Goal: Task Accomplishment & Management: Complete application form

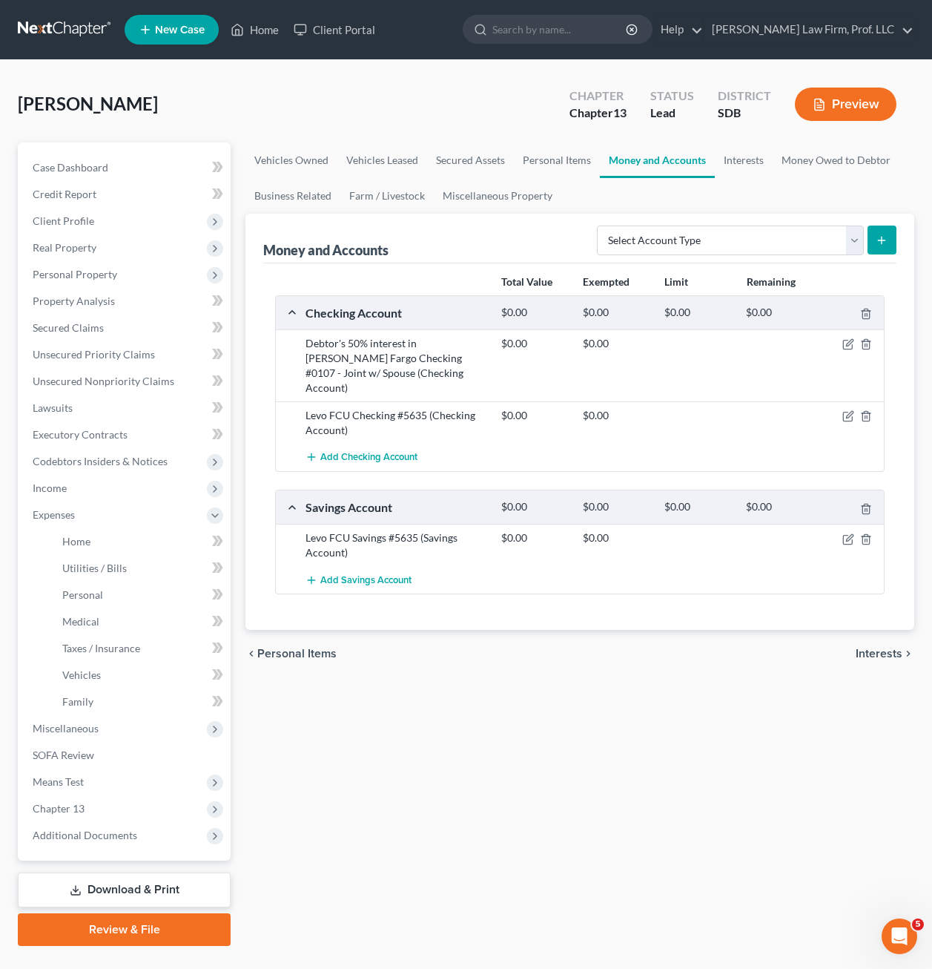
drag, startPoint x: 689, startPoint y: 785, endPoint x: 703, endPoint y: 714, distance: 72.6
click at [691, 782] on div "Vehicles Owned Vehicles Leased Secured Assets Personal Items Money and Accounts…" at bounding box center [580, 543] width 684 height 803
click at [740, 771] on div "Vehicles Owned Vehicles Leased Secured Assets Personal Items Money and Accounts…" at bounding box center [580, 543] width 684 height 803
click at [685, 820] on div "Vehicles Owned Vehicles Leased Secured Assets Personal Items Money and Accounts…" at bounding box center [580, 543] width 684 height 803
click at [80, 221] on span "Client Profile" at bounding box center [64, 220] width 62 height 13
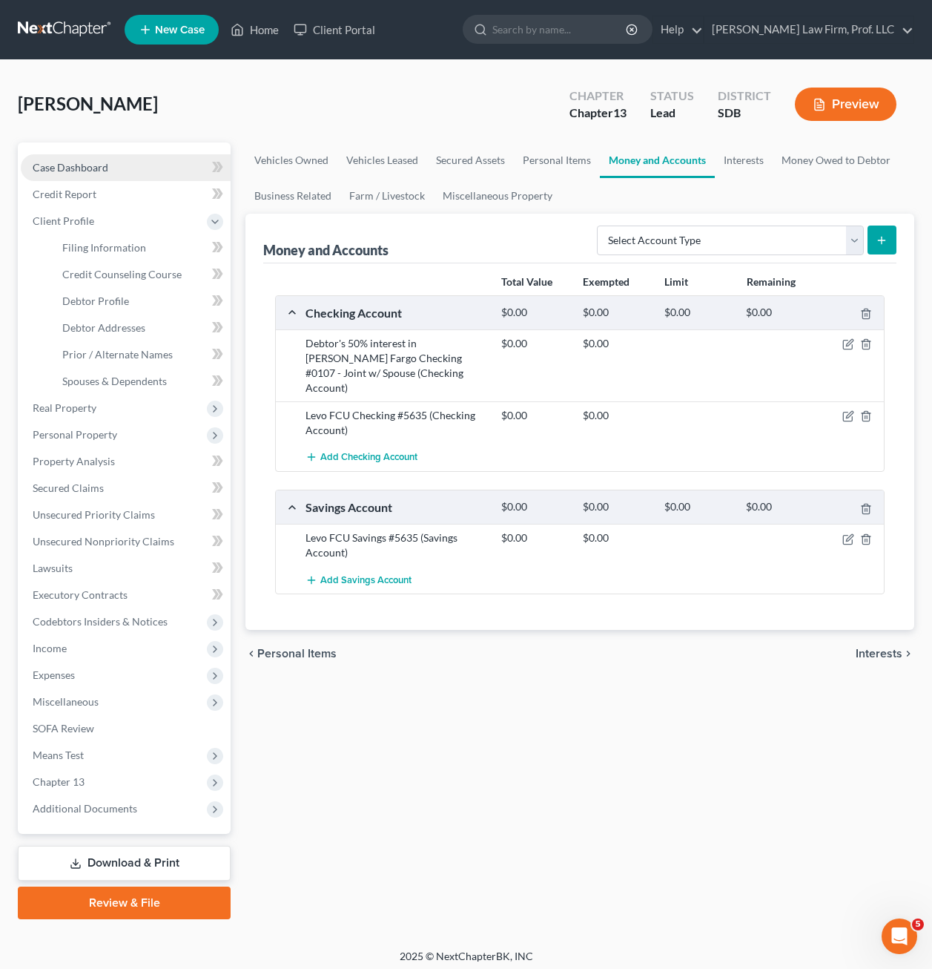
click at [99, 172] on span "Case Dashboard" at bounding box center [71, 167] width 76 height 13
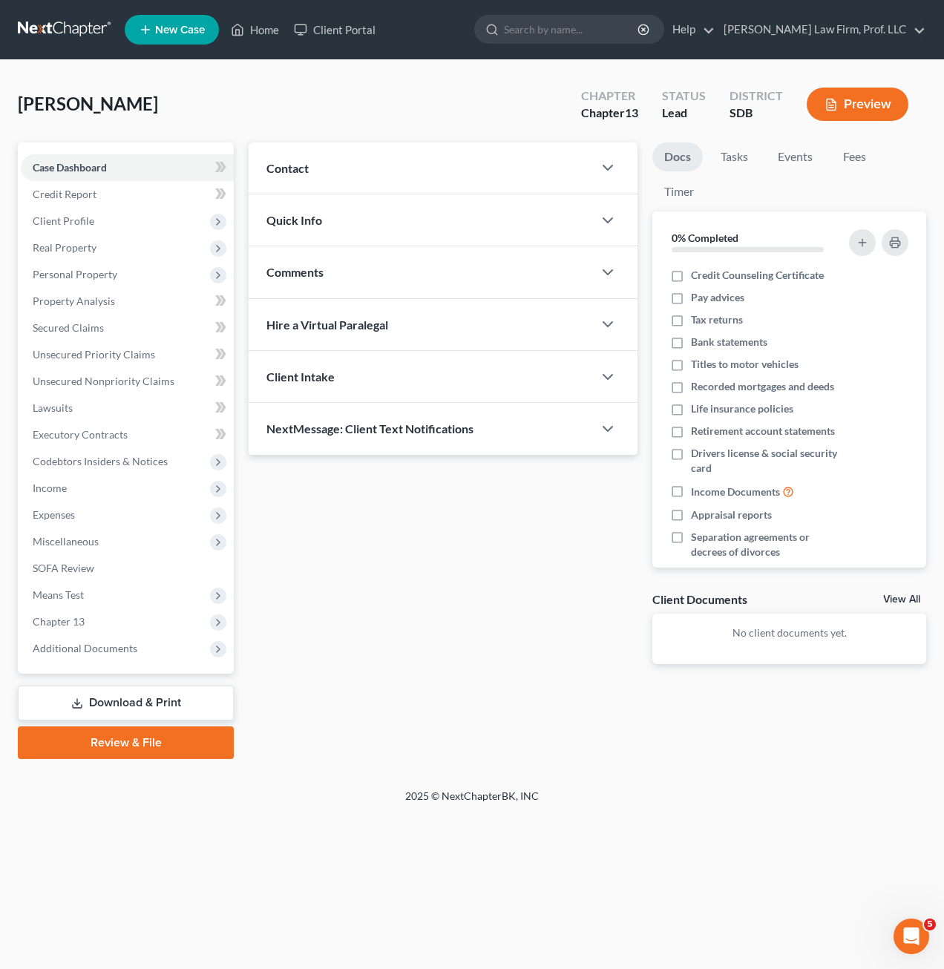
click at [439, 172] on div "Contact" at bounding box center [420, 167] width 344 height 51
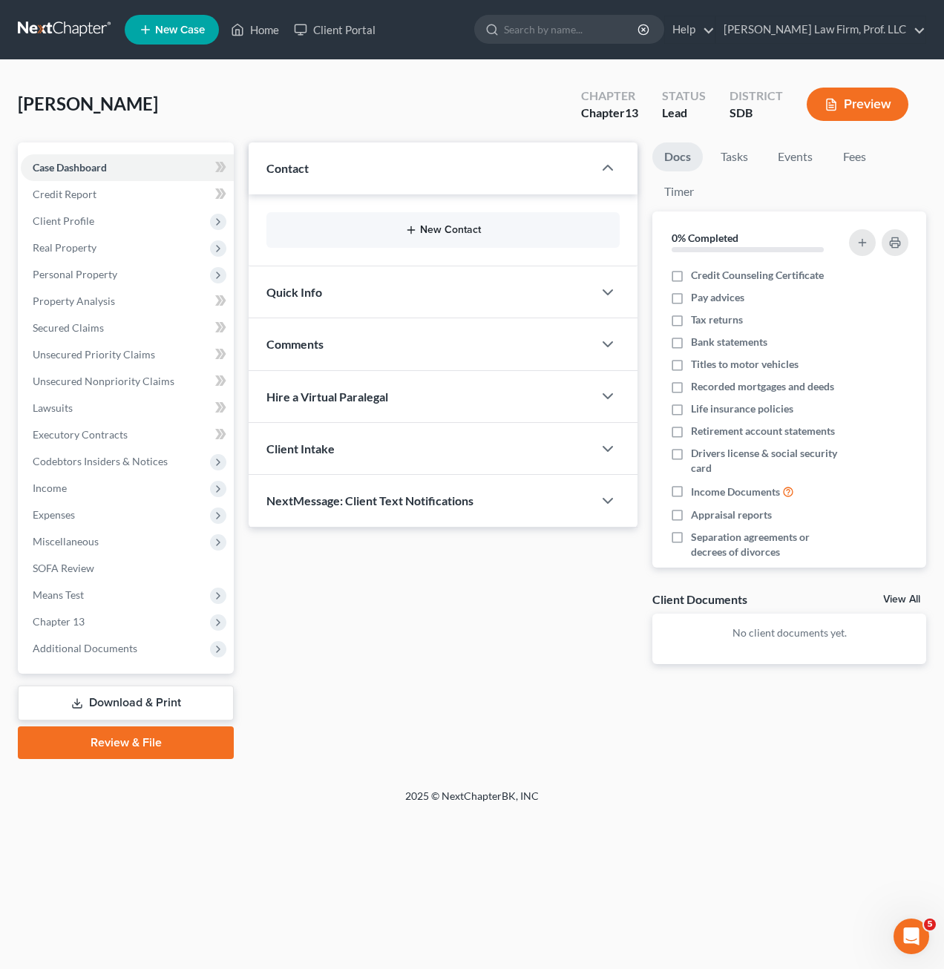
click at [482, 228] on button "New Contact" at bounding box center [442, 230] width 329 height 12
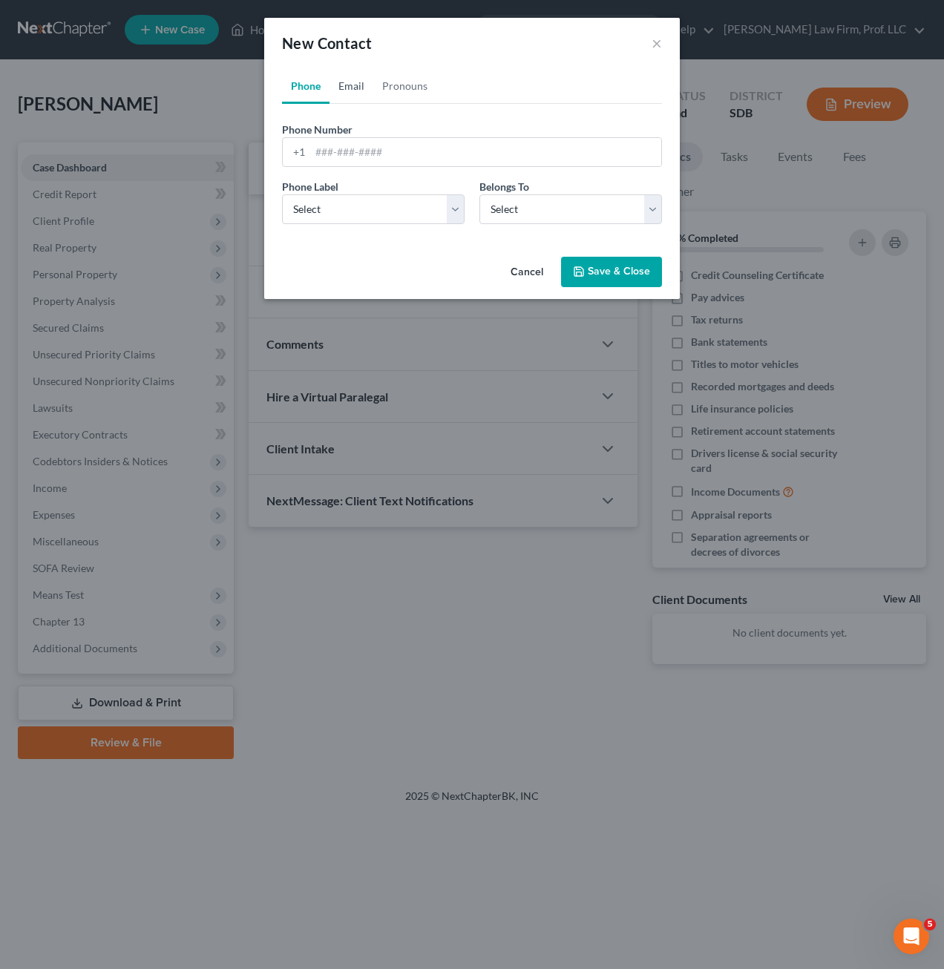
click at [366, 93] on link "Email" at bounding box center [351, 86] width 44 height 36
click at [316, 87] on link "Phone" at bounding box center [305, 86] width 47 height 36
click at [359, 151] on input "tel" at bounding box center [485, 152] width 351 height 28
type input "[PHONE_NUMBER]"
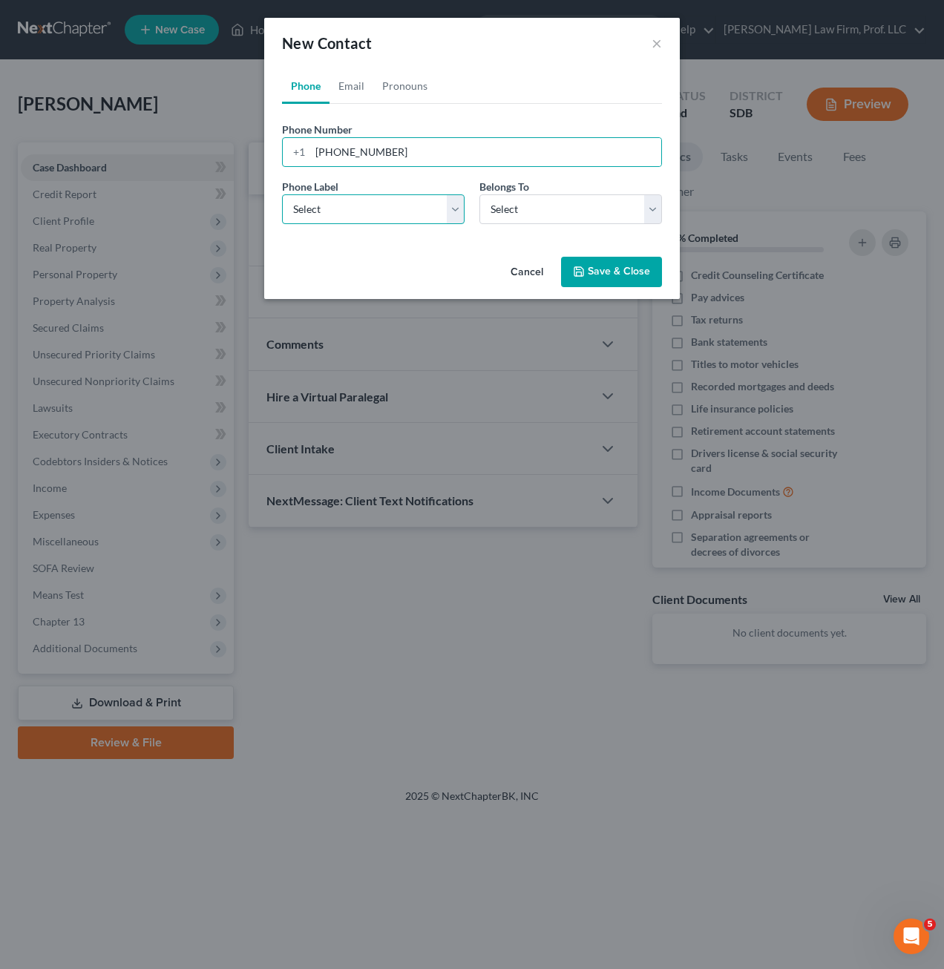
click at [404, 214] on select "Select Mobile Home Work Other" at bounding box center [373, 209] width 182 height 30
select select "0"
click at [282, 194] on select "Select Mobile Home Work Other" at bounding box center [373, 209] width 182 height 30
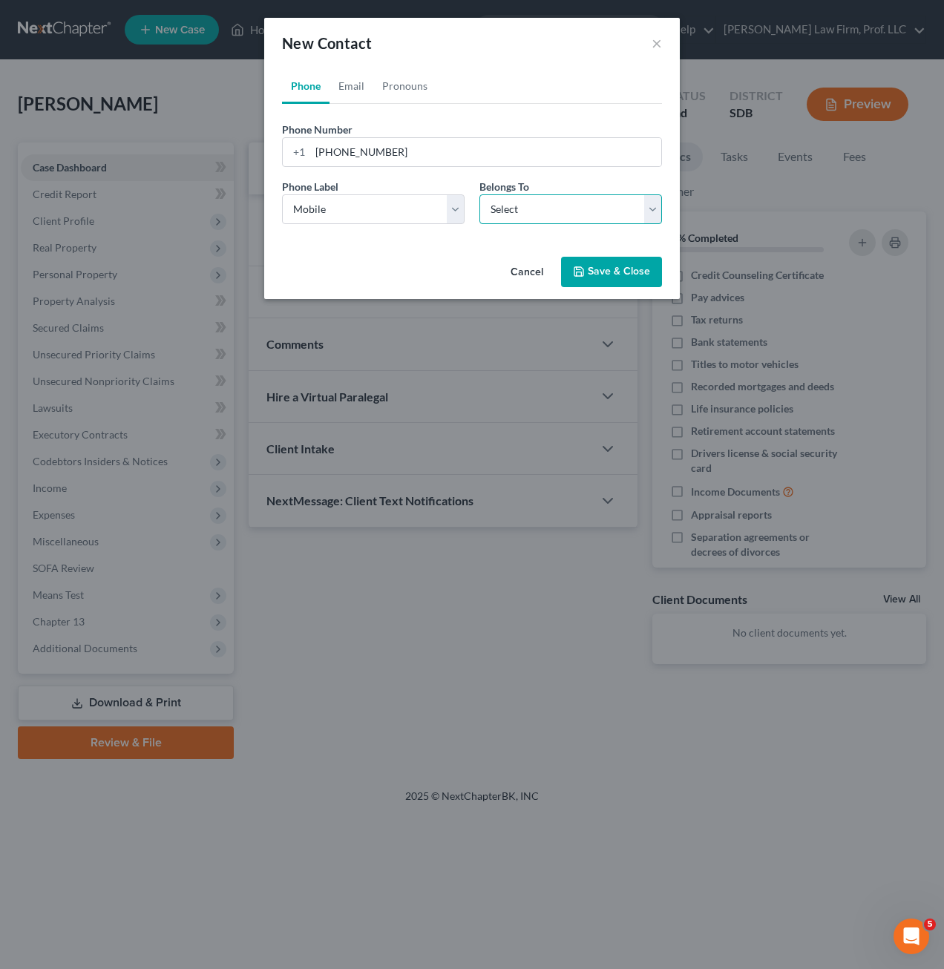
drag, startPoint x: 563, startPoint y: 214, endPoint x: 559, endPoint y: 226, distance: 12.4
click at [563, 214] on select "Select Client Other" at bounding box center [570, 209] width 182 height 30
select select "0"
click at [479, 194] on select "Select Client Other" at bounding box center [570, 209] width 182 height 30
drag, startPoint x: 625, startPoint y: 269, endPoint x: 613, endPoint y: 254, distance: 19.0
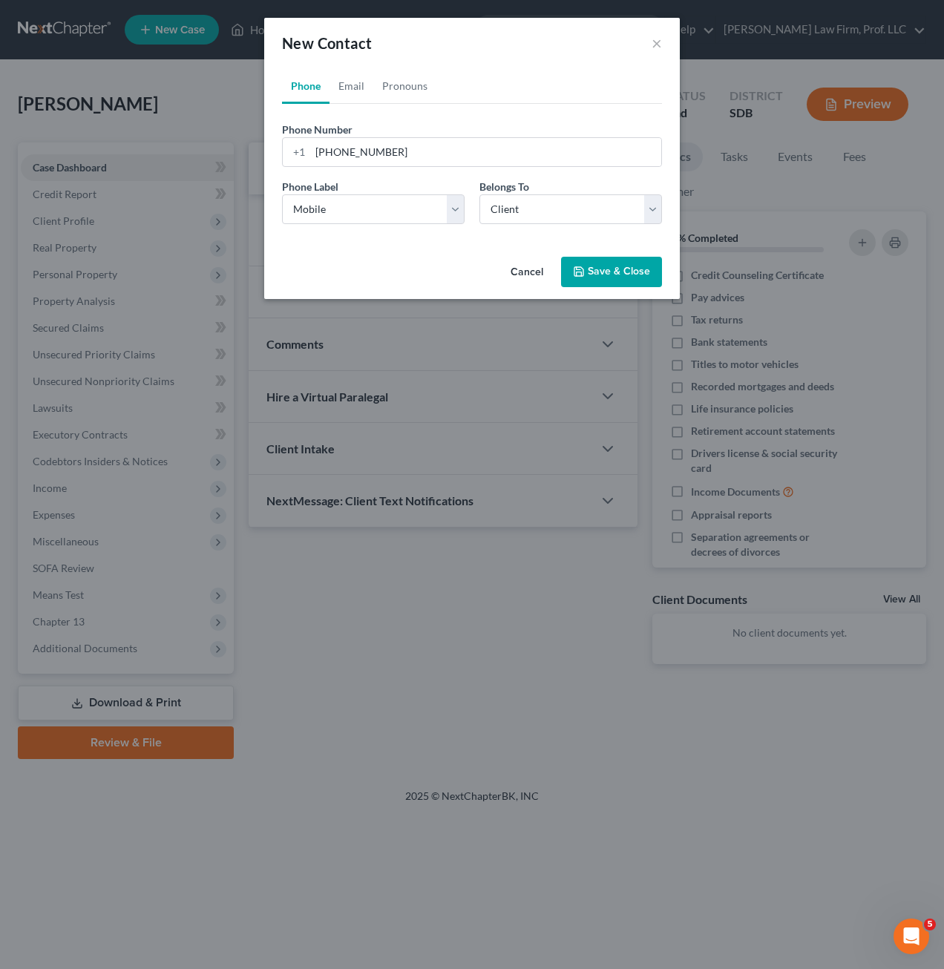
click at [625, 268] on button "Save & Close" at bounding box center [611, 272] width 101 height 31
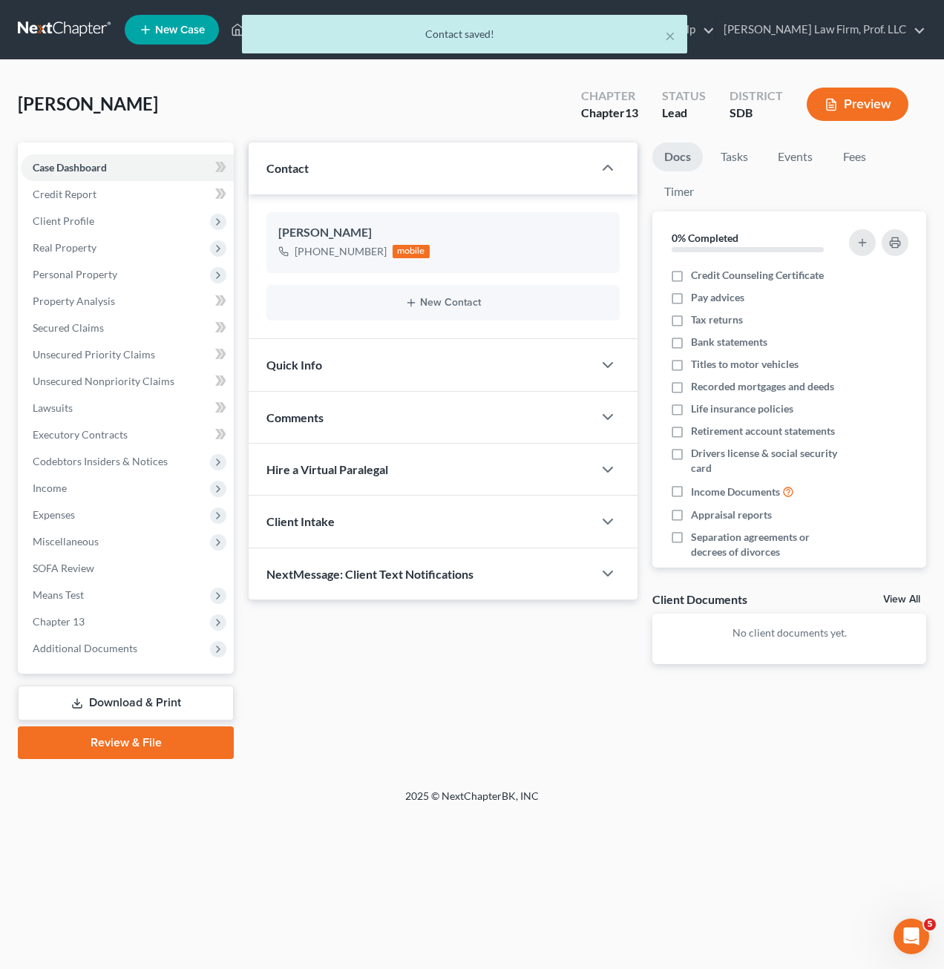
click at [645, 786] on div "× Contact saved! [PERSON_NAME] Upgraded Chapter Chapter 13 Status Lead District…" at bounding box center [472, 424] width 944 height 728
drag, startPoint x: 642, startPoint y: 641, endPoint x: 498, endPoint y: 631, distance: 143.5
click at [448, 708] on div "Updates & News × Contact [PERSON_NAME] [PHONE_NUMBER] mobile New Contact Quick …" at bounding box center [587, 450] width 692 height 616
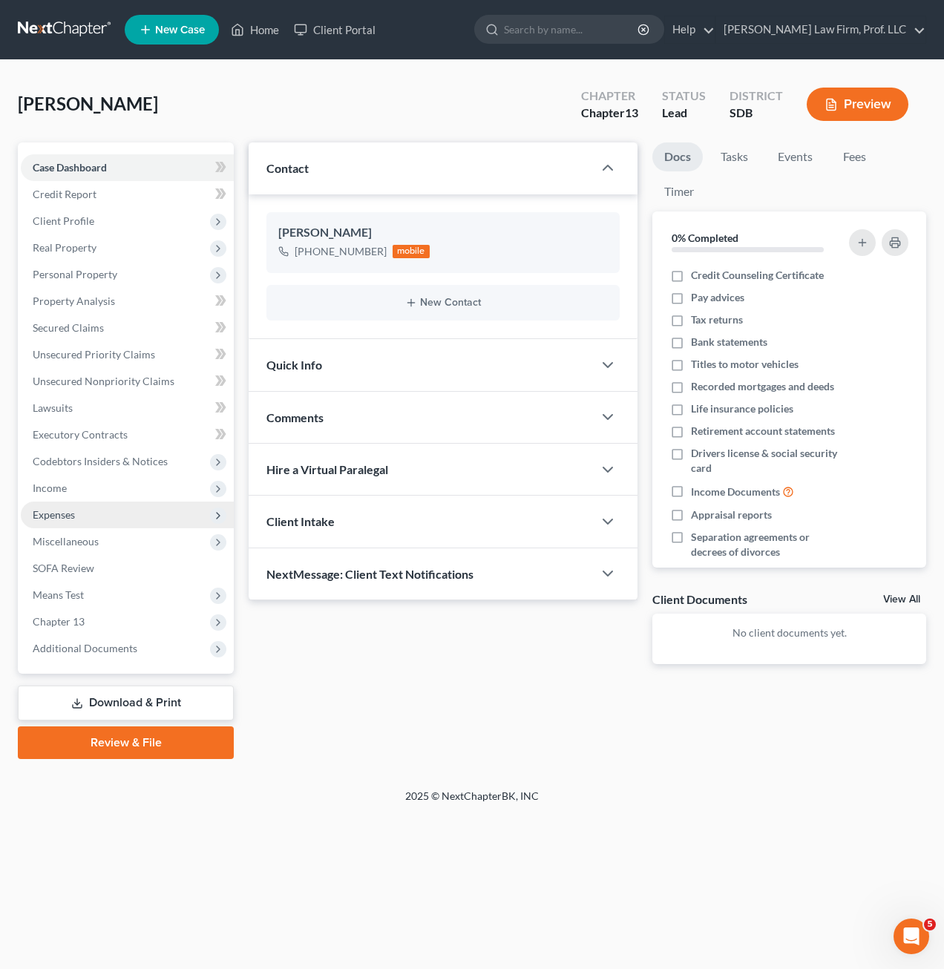
drag, startPoint x: 49, startPoint y: 489, endPoint x: 81, endPoint y: 524, distance: 47.3
click at [49, 489] on span "Income" at bounding box center [50, 487] width 34 height 13
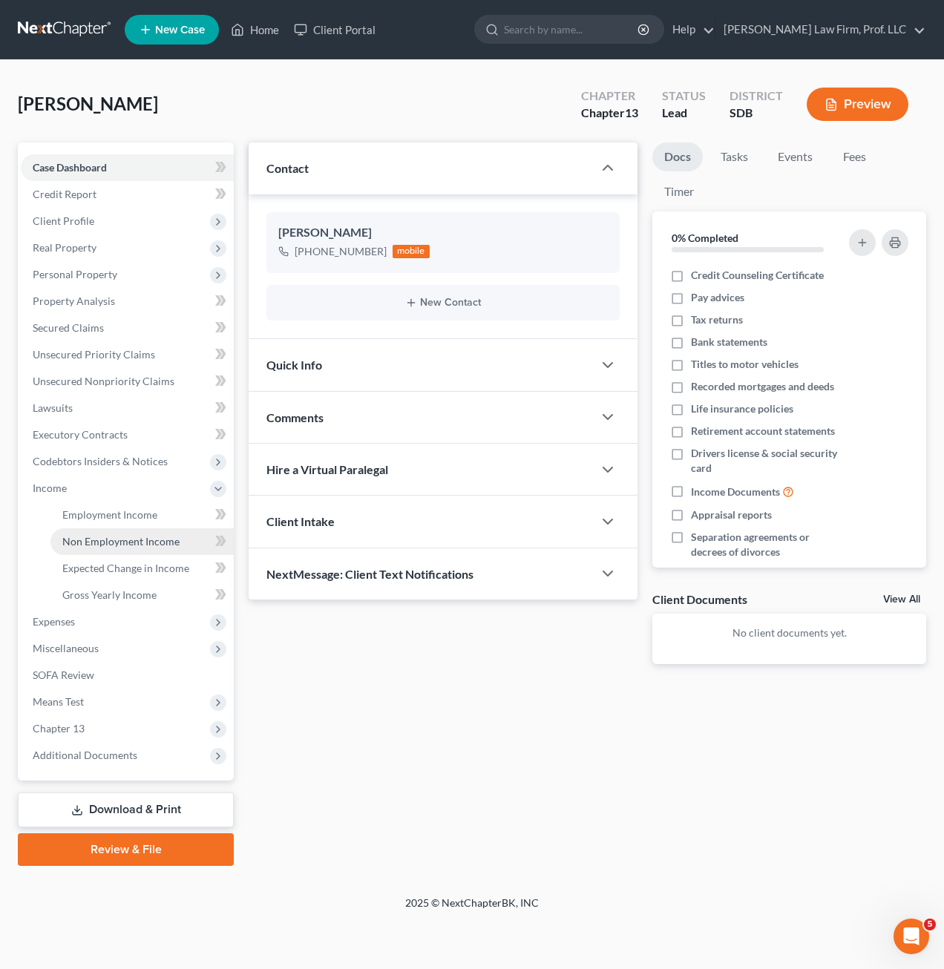
click at [86, 542] on span "Non Employment Income" at bounding box center [120, 541] width 117 height 13
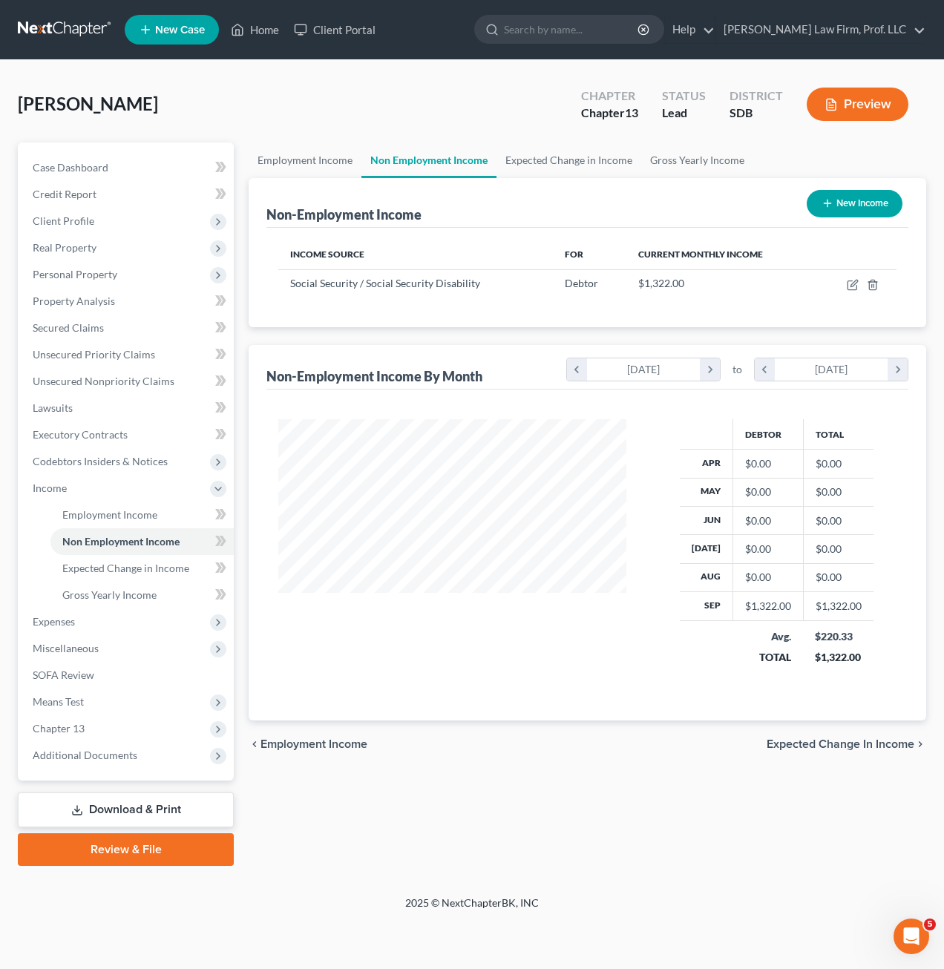
scroll to position [266, 378]
click at [842, 286] on td at bounding box center [856, 283] width 79 height 28
click at [853, 281] on icon "button" at bounding box center [852, 285] width 12 height 12
select select "4"
select select "0"
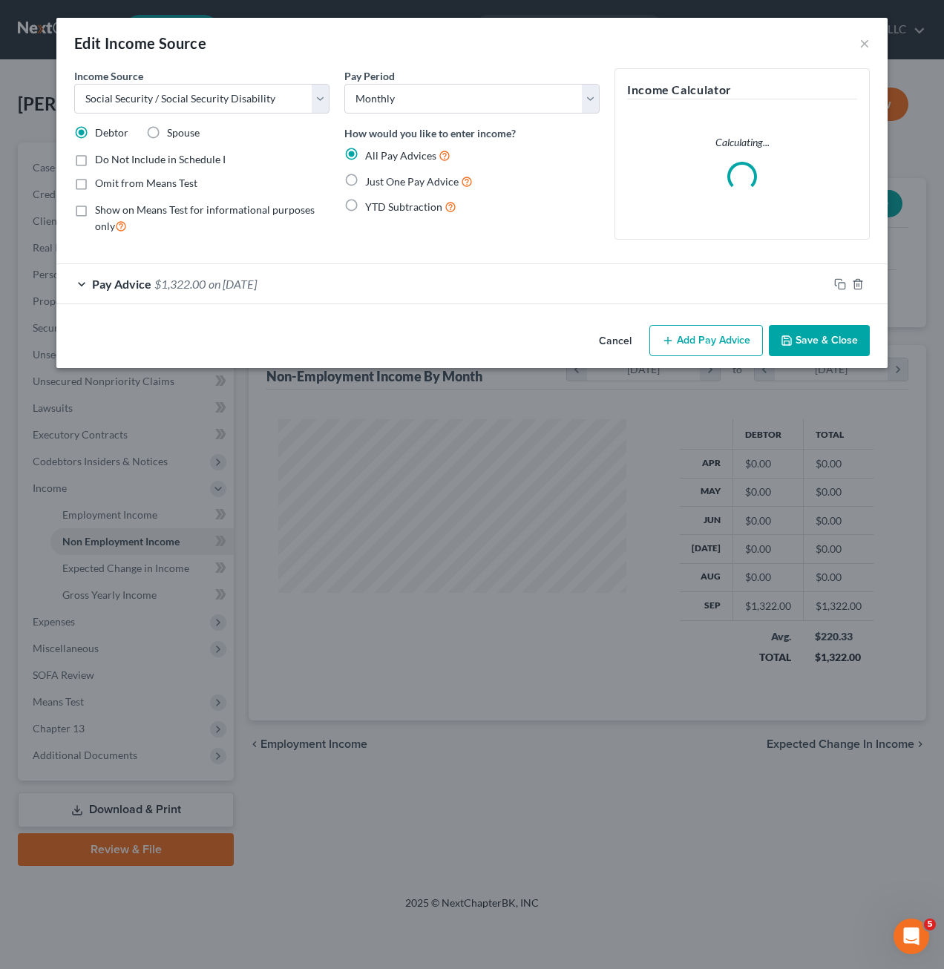
click at [383, 185] on span "Just One Pay Advice" at bounding box center [411, 181] width 93 height 13
click at [381, 182] on input "Just One Pay Advice" at bounding box center [376, 178] width 10 height 10
radio input "true"
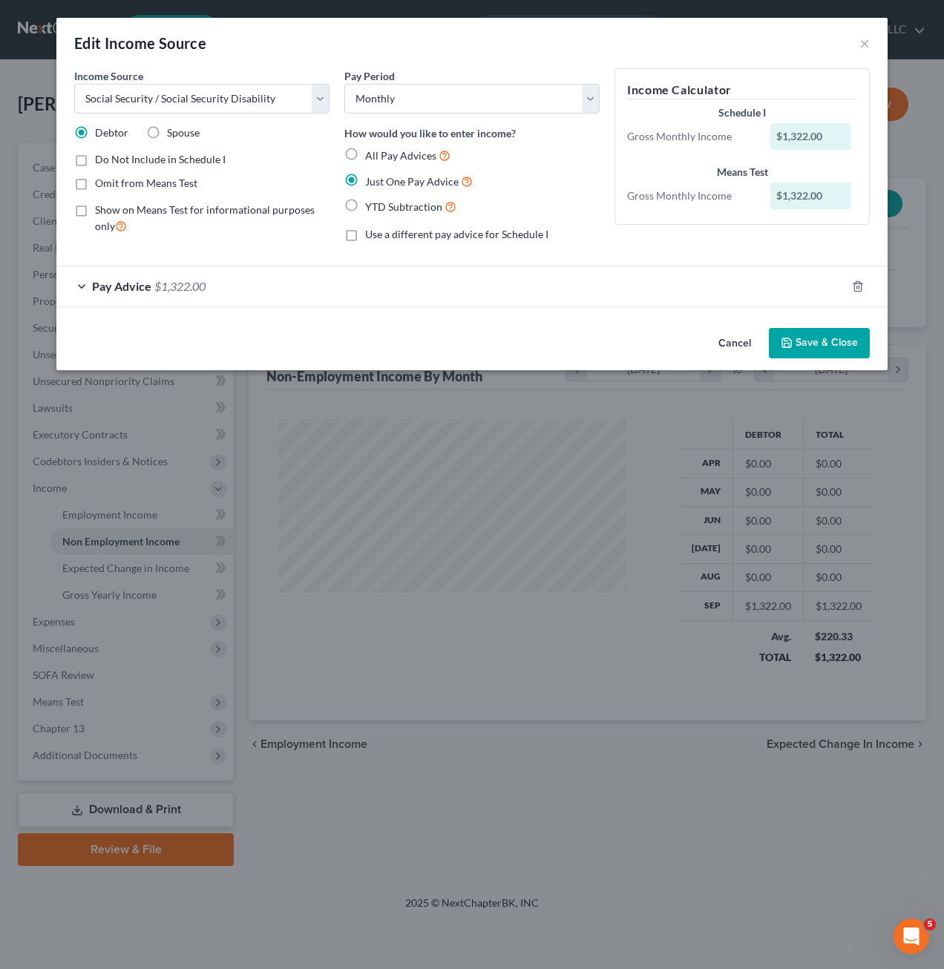
click at [95, 185] on label "Omit from Means Test" at bounding box center [146, 183] width 102 height 15
click at [101, 185] on input "Omit from Means Test" at bounding box center [106, 181] width 10 height 10
checkbox input "true"
click at [231, 185] on div "Omit from Means Test" at bounding box center [201, 183] width 255 height 15
click at [817, 335] on button "Save & Close" at bounding box center [818, 343] width 101 height 31
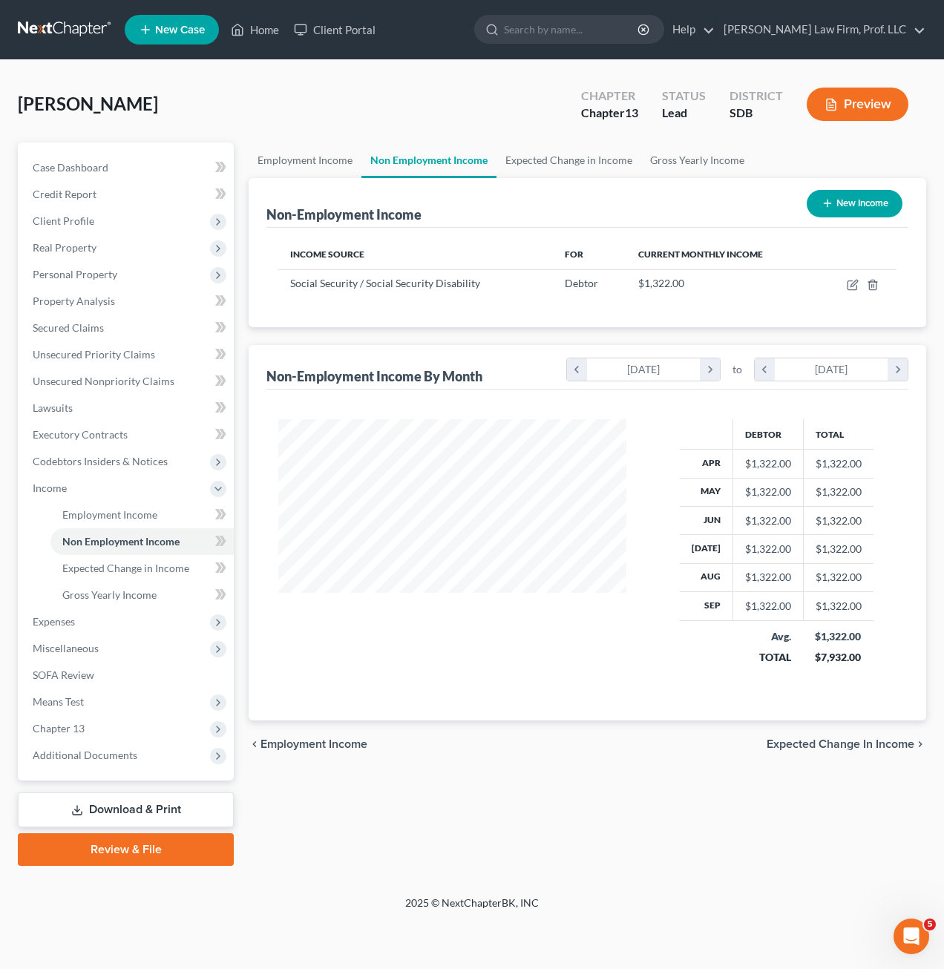
click at [777, 743] on span "Expected Change in Income" at bounding box center [840, 744] width 148 height 12
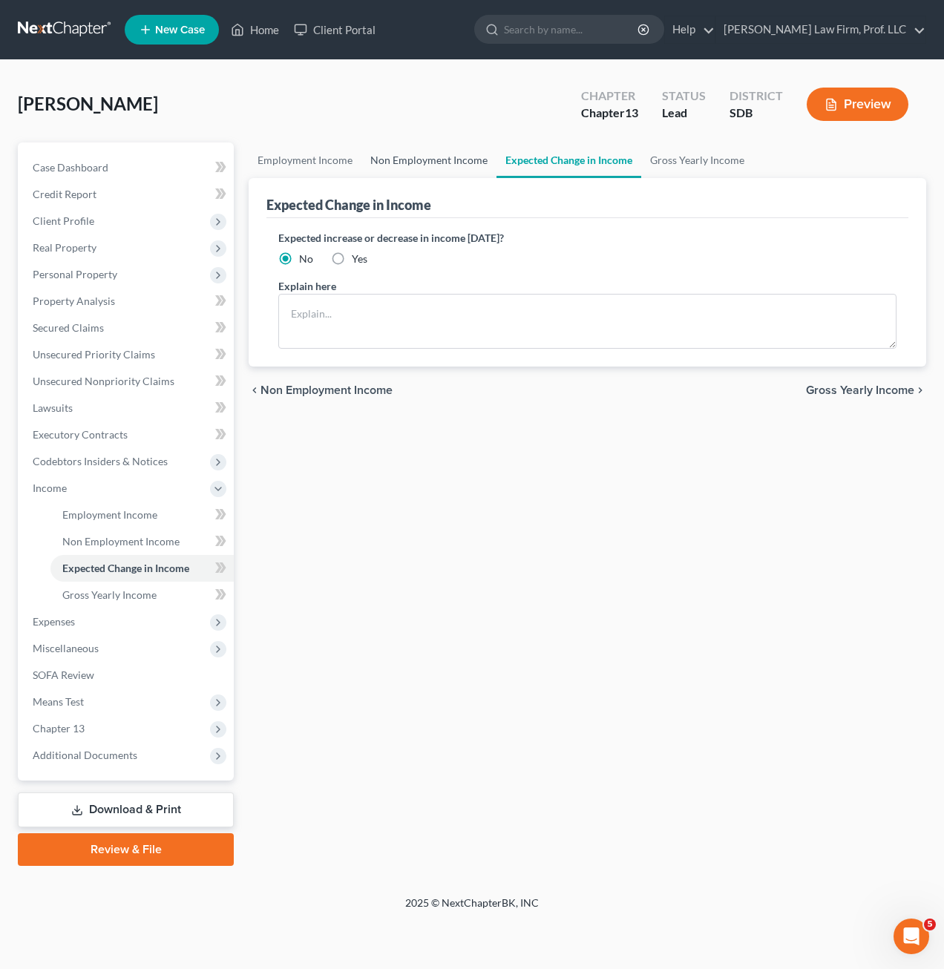
click at [445, 149] on link "Non Employment Income" at bounding box center [428, 160] width 135 height 36
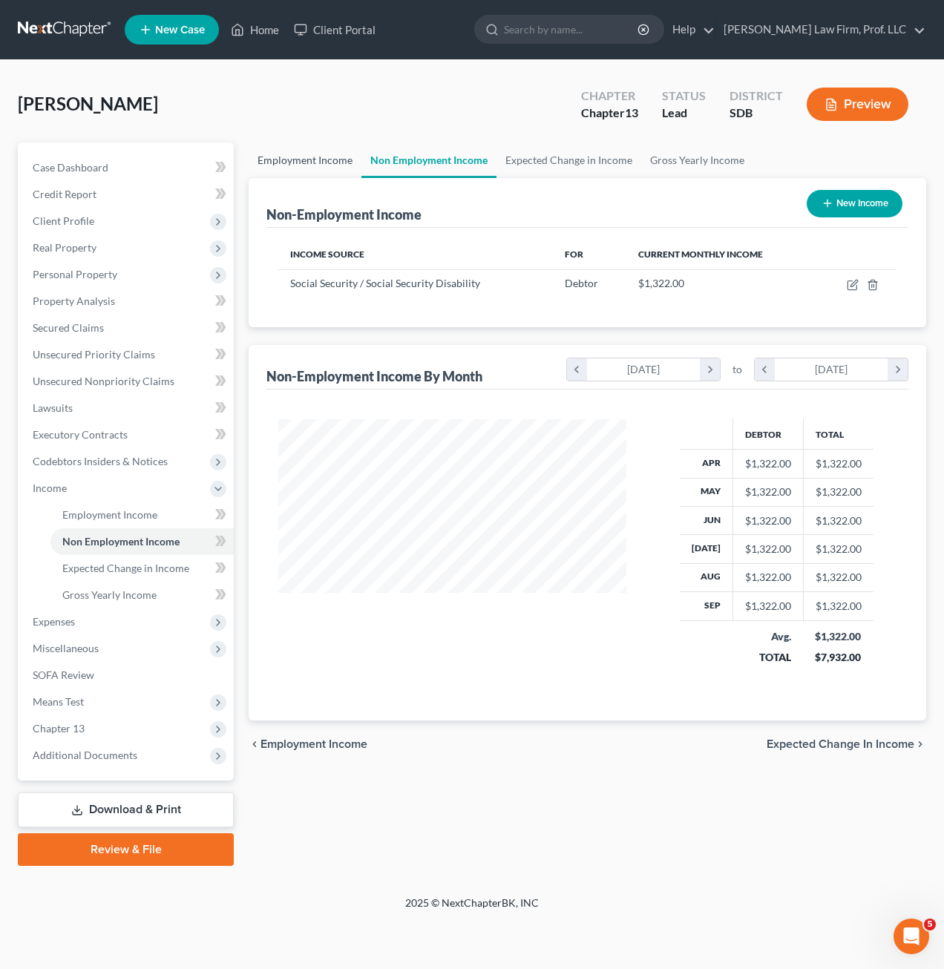
click at [305, 152] on link "Employment Income" at bounding box center [304, 160] width 113 height 36
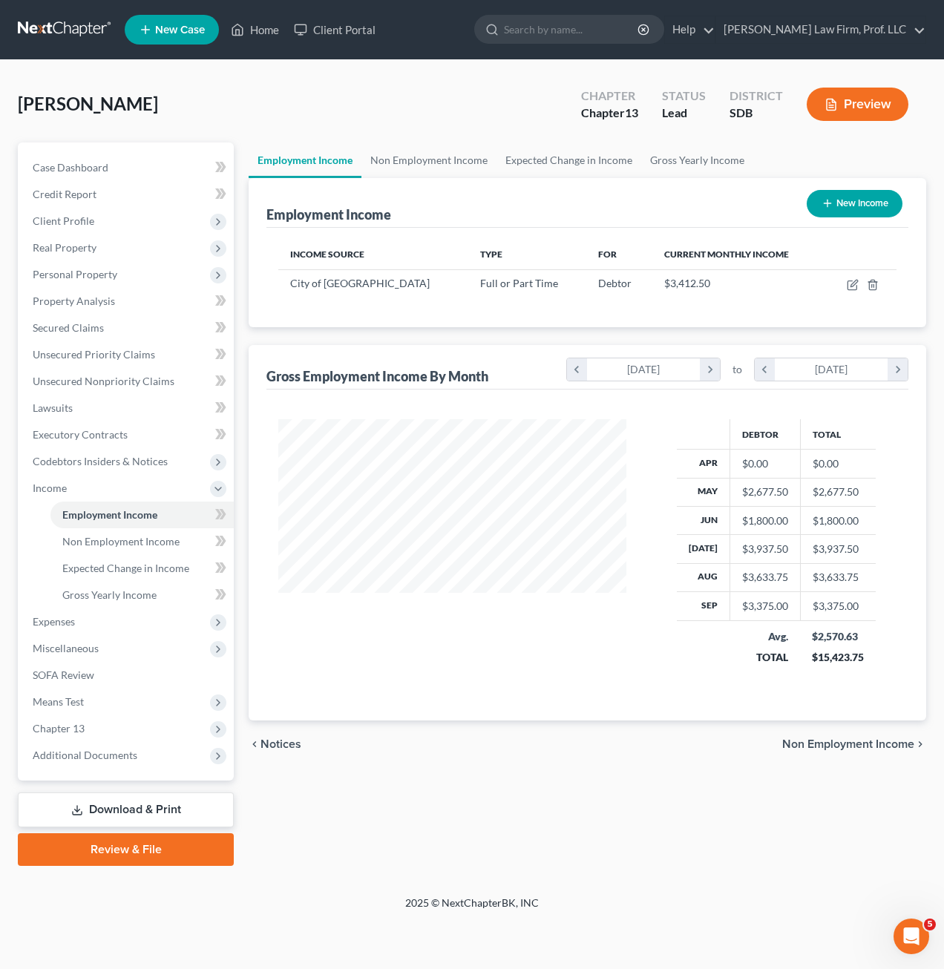
scroll to position [266, 378]
click at [849, 823] on div "Employment Income Non Employment Income Expected Change in Income Gross Yearly …" at bounding box center [587, 503] width 692 height 723
drag, startPoint x: 699, startPoint y: 745, endPoint x: 751, endPoint y: 742, distance: 52.8
click at [699, 745] on div "chevron_left Notices Non Employment Income chevron_right" at bounding box center [586, 743] width 677 height 47
drag, startPoint x: 864, startPoint y: 676, endPoint x: 250, endPoint y: 107, distance: 837.7
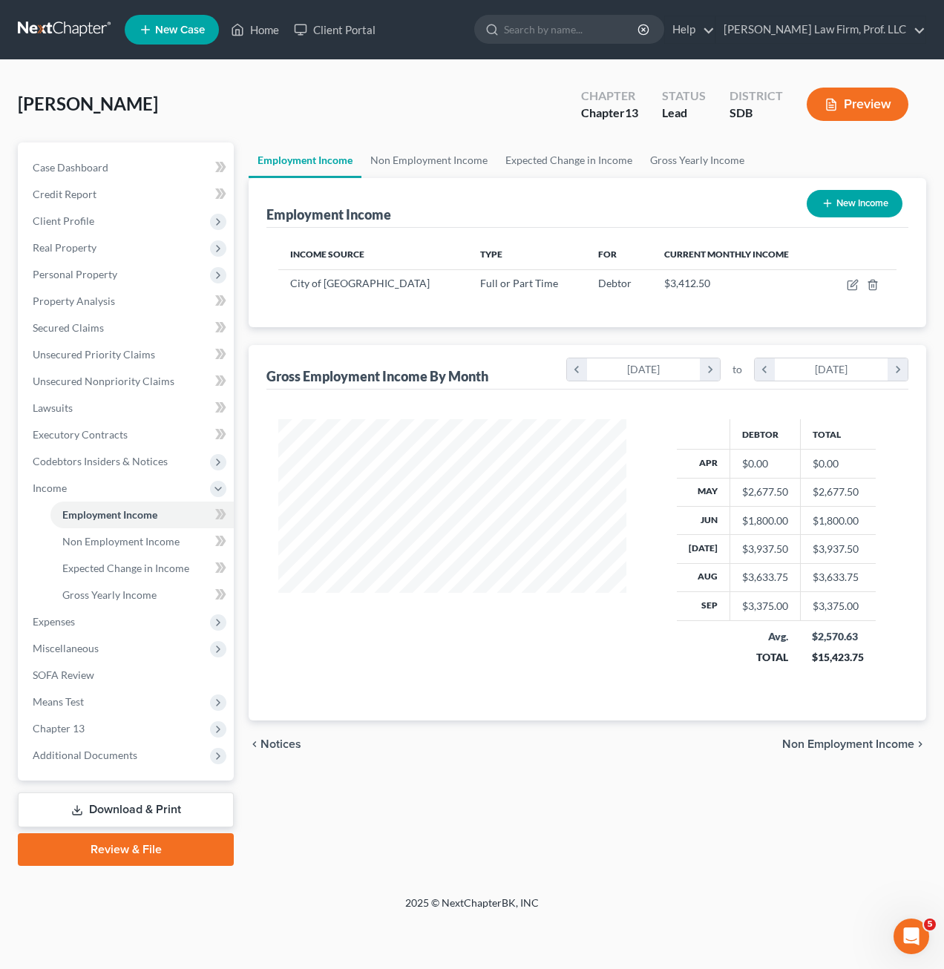
click at [237, 113] on div "[PERSON_NAME] Upgraded Chapter Chapter 13 Status Lead District SDB Preview Peti…" at bounding box center [472, 478] width 908 height 800
drag, startPoint x: 250, startPoint y: 107, endPoint x: 379, endPoint y: 121, distance: 129.8
click at [376, 116] on div "[PERSON_NAME] Upgraded Chapter Chapter 13 Status Lead District SDB Preview" at bounding box center [472, 110] width 908 height 65
drag, startPoint x: 240, startPoint y: 96, endPoint x: 861, endPoint y: 860, distance: 983.9
click at [861, 860] on div "[PERSON_NAME] Upgraded Chapter Chapter 13 Status Lead District SDB Preview Peti…" at bounding box center [472, 478] width 908 height 800
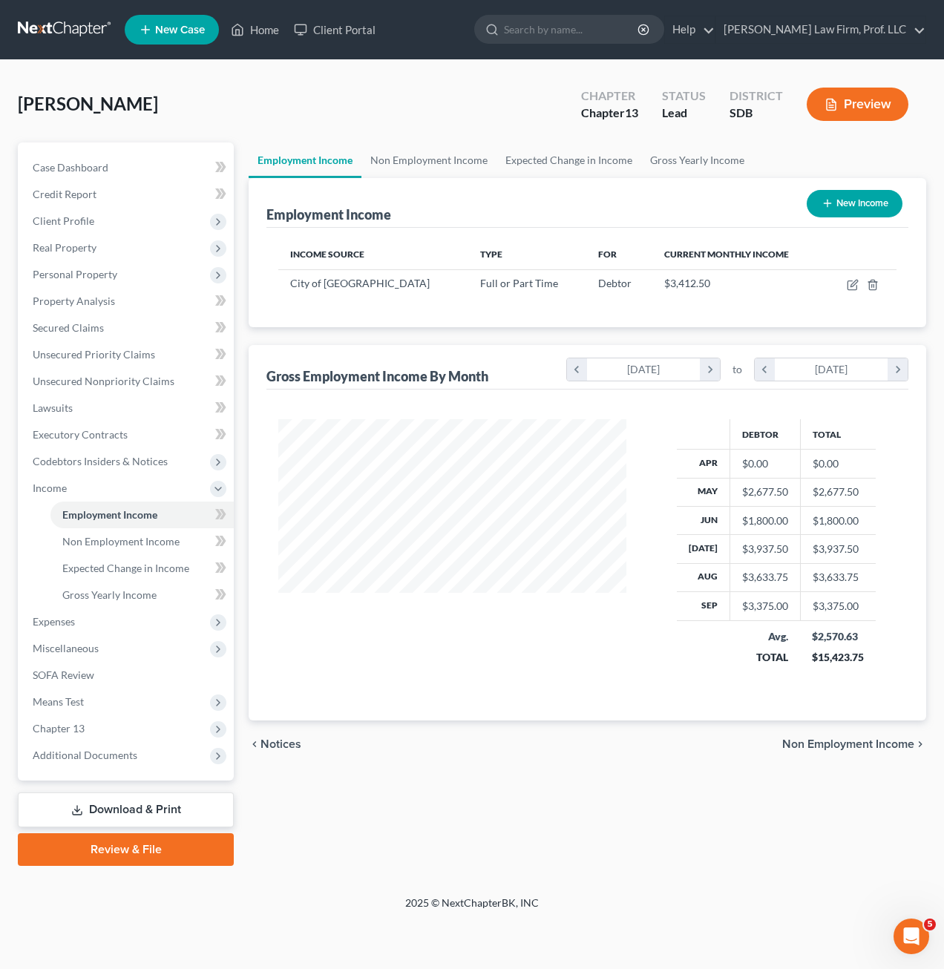
click at [764, 799] on div "Employment Income Non Employment Income Expected Change in Income Gross Yearly …" at bounding box center [587, 503] width 692 height 723
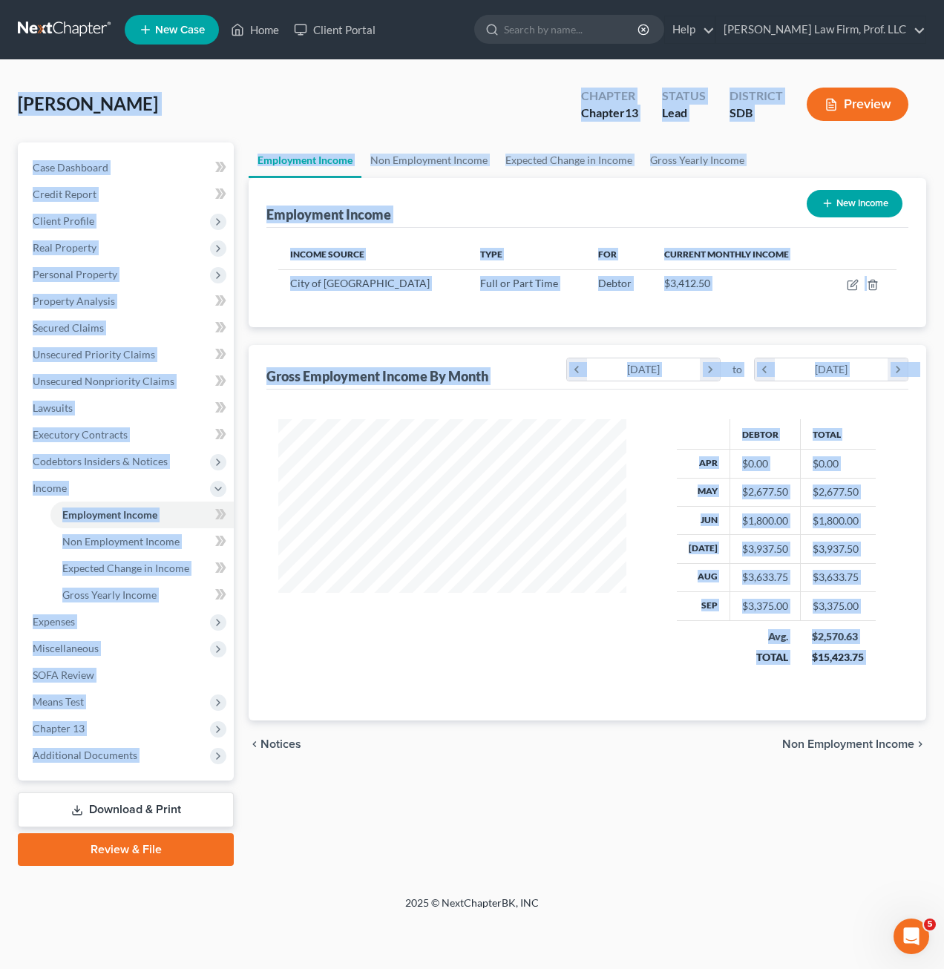
drag, startPoint x: 895, startPoint y: 803, endPoint x: 4, endPoint y: 89, distance: 1141.9
click at [4, 89] on div "[PERSON_NAME] Upgraded Chapter Chapter 13 Status Lead District SDB Preview Peti…" at bounding box center [472, 477] width 944 height 835
click at [291, 111] on div "[PERSON_NAME] Upgraded Chapter Chapter 13 Status Lead District SDB Preview" at bounding box center [472, 110] width 908 height 65
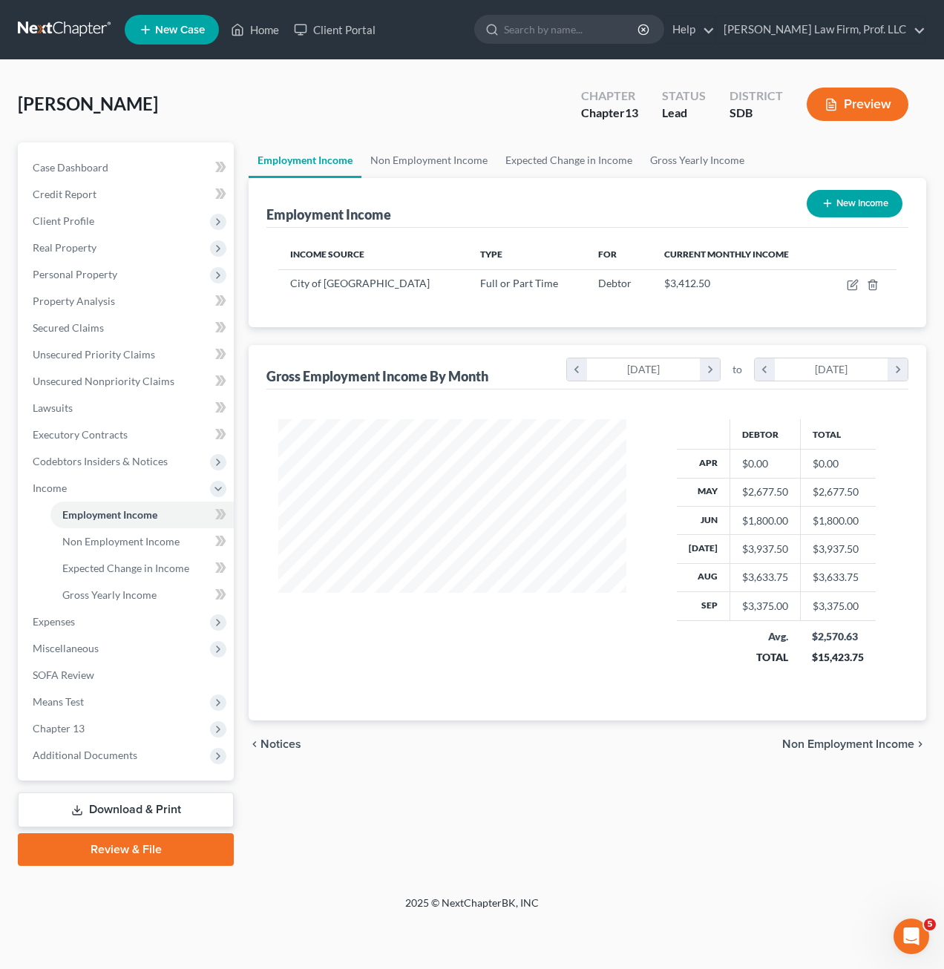
click at [739, 852] on div "Employment Income Non Employment Income Expected Change in Income Gross Yearly …" at bounding box center [587, 503] width 692 height 723
click at [142, 536] on span "Non Employment Income" at bounding box center [120, 541] width 117 height 13
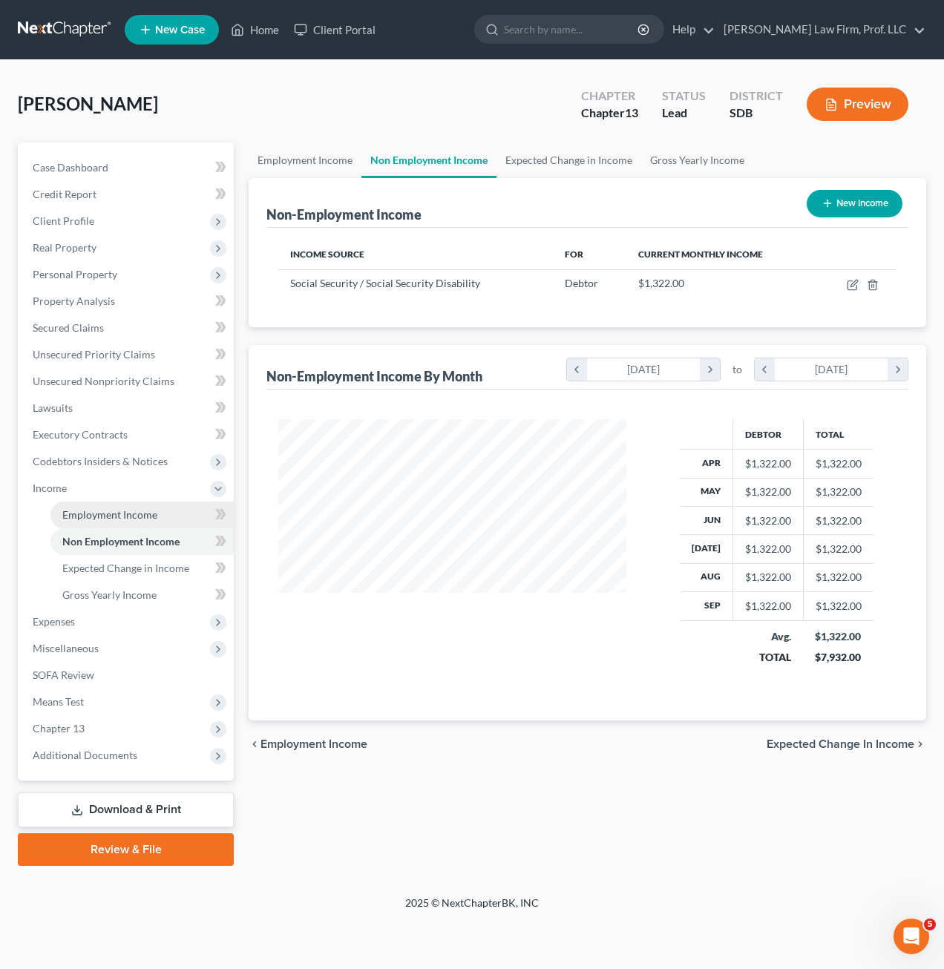
scroll to position [266, 378]
click at [136, 521] on link "Employment Income" at bounding box center [141, 514] width 183 height 27
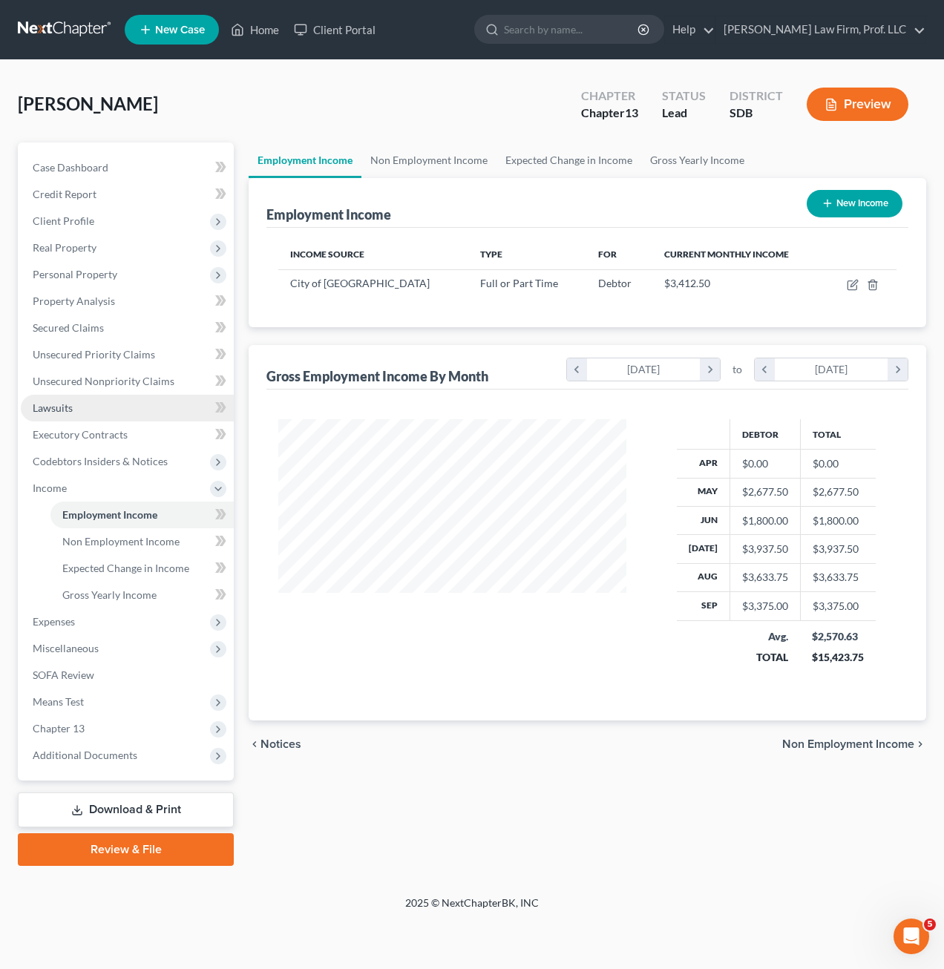
scroll to position [266, 378]
click at [139, 553] on link "Non Employment Income" at bounding box center [141, 541] width 183 height 27
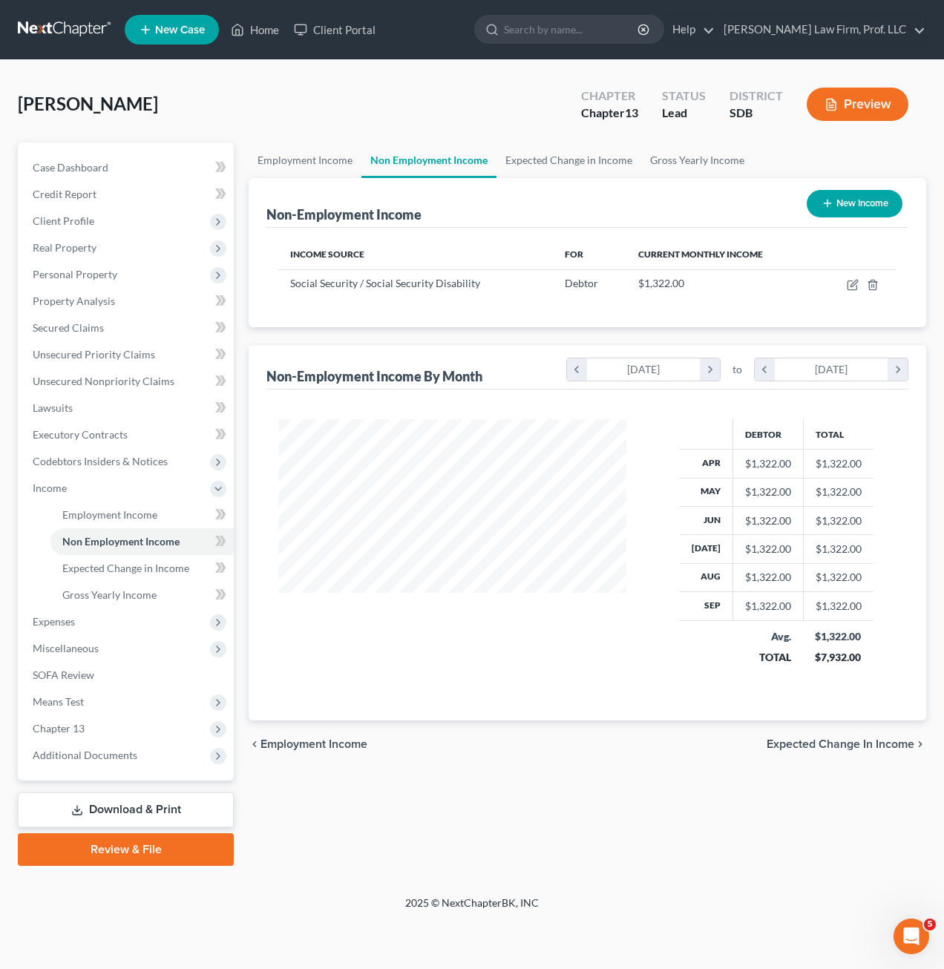
scroll to position [266, 378]
click at [503, 246] on th "Income Source" at bounding box center [415, 255] width 274 height 30
click at [725, 303] on div "Income Source For Current Monthly Income Social Security / Social Security Disa…" at bounding box center [587, 277] width 642 height 99
drag, startPoint x: 691, startPoint y: 329, endPoint x: 609, endPoint y: 310, distance: 84.6
click at [691, 329] on div "Non-Employment Income New Income Income Source For Current Monthly Income Socia…" at bounding box center [586, 449] width 677 height 543
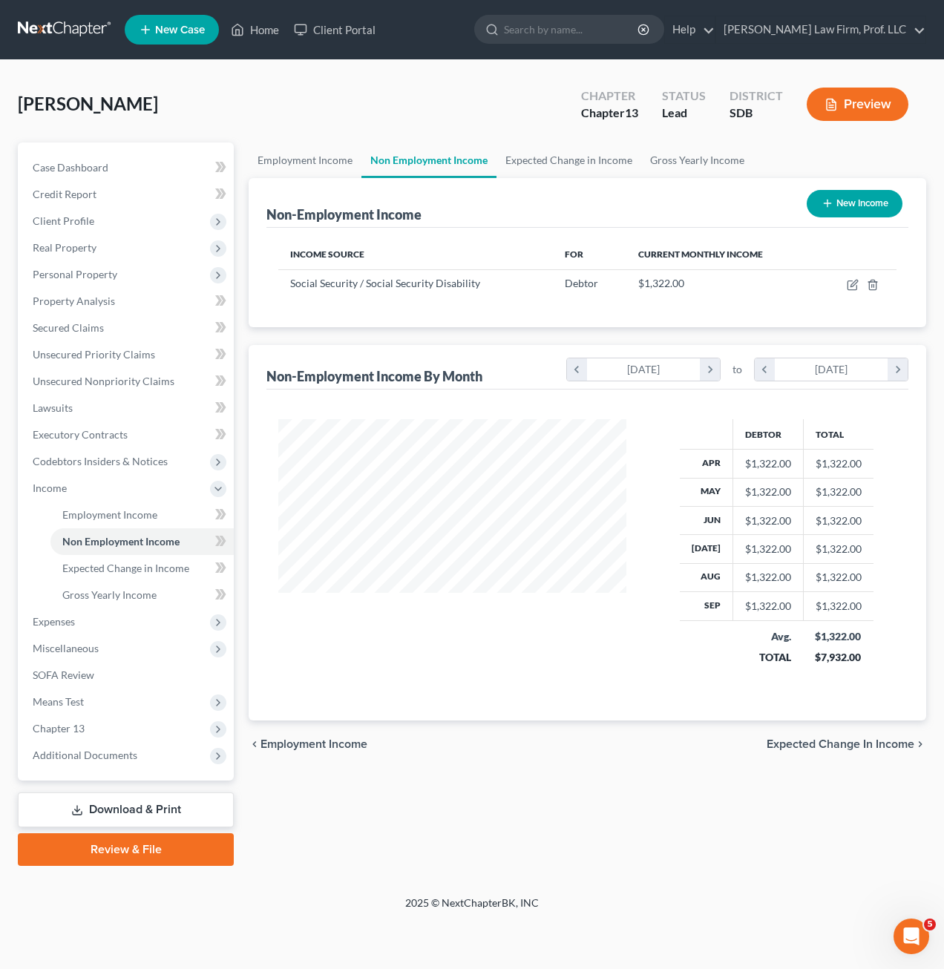
drag, startPoint x: 732, startPoint y: 300, endPoint x: 243, endPoint y: 271, distance: 489.7
click at [243, 271] on div "Employment Income Non Employment Income Expected Change in Income Gross Yearly …" at bounding box center [587, 503] width 692 height 723
drag, startPoint x: 312, startPoint y: 320, endPoint x: 331, endPoint y: 328, distance: 20.9
click at [331, 328] on div "Non-Employment Income New Income Income Source For Current Monthly Income Socia…" at bounding box center [586, 449] width 677 height 543
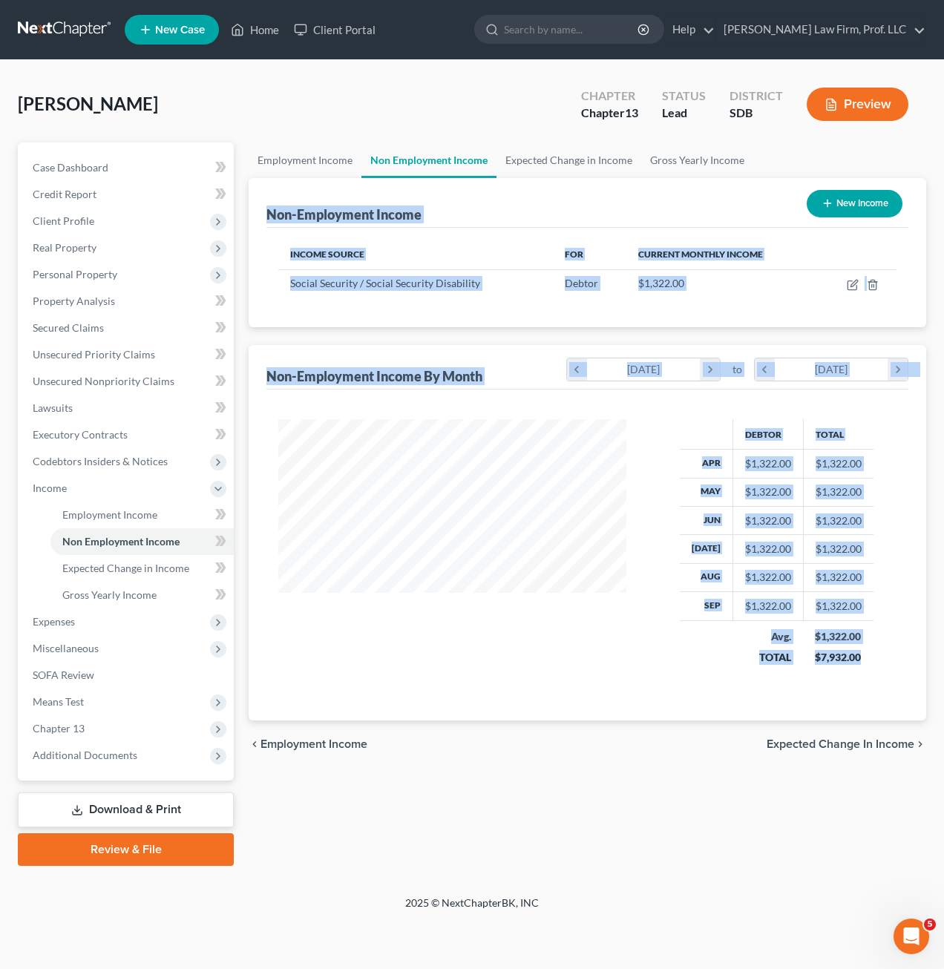
drag, startPoint x: 879, startPoint y: 711, endPoint x: 253, endPoint y: 191, distance: 813.8
click at [253, 191] on div "Non-Employment Income New Income Income Source For Current Monthly Income Socia…" at bounding box center [586, 449] width 677 height 543
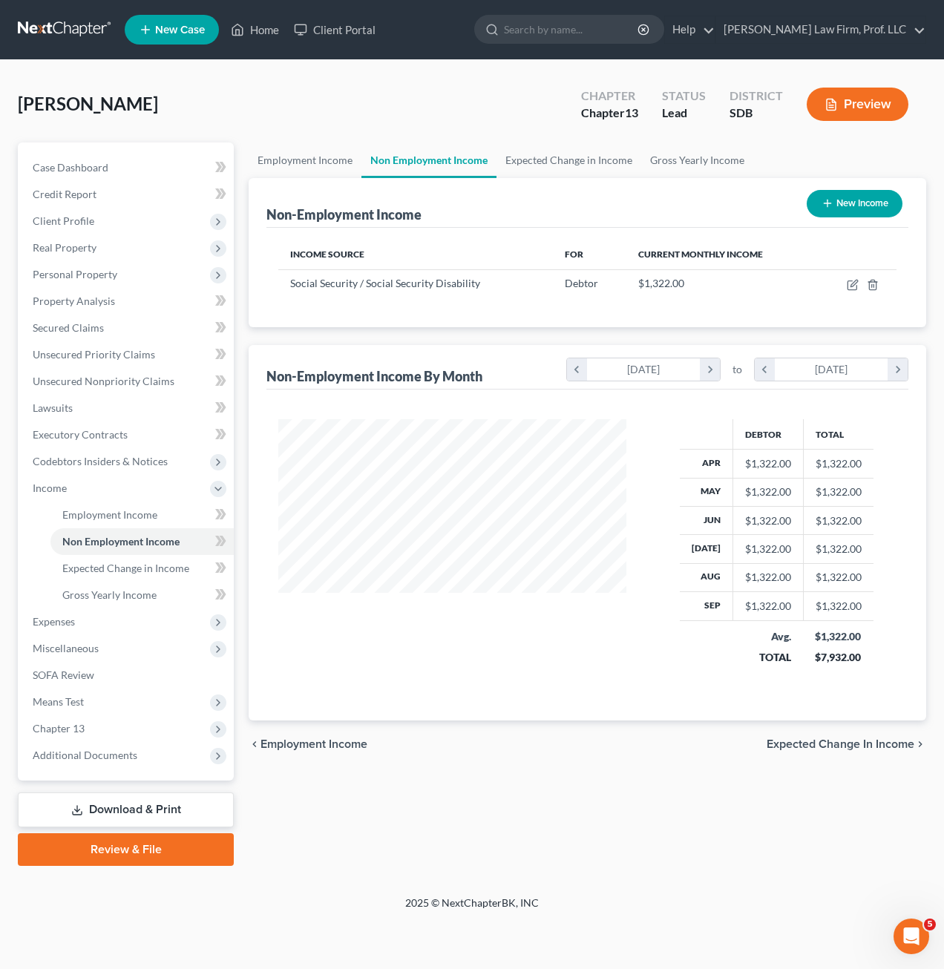
drag, startPoint x: 513, startPoint y: 751, endPoint x: 530, endPoint y: 751, distance: 17.1
click at [516, 751] on div "chevron_left Employment Income Expected Change in Income chevron_right" at bounding box center [586, 743] width 677 height 47
click at [143, 510] on span "Employment Income" at bounding box center [109, 514] width 95 height 13
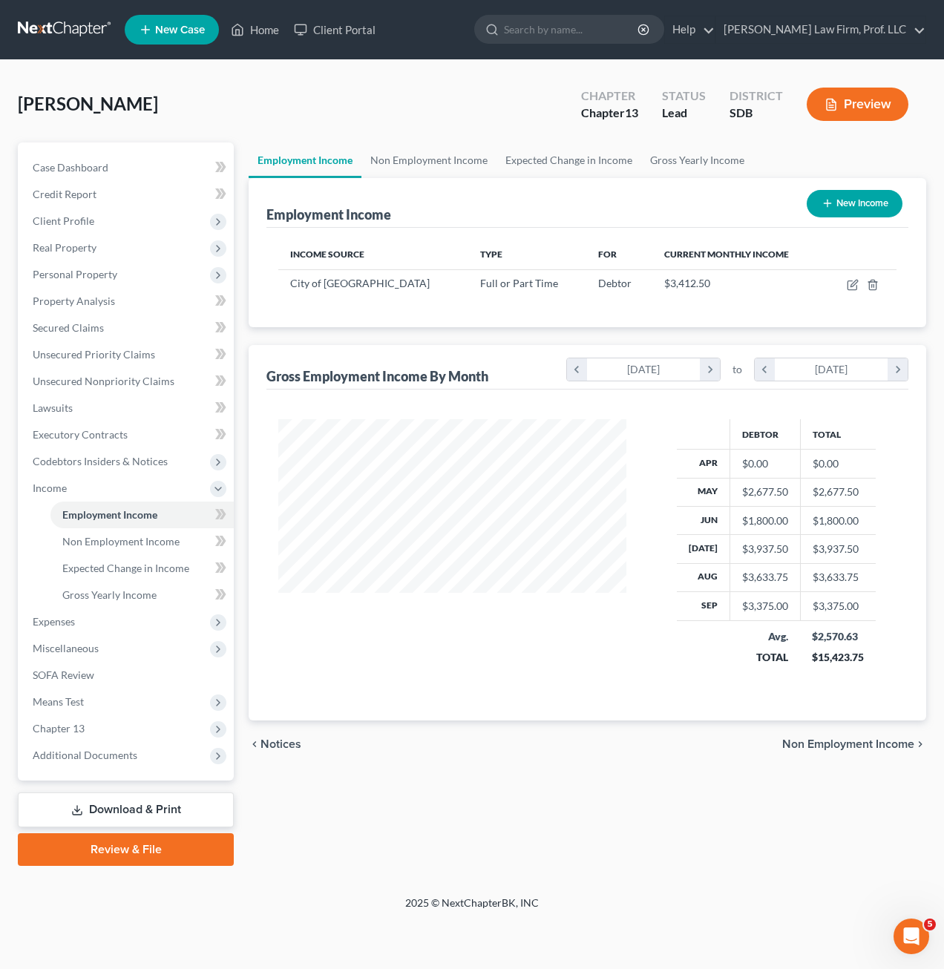
scroll to position [266, 378]
click at [851, 292] on td at bounding box center [860, 283] width 71 height 28
click at [852, 282] on icon "button" at bounding box center [852, 285] width 12 height 12
select select "0"
select select "43"
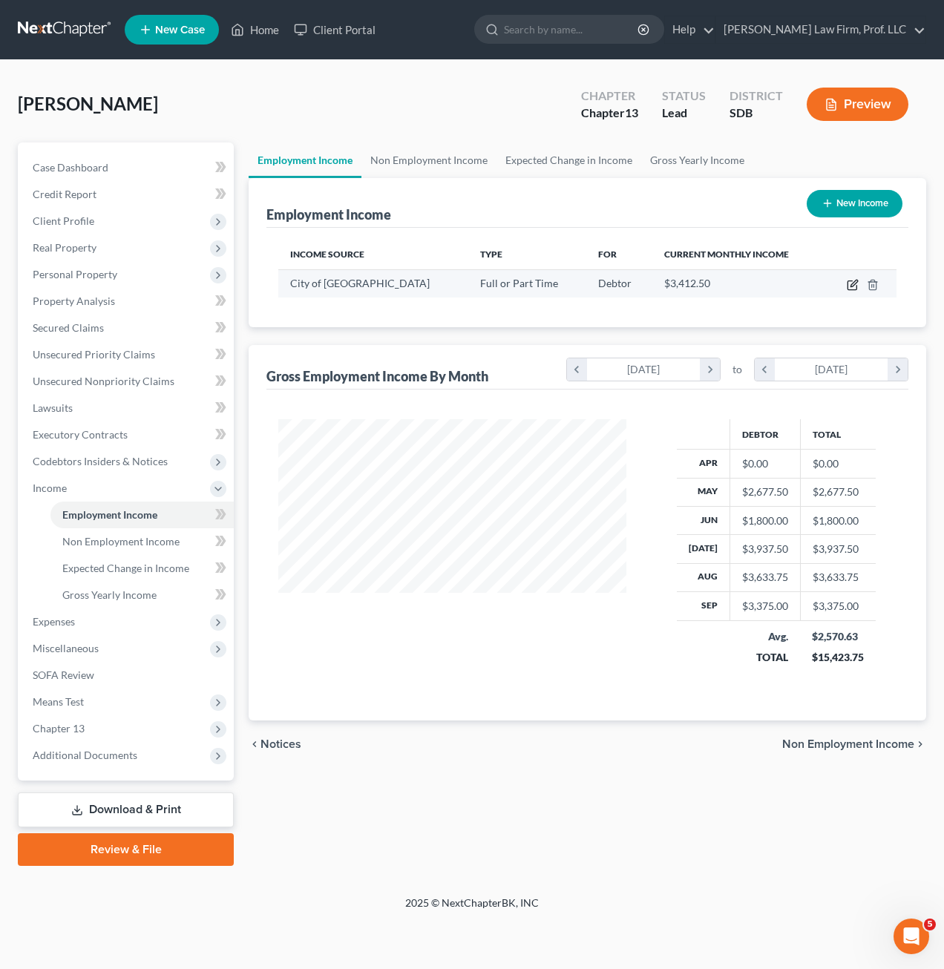
select select "2"
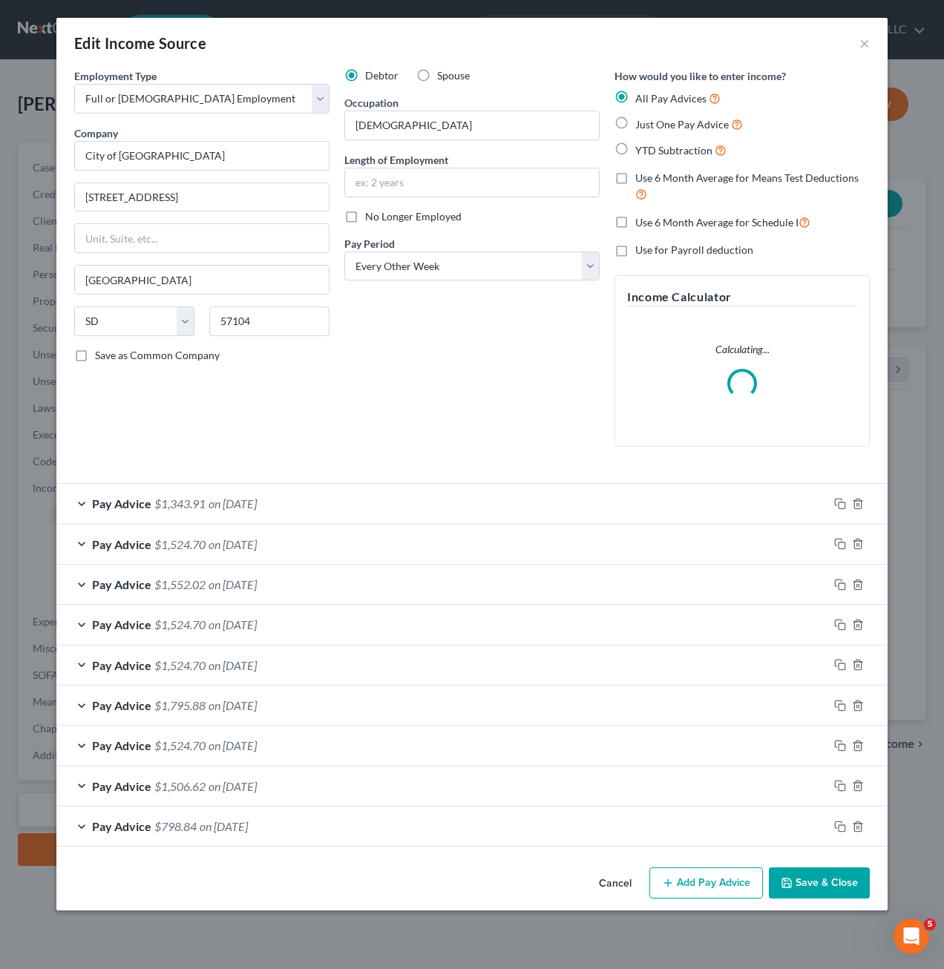
click at [554, 389] on div "Debtor Spouse Occupation [DEMOGRAPHIC_DATA] Length of Employment No Longer Empl…" at bounding box center [472, 263] width 270 height 390
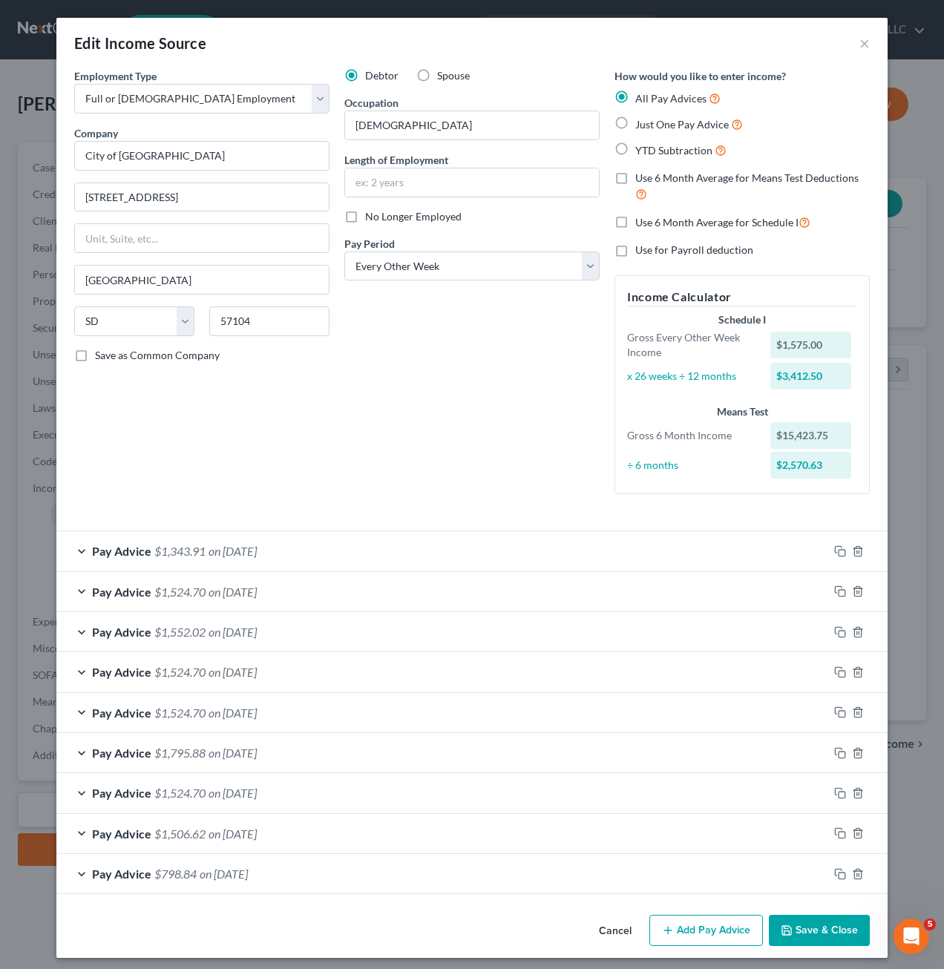
click at [474, 369] on div "Debtor Spouse Occupation [DEMOGRAPHIC_DATA] Length of Employment No Longer Empl…" at bounding box center [472, 287] width 270 height 438
click at [450, 186] on input "text" at bounding box center [472, 182] width 254 height 28
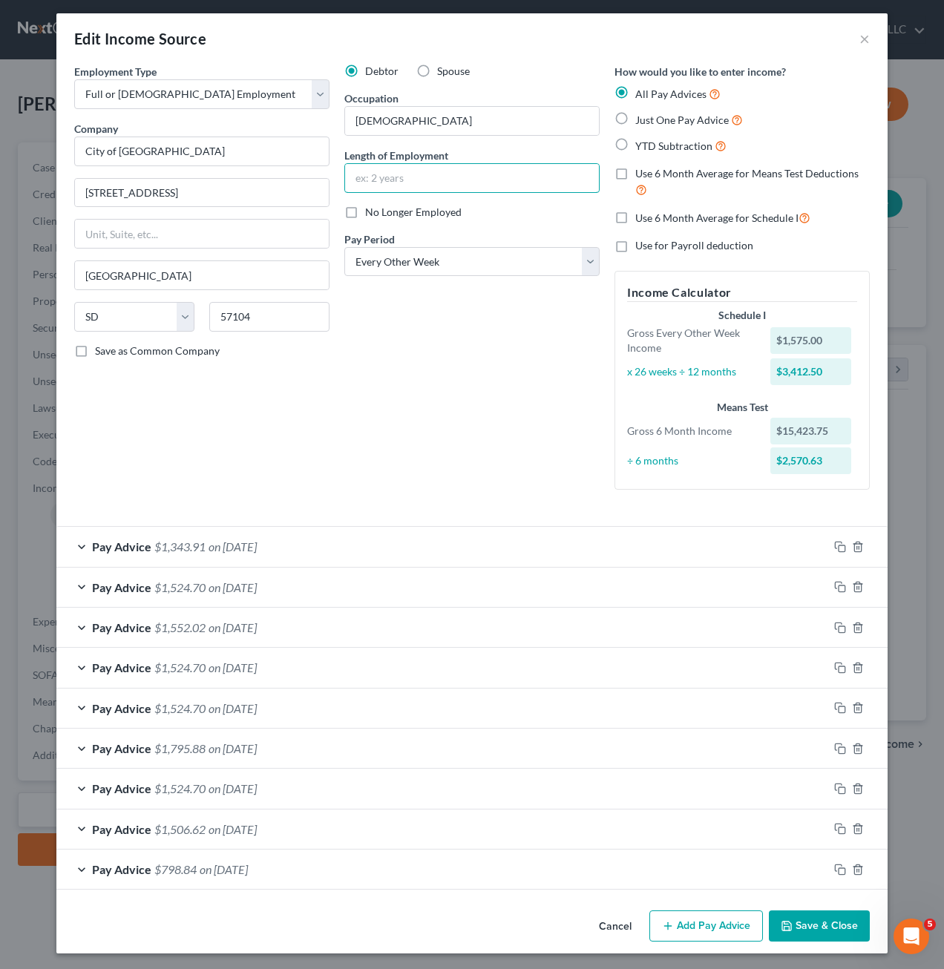
scroll to position [7, 0]
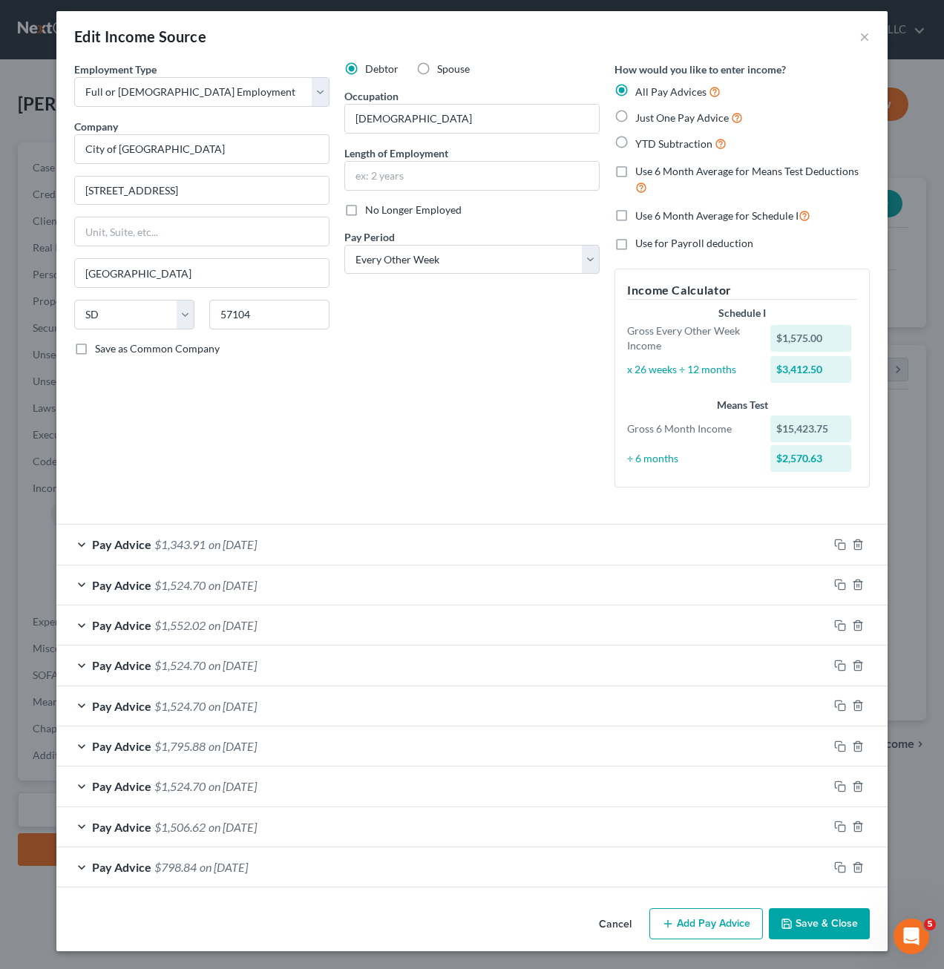
drag, startPoint x: 381, startPoint y: 501, endPoint x: 384, endPoint y: 493, distance: 9.4
click at [381, 500] on div "Employment Type * Select Full or [DEMOGRAPHIC_DATA] Employment Self Employment …" at bounding box center [472, 287] width 810 height 450
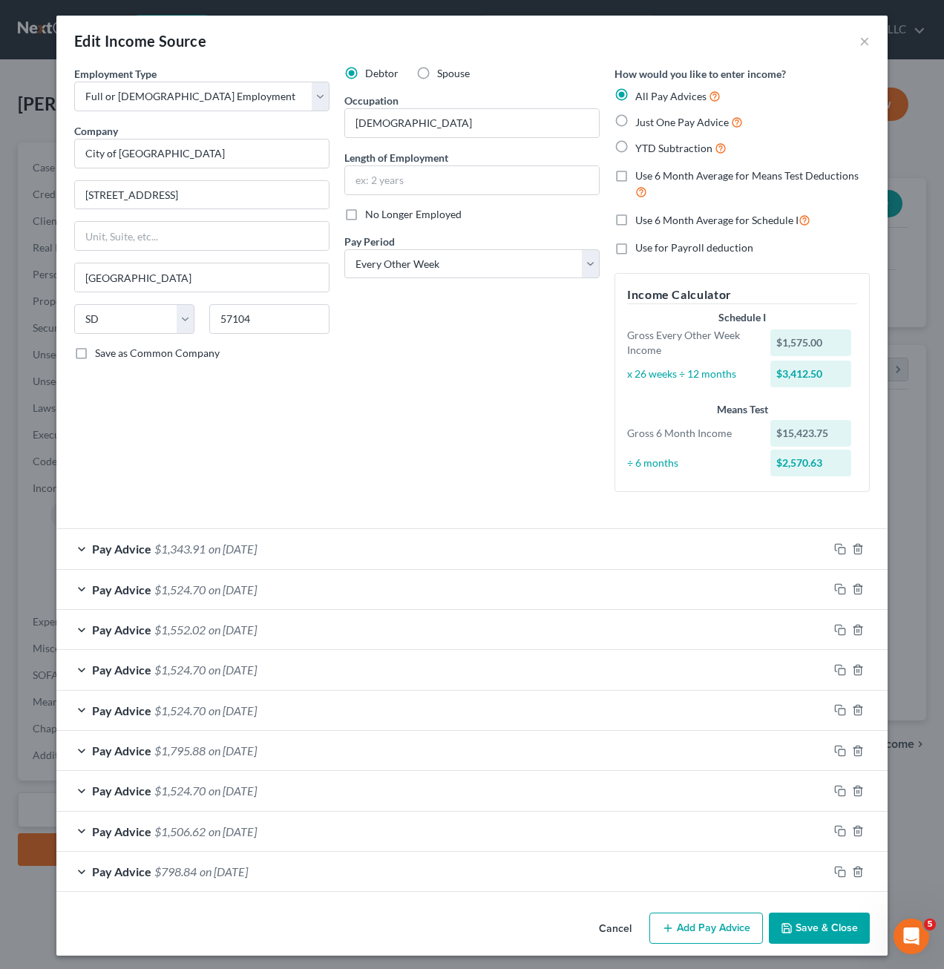
scroll to position [0, 0]
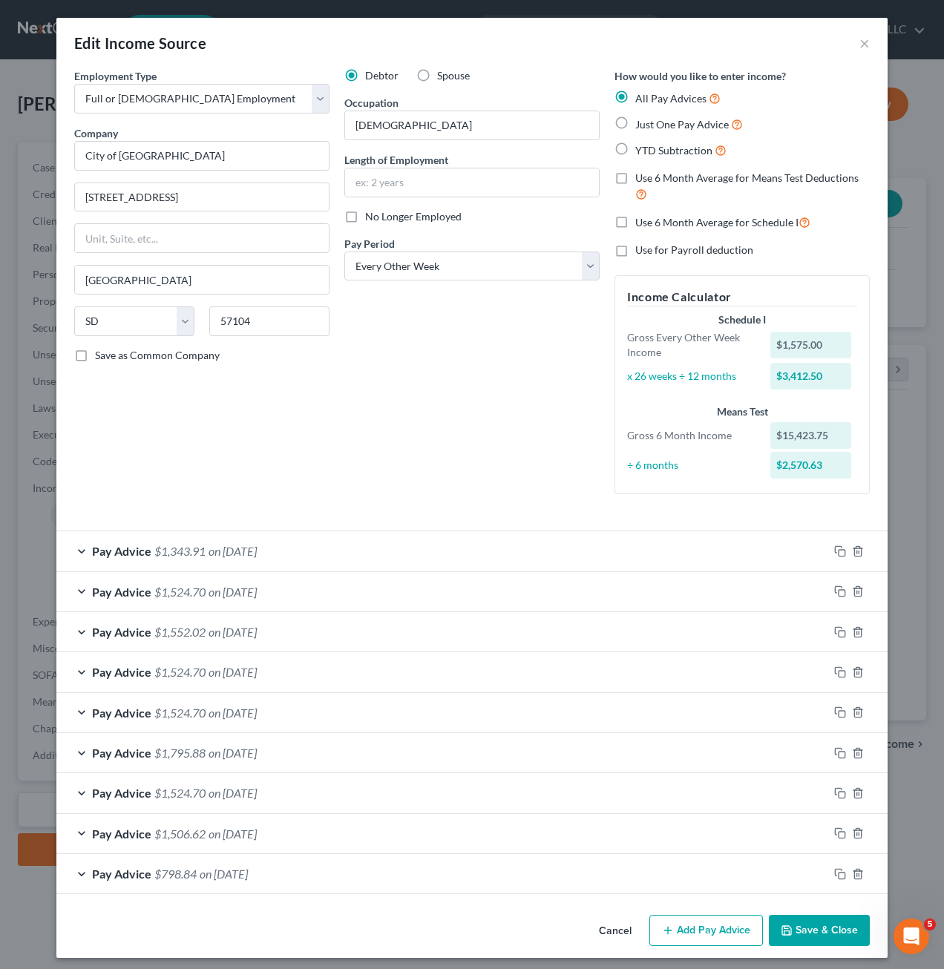
drag, startPoint x: 464, startPoint y: 346, endPoint x: 412, endPoint y: 438, distance: 105.9
click at [465, 346] on div "Debtor Spouse Occupation [DEMOGRAPHIC_DATA] Length of Employment No Longer Empl…" at bounding box center [472, 287] width 270 height 438
drag, startPoint x: 411, startPoint y: 444, endPoint x: 76, endPoint y: 147, distance: 447.2
click at [76, 147] on div "Employment Type * Select Full or [DEMOGRAPHIC_DATA] Employment Self Employment …" at bounding box center [472, 293] width 810 height 450
click at [497, 469] on div "Debtor Spouse Occupation [DEMOGRAPHIC_DATA] Length of Employment No Longer Empl…" at bounding box center [472, 287] width 270 height 438
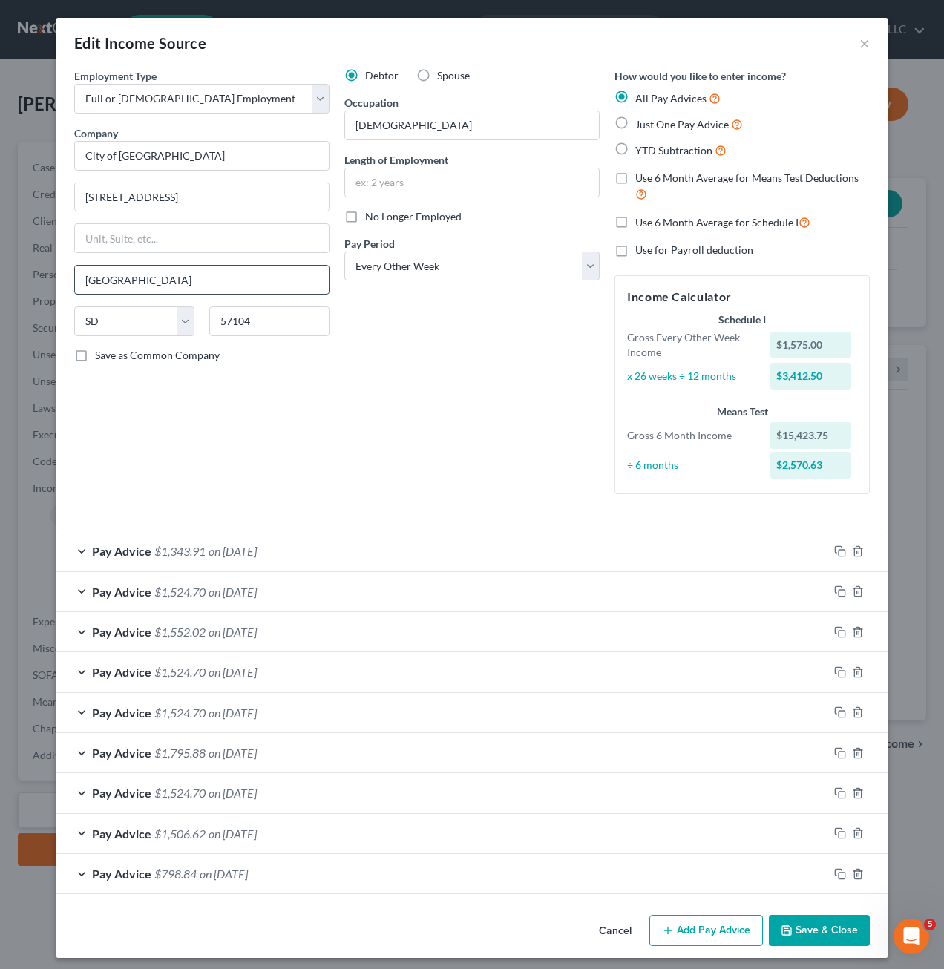
drag, startPoint x: 424, startPoint y: 489, endPoint x: 218, endPoint y: 288, distance: 287.4
click at [102, 186] on div "Employment Type * Select Full or [DEMOGRAPHIC_DATA] Employment Self Employment …" at bounding box center [472, 293] width 810 height 450
click at [398, 423] on div "Debtor Spouse Occupation [DEMOGRAPHIC_DATA] Length of Employment No Longer Empl…" at bounding box center [472, 287] width 270 height 438
drag, startPoint x: 481, startPoint y: 451, endPoint x: 500, endPoint y: 258, distance: 193.8
click at [481, 448] on div "Debtor Spouse Occupation [DEMOGRAPHIC_DATA] Length of Employment No Longer Empl…" at bounding box center [472, 287] width 270 height 438
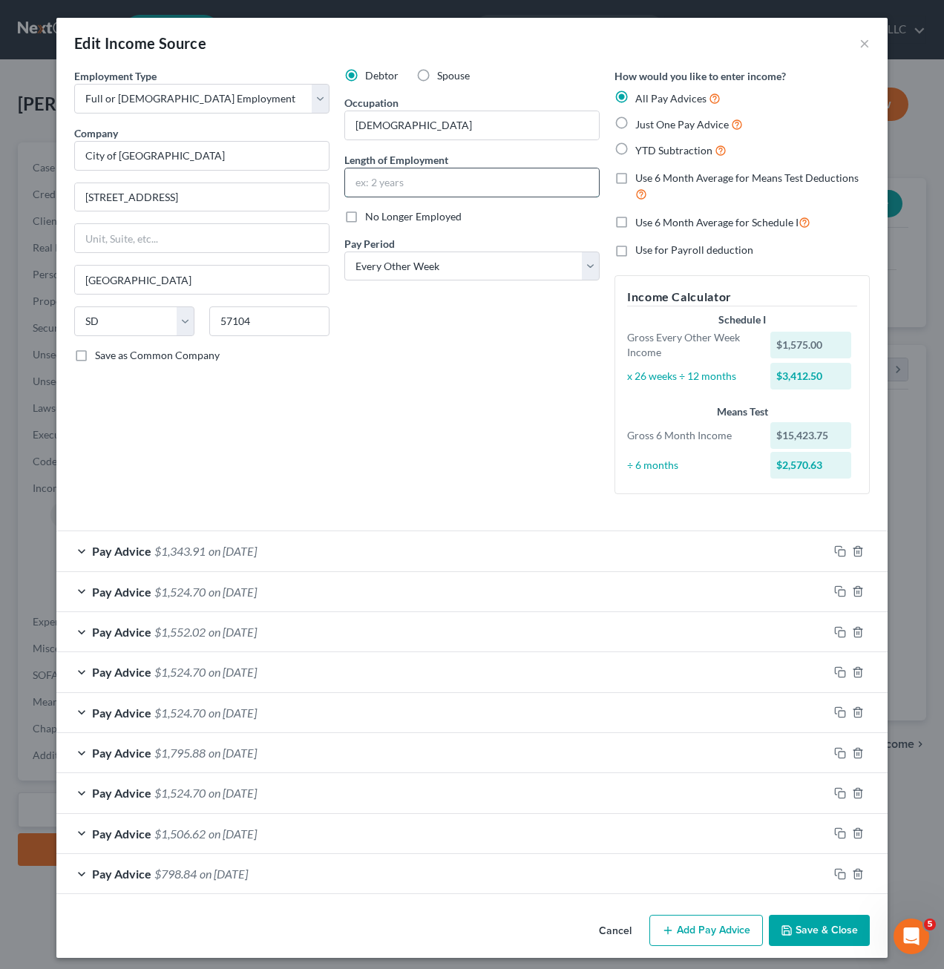
click at [449, 191] on input "text" at bounding box center [472, 182] width 254 height 28
click at [289, 441] on div "Employment Type * Select Full or [DEMOGRAPHIC_DATA] Employment Self Employment …" at bounding box center [202, 287] width 270 height 438
click at [412, 181] on input "text" at bounding box center [472, 182] width 254 height 28
drag, startPoint x: 260, startPoint y: 412, endPoint x: 388, endPoint y: 398, distance: 129.0
click at [260, 412] on div "Employment Type * Select Full or [DEMOGRAPHIC_DATA] Employment Self Employment …" at bounding box center [202, 287] width 270 height 438
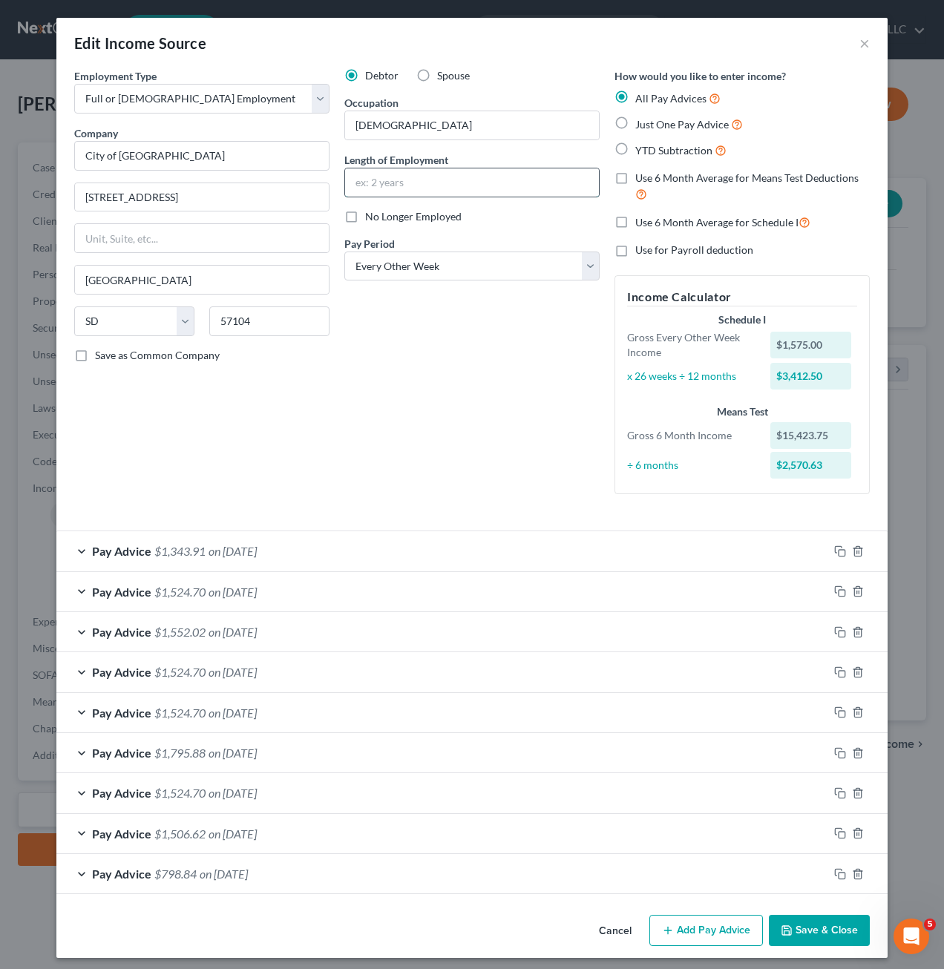
click at [479, 177] on input "text" at bounding box center [472, 182] width 254 height 28
type input "1"
drag, startPoint x: 401, startPoint y: 392, endPoint x: 536, endPoint y: 489, distance: 165.9
click at [402, 392] on div "Debtor Spouse Occupation [DEMOGRAPHIC_DATA] Length of Employment 1 No Longer Em…" at bounding box center [472, 287] width 270 height 438
click at [823, 927] on button "Save & Close" at bounding box center [818, 930] width 101 height 31
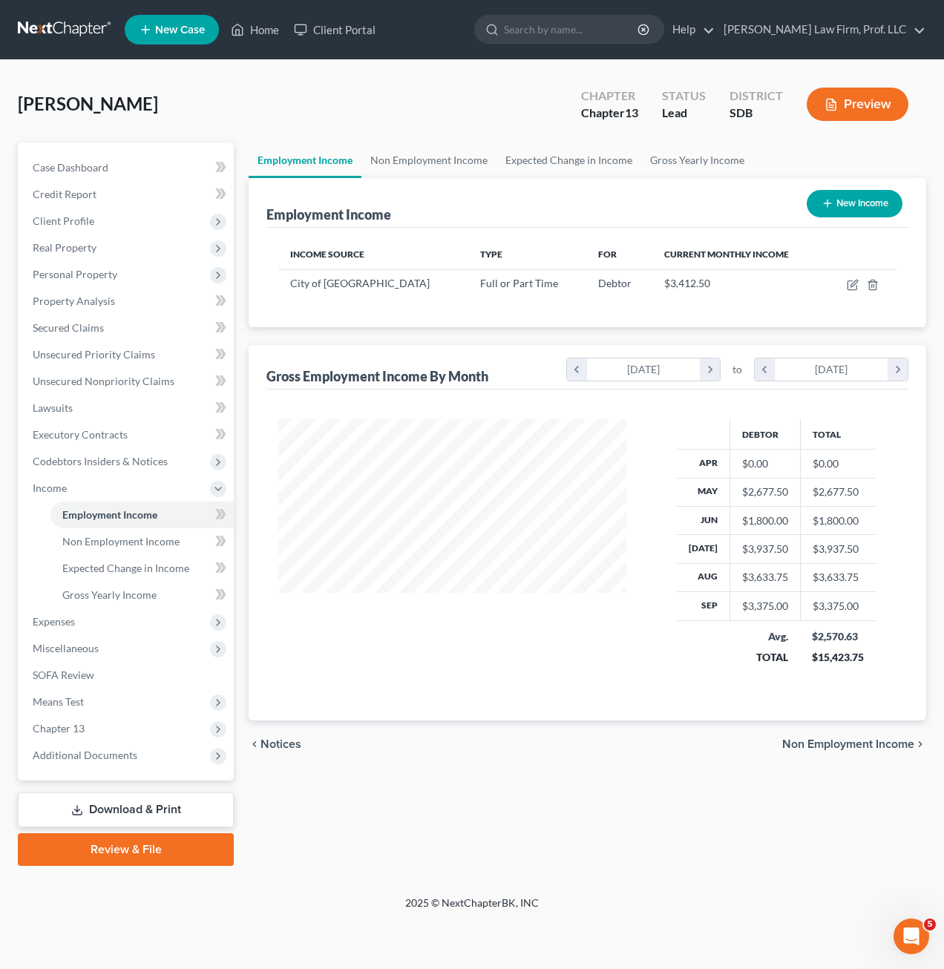
scroll to position [266, 378]
click at [429, 731] on div "chevron_left Notices Non Employment Income chevron_right" at bounding box center [586, 743] width 677 height 47
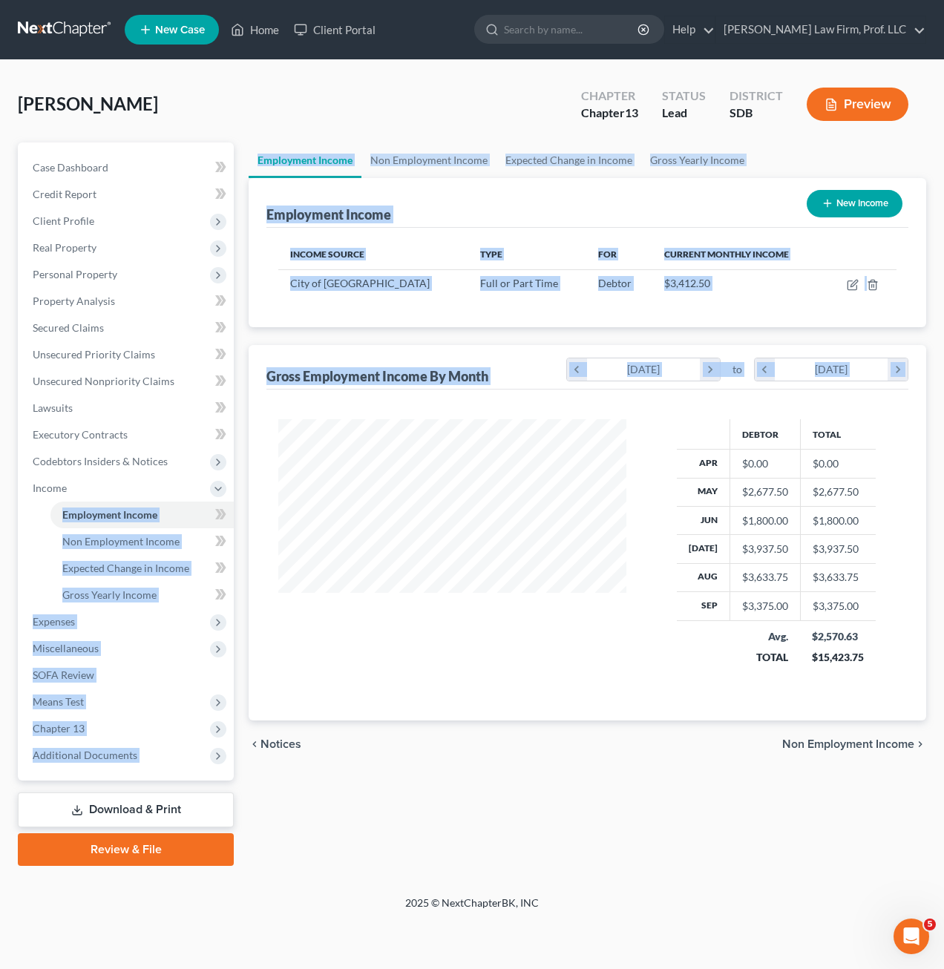
drag, startPoint x: 596, startPoint y: 700, endPoint x: 342, endPoint y: 611, distance: 268.8
click at [183, 487] on div "Petition Navigation Case Dashboard Payments Invoices Payments Payments Credit R…" at bounding box center [471, 503] width 923 height 723
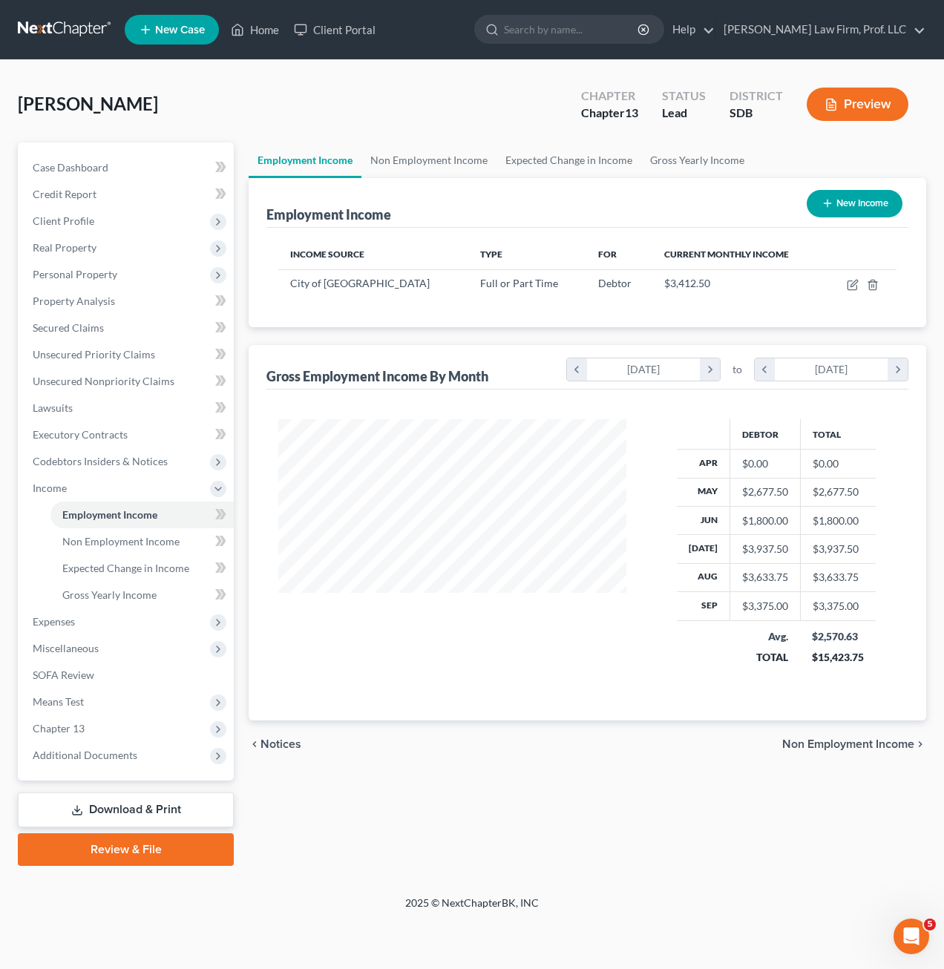
click at [893, 699] on div "Debtor Total Apr $0.00 $0.00 May $2,677.50 $2,677.50 Jun $1,800.00 $1,800.00 [D…" at bounding box center [587, 554] width 642 height 331
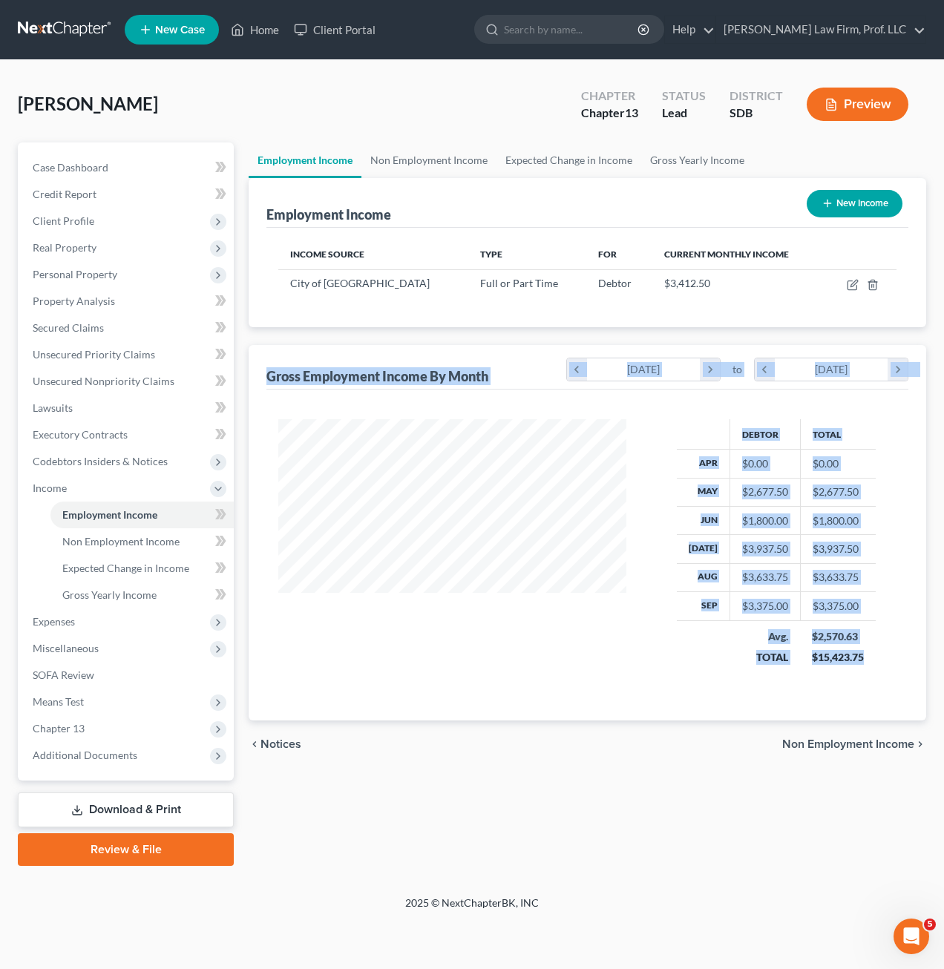
drag, startPoint x: 886, startPoint y: 706, endPoint x: 261, endPoint y: 355, distance: 716.4
click at [261, 355] on div "Gross Employment Income By Month chevron_left [DATE] chevron_right to chevron_l…" at bounding box center [586, 532] width 677 height 375
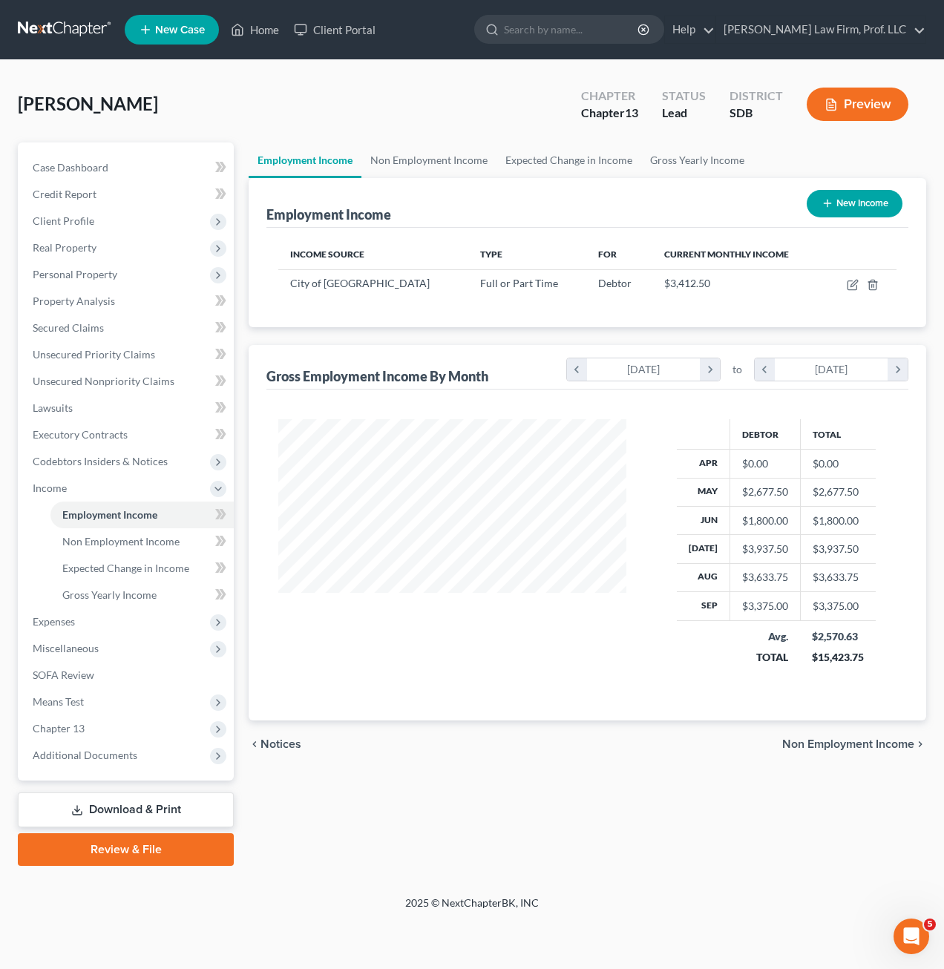
drag, startPoint x: 596, startPoint y: 734, endPoint x: 747, endPoint y: 754, distance: 152.7
click at [596, 734] on div "chevron_left Notices Non Employment Income chevron_right" at bounding box center [586, 743] width 677 height 47
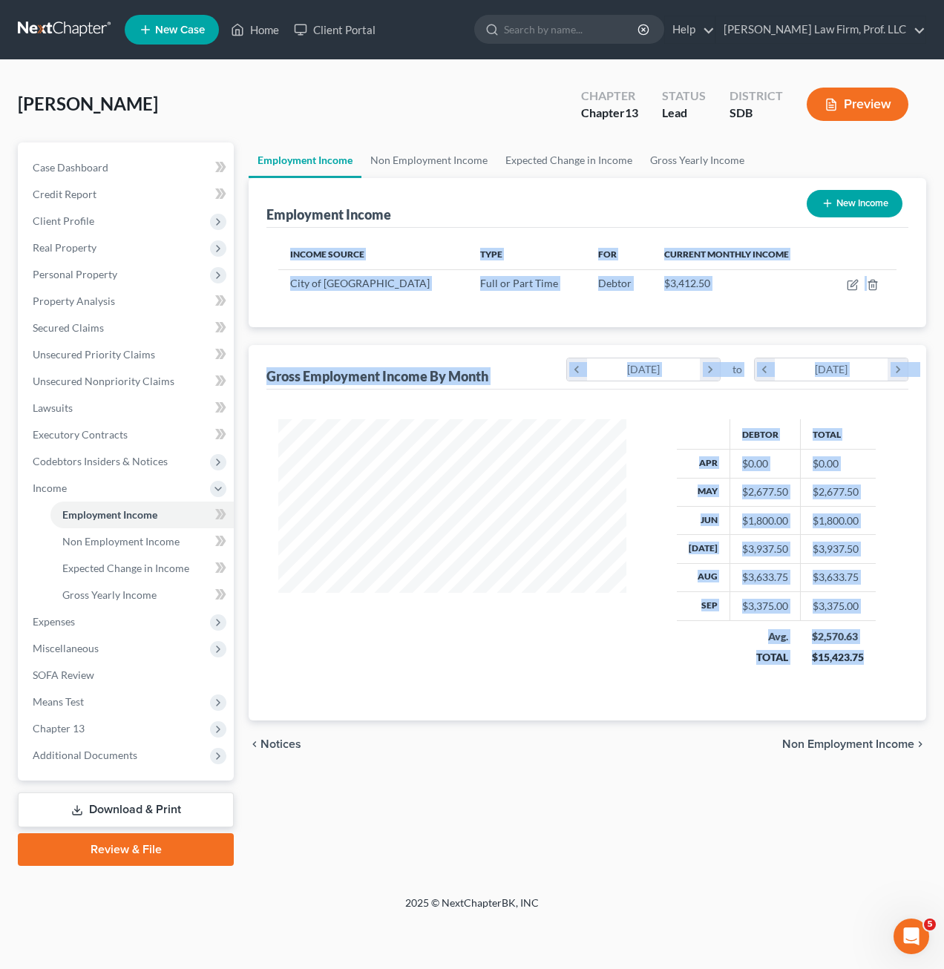
drag, startPoint x: 898, startPoint y: 684, endPoint x: 256, endPoint y: 320, distance: 737.4
click at [256, 320] on div "Employment Income New Income Income Source Type For Current Monthly Income City…" at bounding box center [586, 449] width 677 height 543
drag, startPoint x: 894, startPoint y: 697, endPoint x: 893, endPoint y: 684, distance: 13.4
click at [894, 696] on div "Debtor Total Apr $0.00 $0.00 May $2,677.50 $2,677.50 Jun $1,800.00 $1,800.00 [D…" at bounding box center [587, 554] width 642 height 331
click at [907, 691] on div "Debtor Total Apr $0.00 $0.00 May $2,677.50 $2,677.50 Jun $1,800.00 $1,800.00 [D…" at bounding box center [587, 554] width 642 height 331
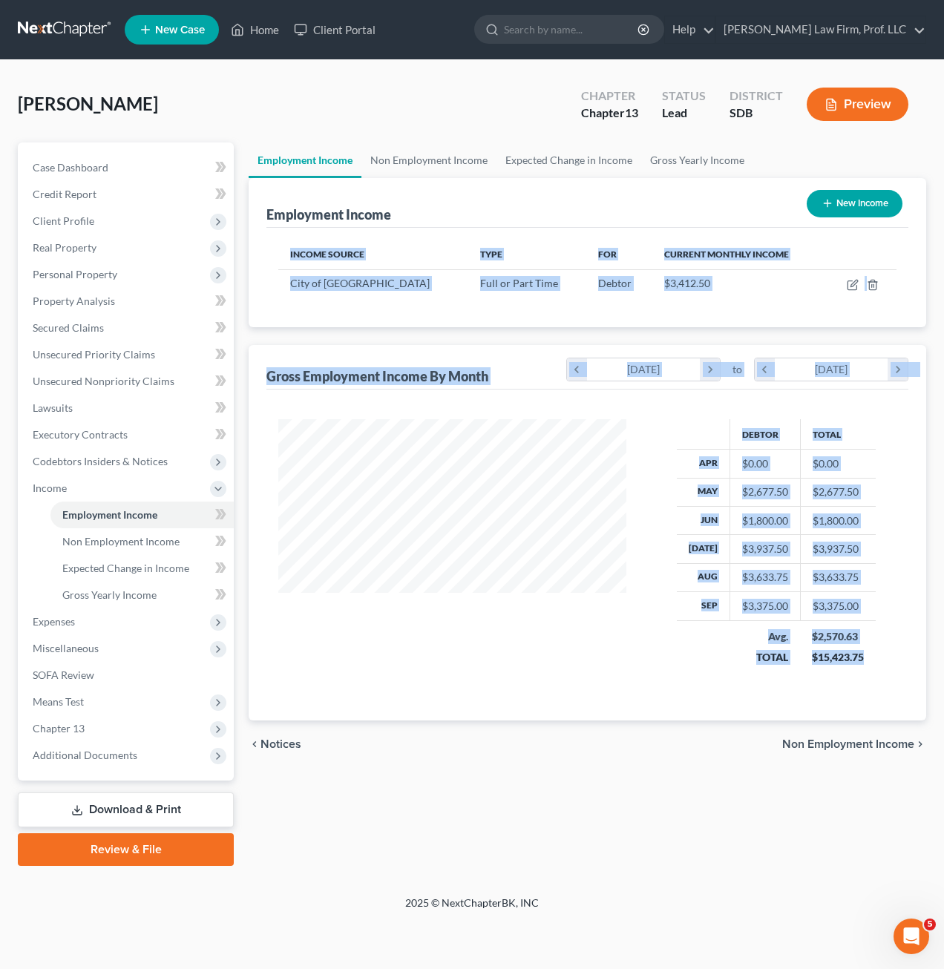
click at [901, 695] on div "Debtor Total Apr $0.00 $0.00 May $2,677.50 $2,677.50 Jun $1,800.00 $1,800.00 [D…" at bounding box center [587, 554] width 642 height 331
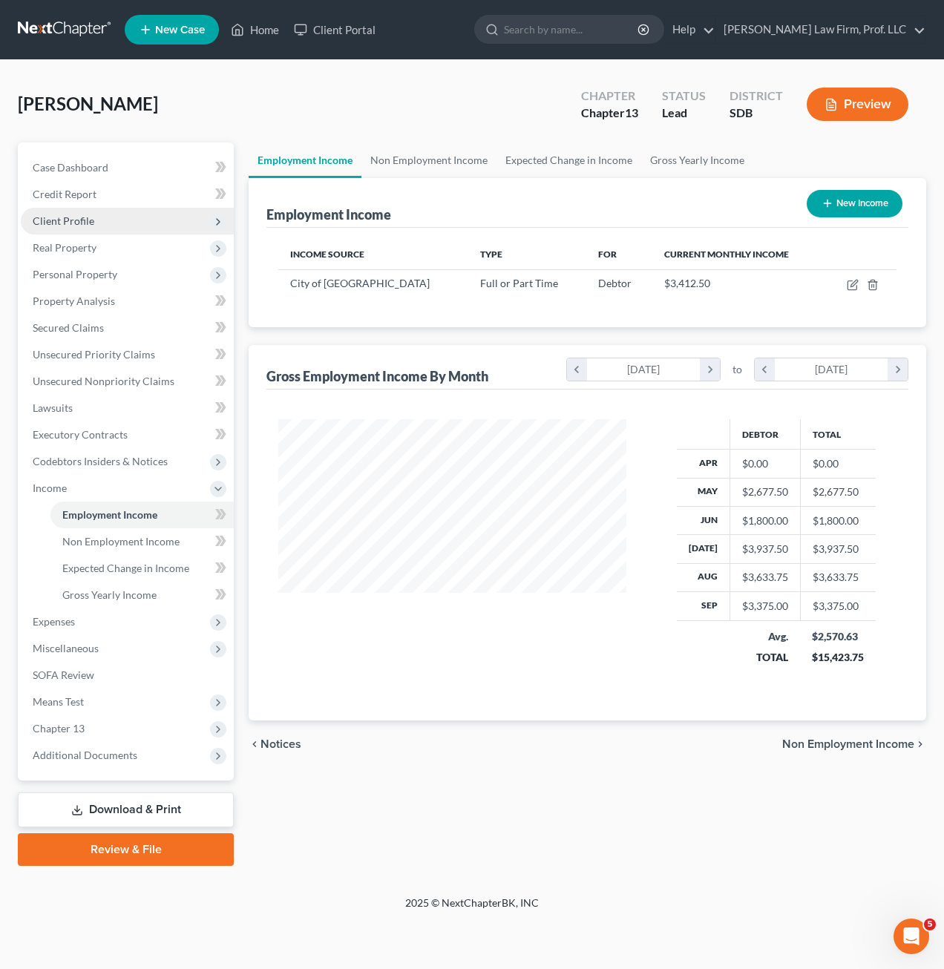
drag, startPoint x: 78, startPoint y: 220, endPoint x: 88, endPoint y: 228, distance: 13.2
click at [79, 220] on span "Client Profile" at bounding box center [64, 220] width 62 height 13
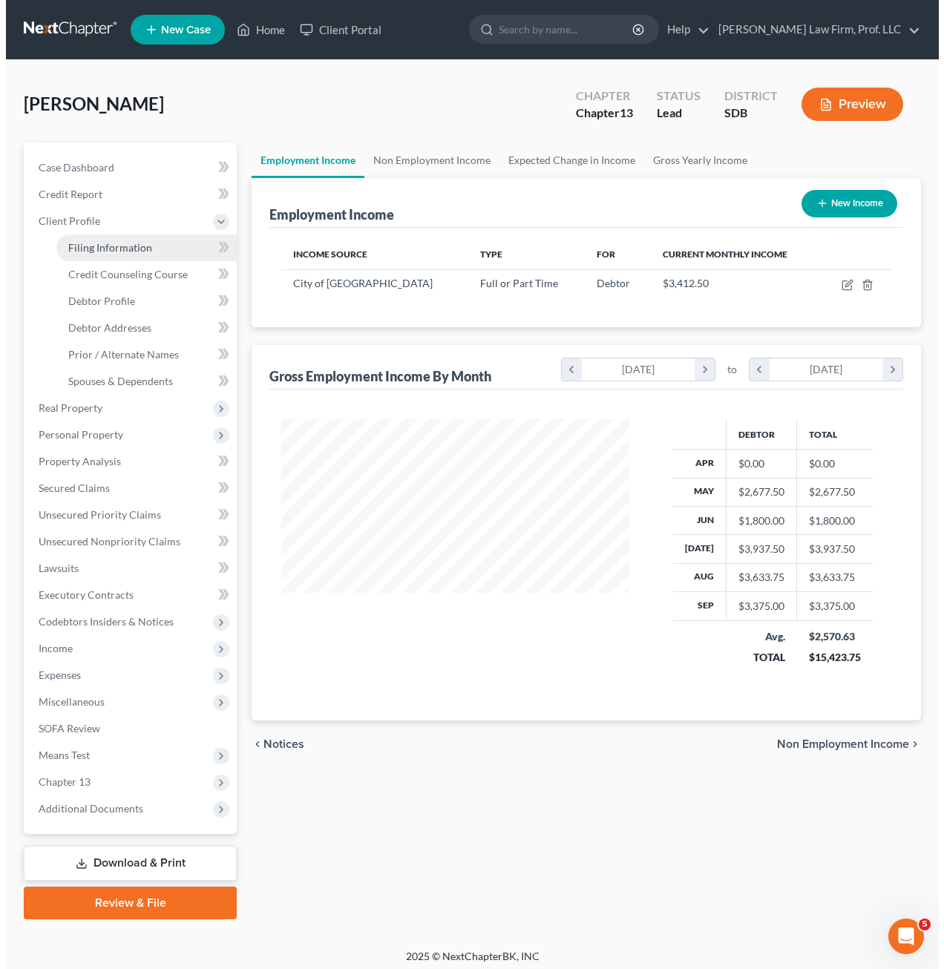
scroll to position [741502, 741395]
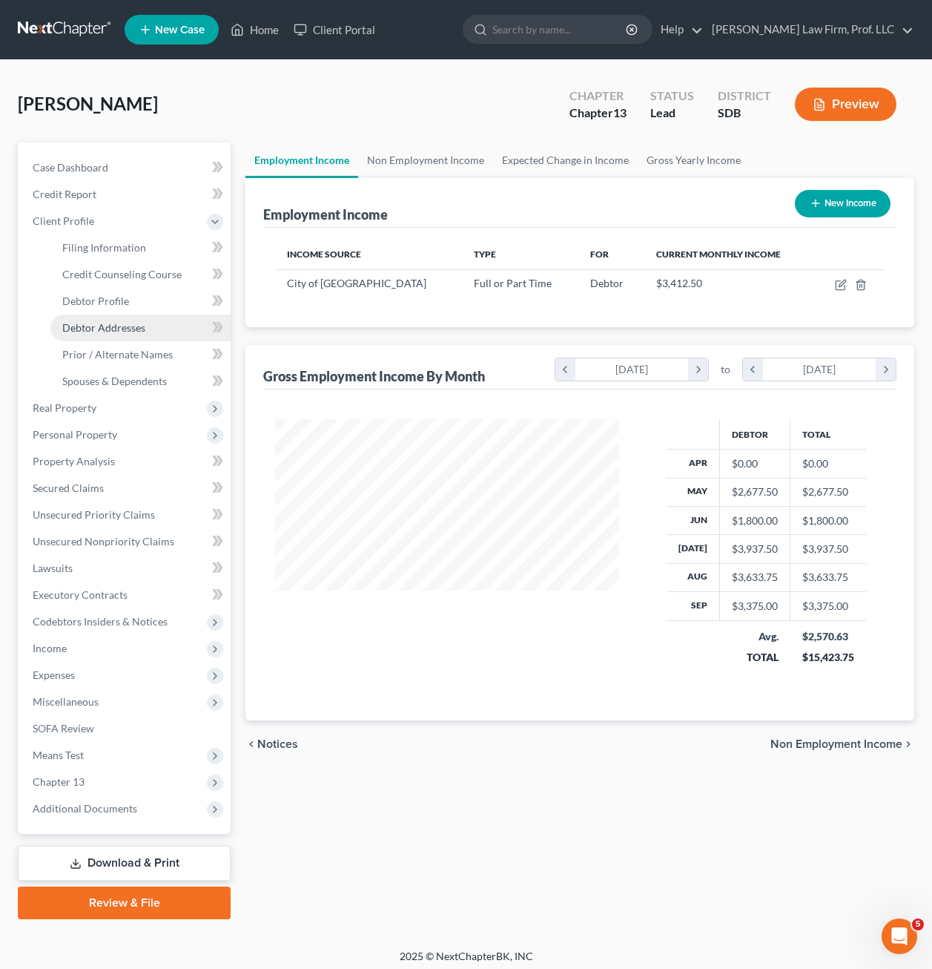
click at [120, 331] on span "Debtor Addresses" at bounding box center [103, 327] width 83 height 13
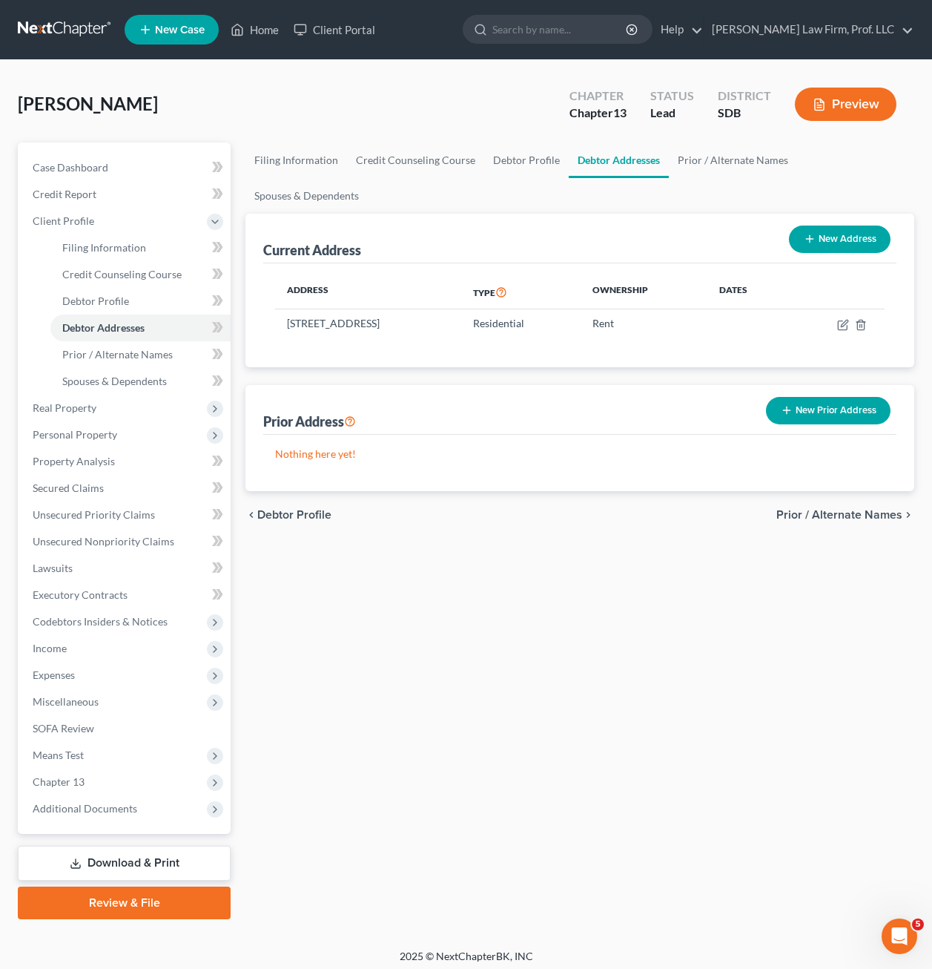
click at [662, 667] on div "Filing Information Credit Counseling Course Debtor Profile Debtor Addresses Pri…" at bounding box center [580, 530] width 684 height 777
drag, startPoint x: 577, startPoint y: 521, endPoint x: 610, endPoint y: 427, distance: 100.6
click at [579, 521] on div "Filing Information Credit Counseling Course Debtor Profile Debtor Addresses Pri…" at bounding box center [580, 530] width 684 height 777
click at [828, 608] on div "Filing Information Credit Counseling Course Debtor Profile Debtor Addresses Pri…" at bounding box center [580, 530] width 684 height 777
click at [82, 690] on span "Miscellaneous" at bounding box center [126, 701] width 210 height 27
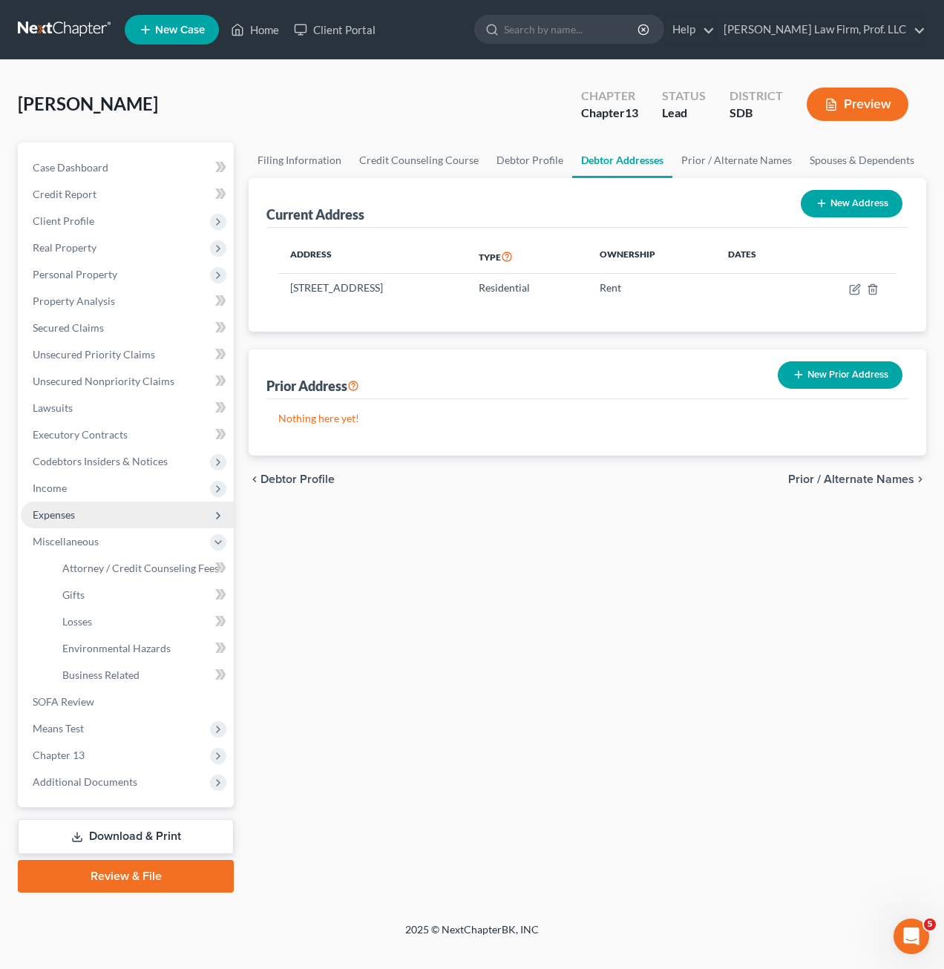
drag, startPoint x: 88, startPoint y: 518, endPoint x: 136, endPoint y: 516, distance: 49.0
click at [88, 518] on span "Expenses" at bounding box center [127, 514] width 213 height 27
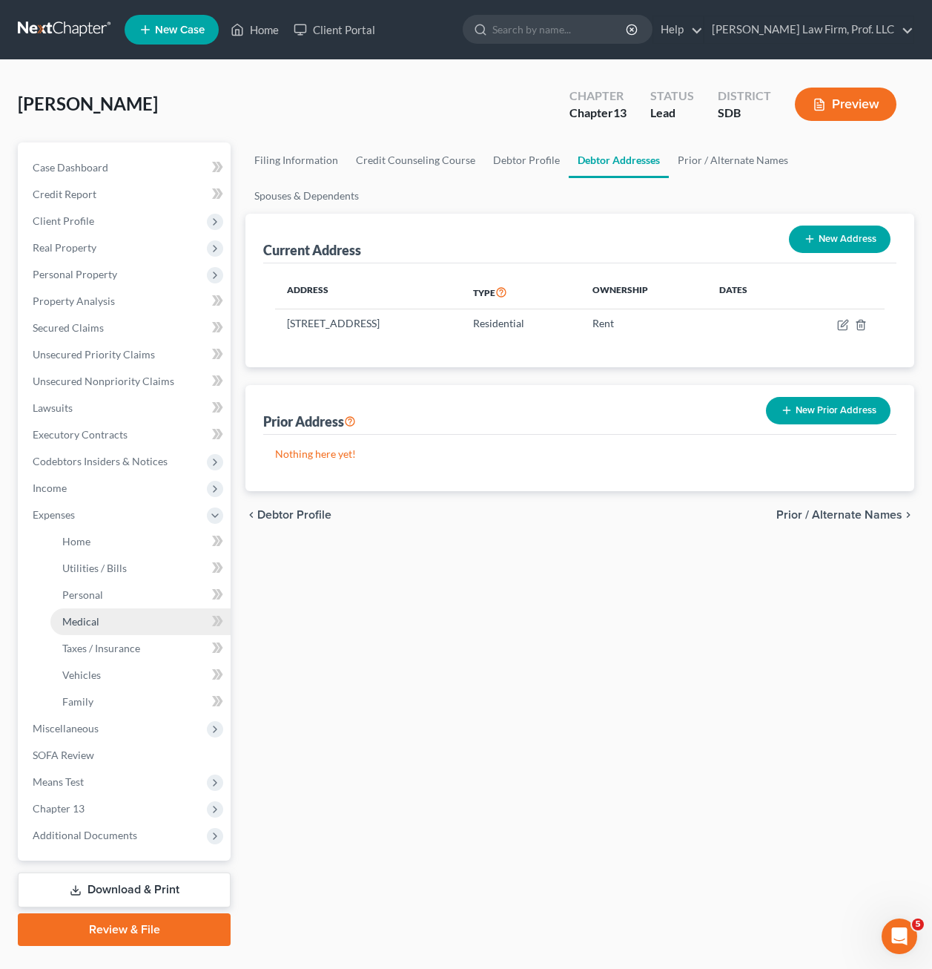
click at [93, 625] on span "Medical" at bounding box center [80, 621] width 37 height 13
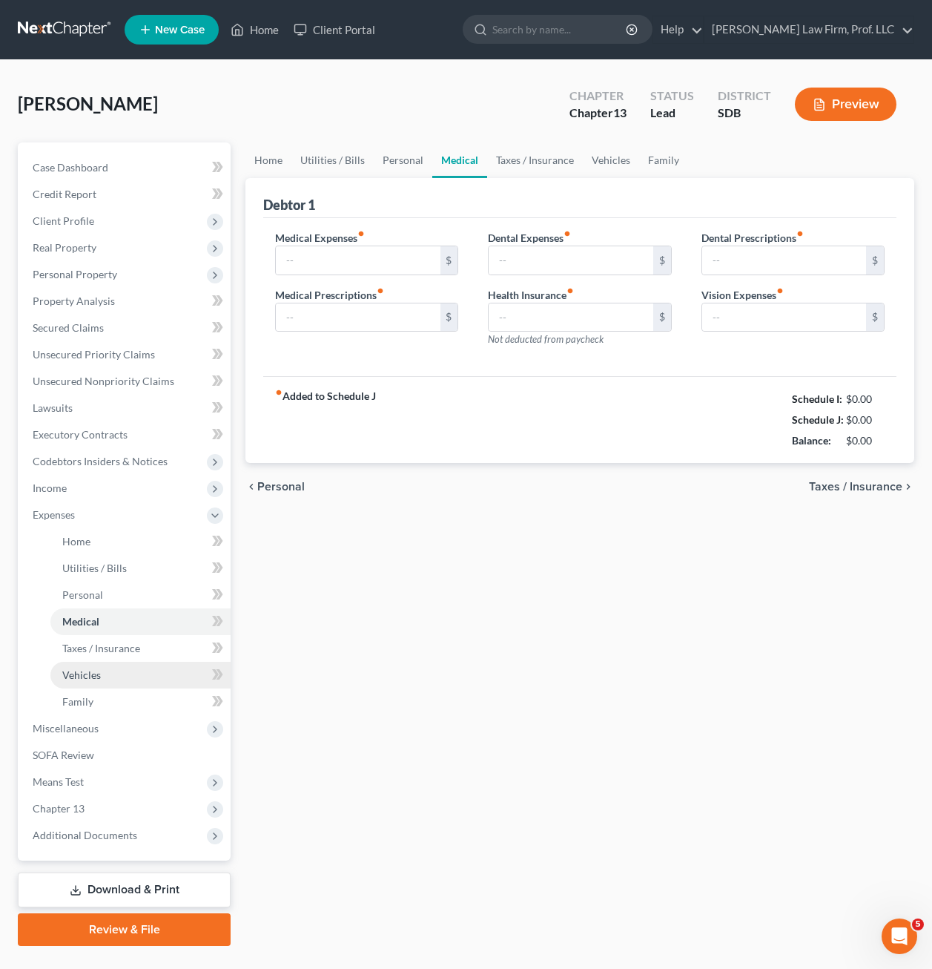
type input "0.00"
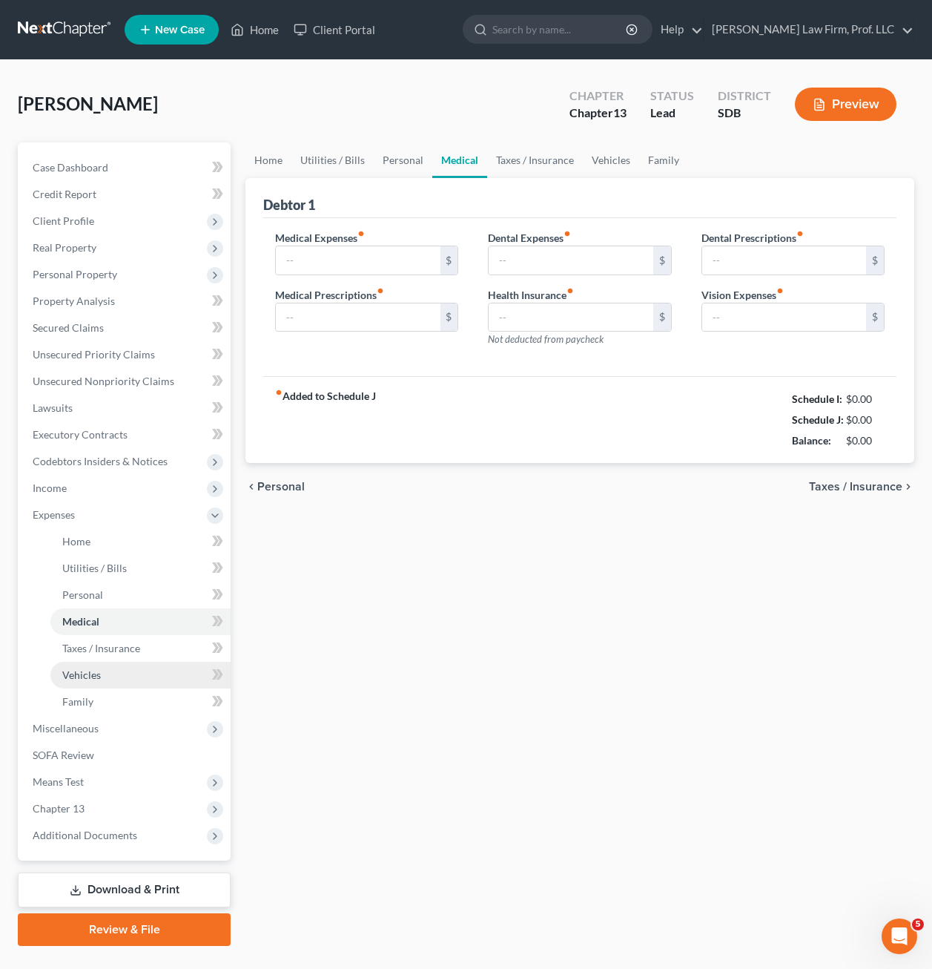
type input "0.00"
click at [393, 260] on input "0.00" at bounding box center [358, 260] width 164 height 28
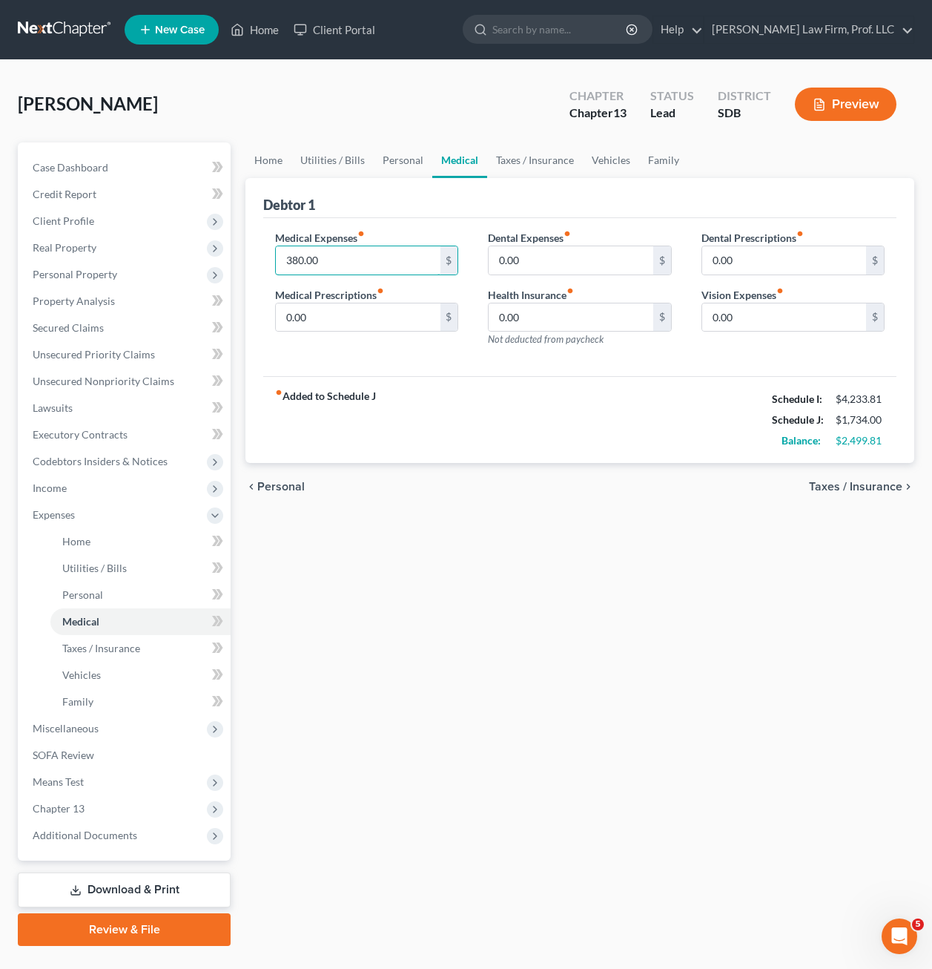
type input "380.00"
drag, startPoint x: 645, startPoint y: 672, endPoint x: 645, endPoint y: 595, distance: 77.1
click at [648, 669] on div "Home Utilities / Bills Personal Medical Taxes / Insurance Vehicles Family Debto…" at bounding box center [580, 543] width 684 height 803
click at [56, 496] on span "Income" at bounding box center [126, 488] width 210 height 27
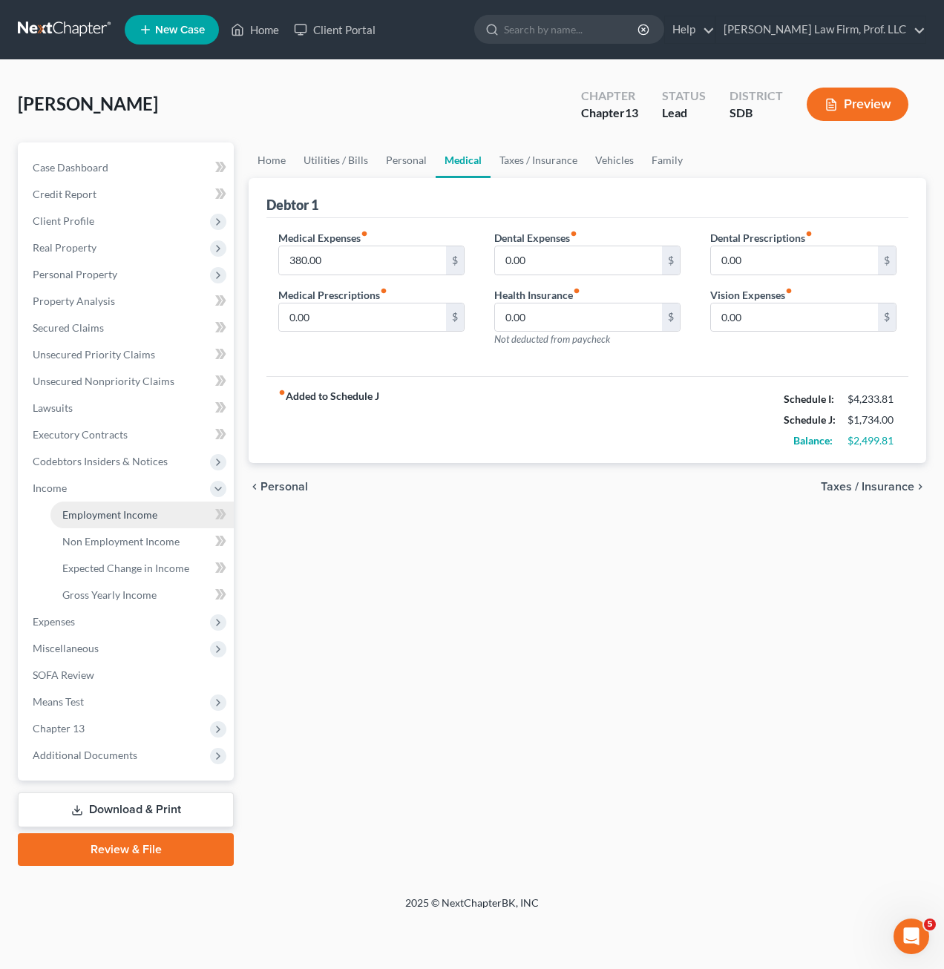
drag, startPoint x: 111, startPoint y: 522, endPoint x: 142, endPoint y: 517, distance: 30.9
click at [111, 520] on link "Employment Income" at bounding box center [141, 514] width 183 height 27
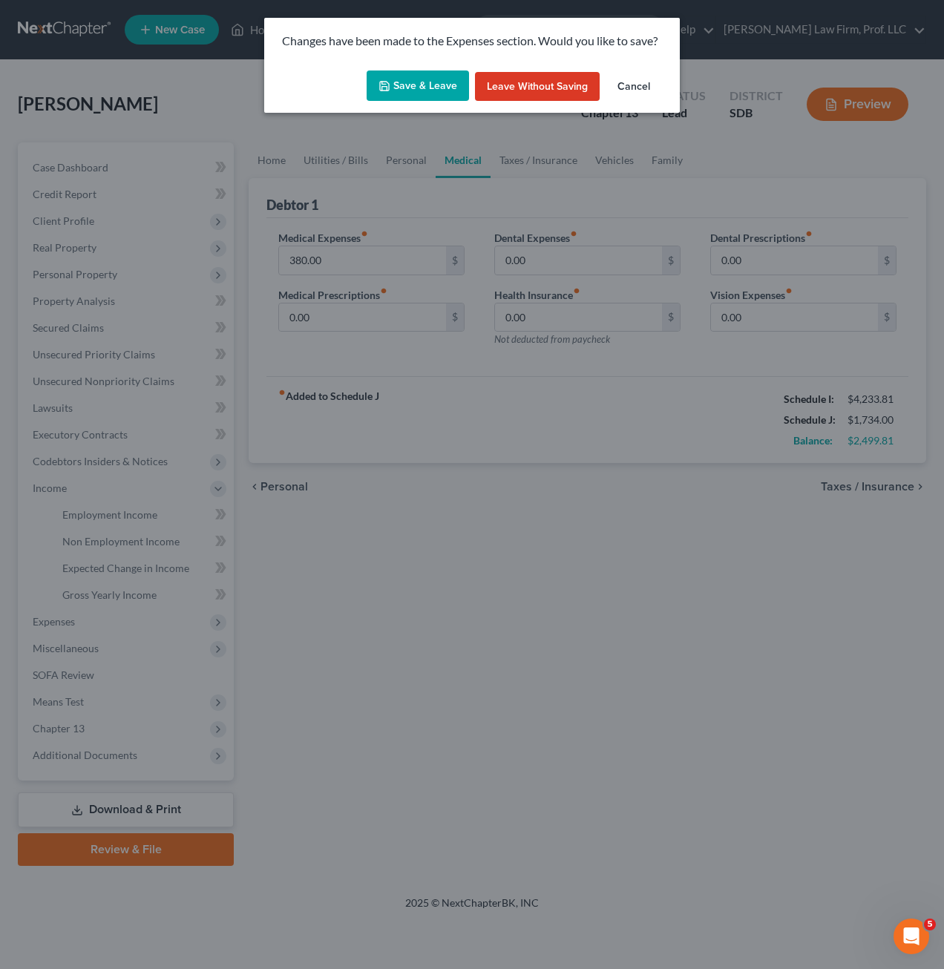
drag, startPoint x: 404, startPoint y: 62, endPoint x: 403, endPoint y: 79, distance: 16.4
click at [405, 63] on div "Changes have been made to the Expenses section. Would you like to save?" at bounding box center [471, 41] width 415 height 47
click at [389, 93] on button "Save & Leave" at bounding box center [417, 85] width 102 height 31
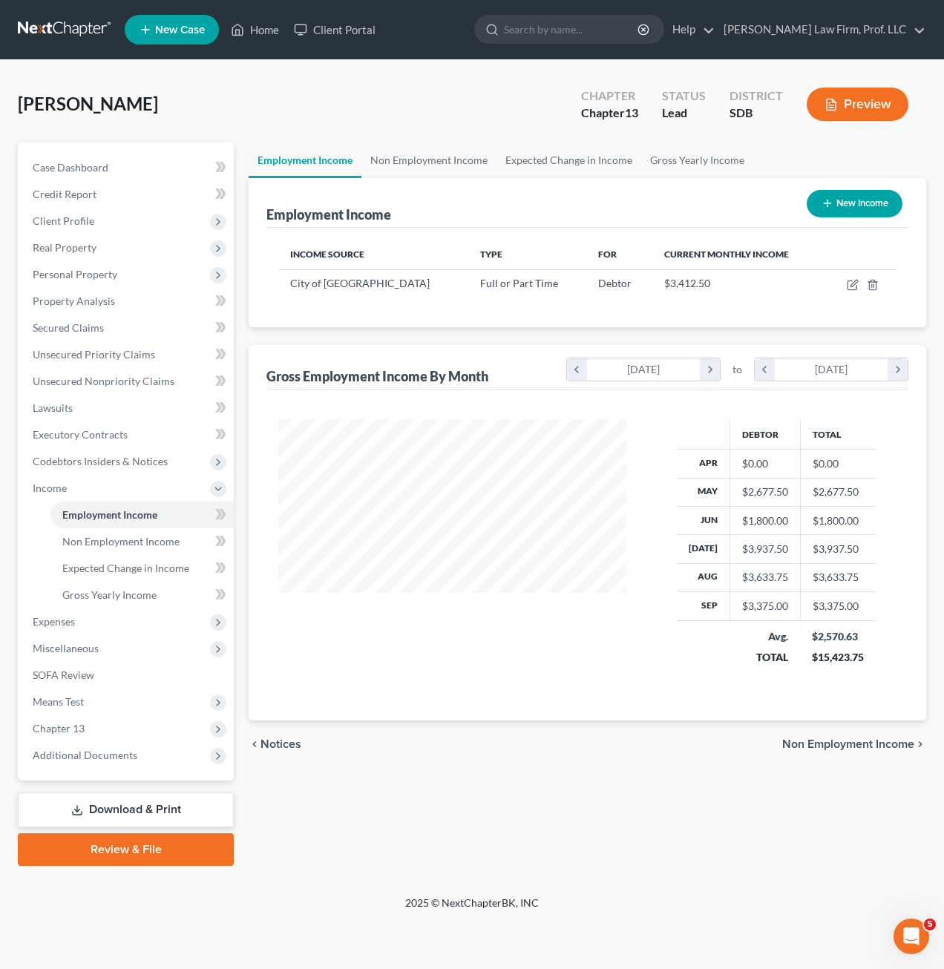
scroll to position [266, 378]
drag, startPoint x: 481, startPoint y: 759, endPoint x: 505, endPoint y: 756, distance: 24.7
click at [481, 760] on div "chevron_left Notices Non Employment Income chevron_right" at bounding box center [586, 743] width 677 height 47
drag, startPoint x: 647, startPoint y: 757, endPoint x: 811, endPoint y: 721, distance: 168.6
click at [643, 759] on div "chevron_left Notices Non Employment Income chevron_right" at bounding box center [586, 743] width 677 height 47
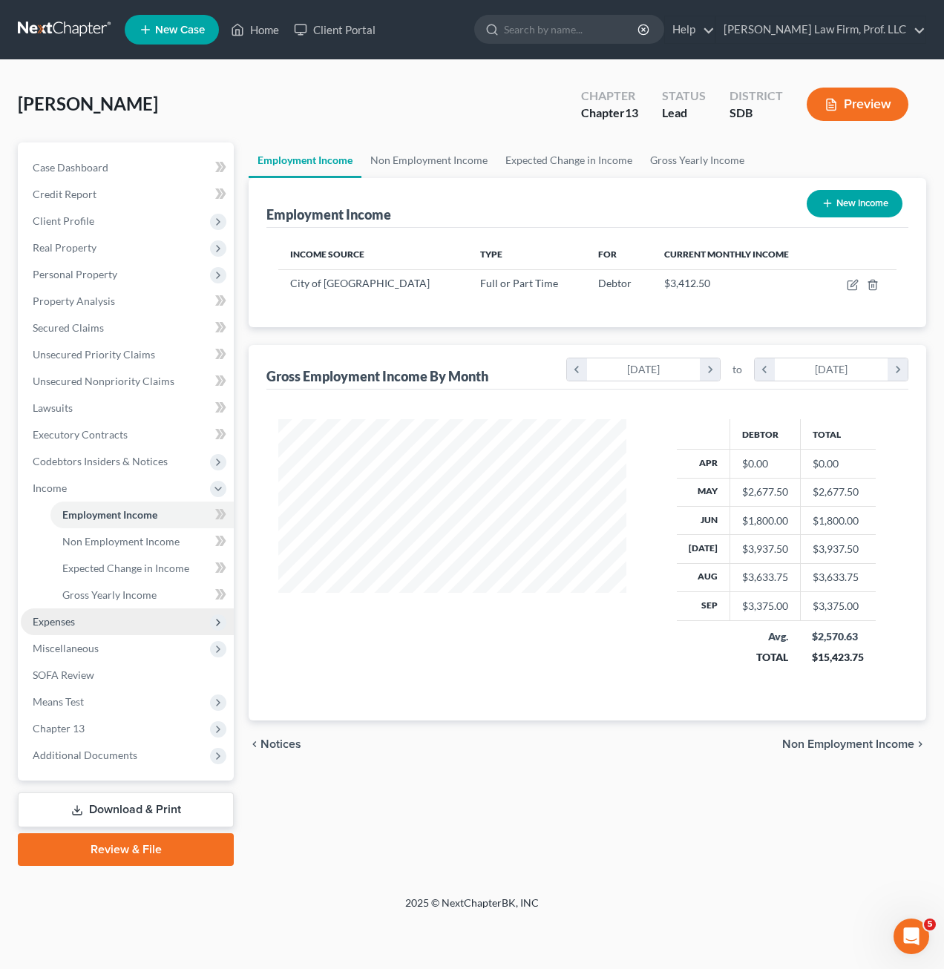
click at [80, 631] on span "Expenses" at bounding box center [127, 621] width 213 height 27
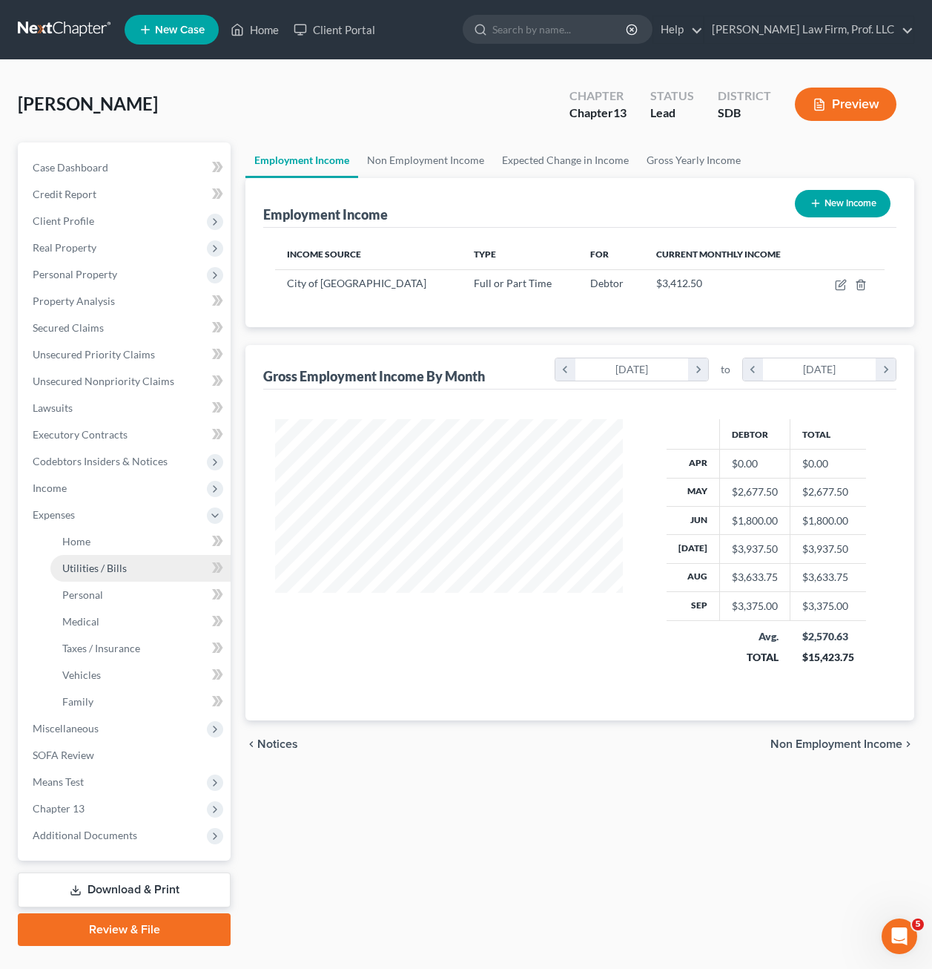
scroll to position [741502, 741395]
drag, startPoint x: 112, startPoint y: 539, endPoint x: 111, endPoint y: 529, distance: 10.5
click at [111, 539] on link "Home" at bounding box center [140, 541] width 180 height 27
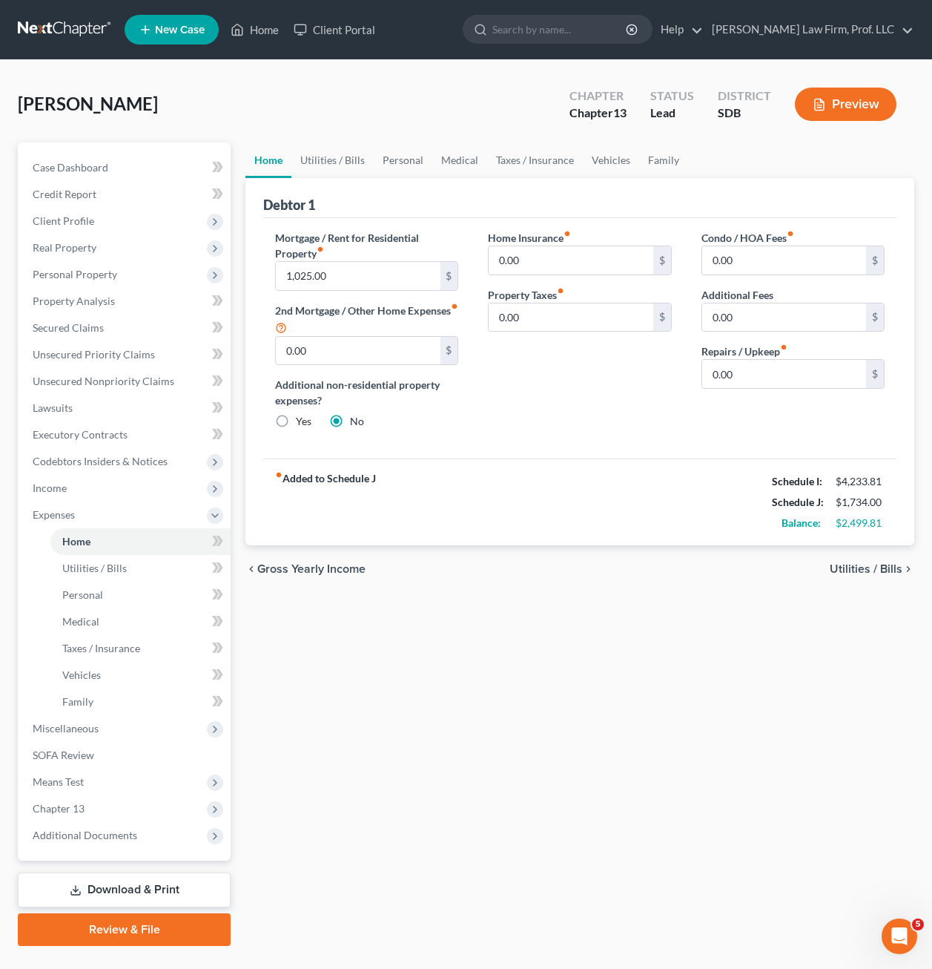
click at [608, 530] on div "fiber_manual_record Added to Schedule J Schedule I: $4,233.81 Schedule J: $1,73…" at bounding box center [579, 501] width 633 height 87
click at [76, 387] on link "Unsecured Nonpriority Claims" at bounding box center [126, 381] width 210 height 27
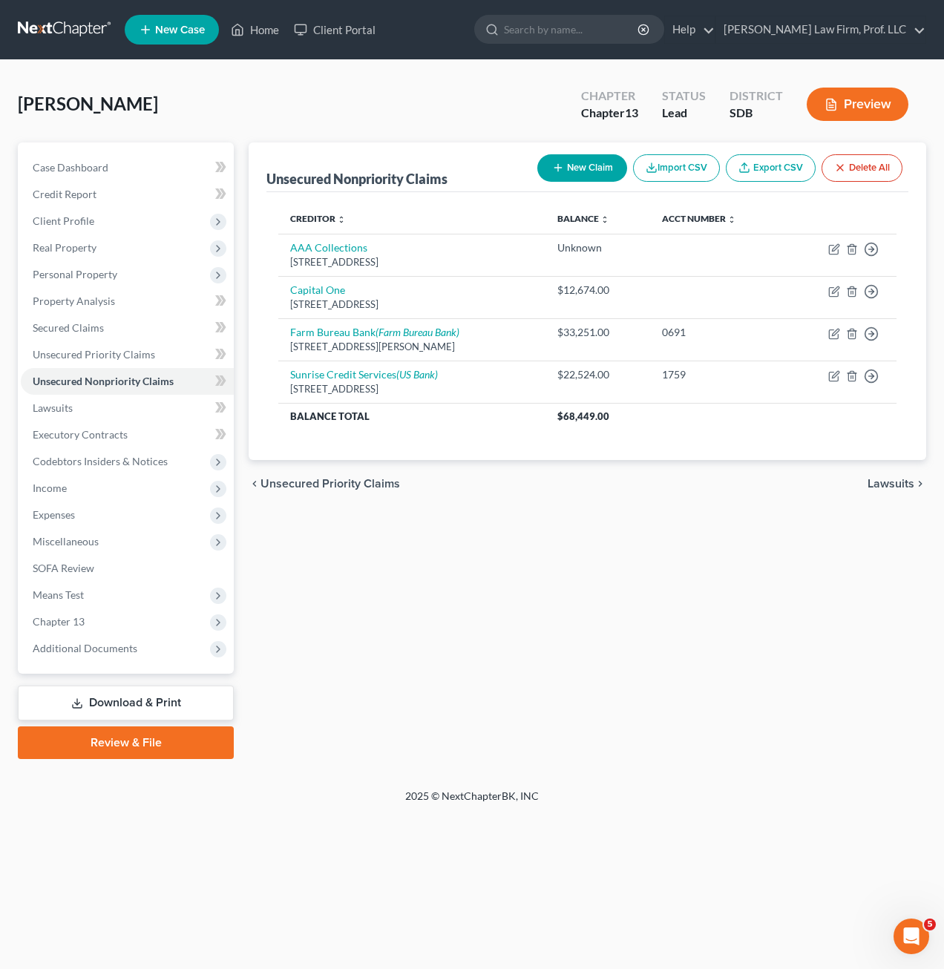
click at [514, 559] on div "Unsecured Nonpriority Claims New Claim Import CSV Export CSV Delete All Credito…" at bounding box center [587, 450] width 692 height 616
click at [586, 174] on button "New Claim" at bounding box center [582, 167] width 90 height 27
select select "0"
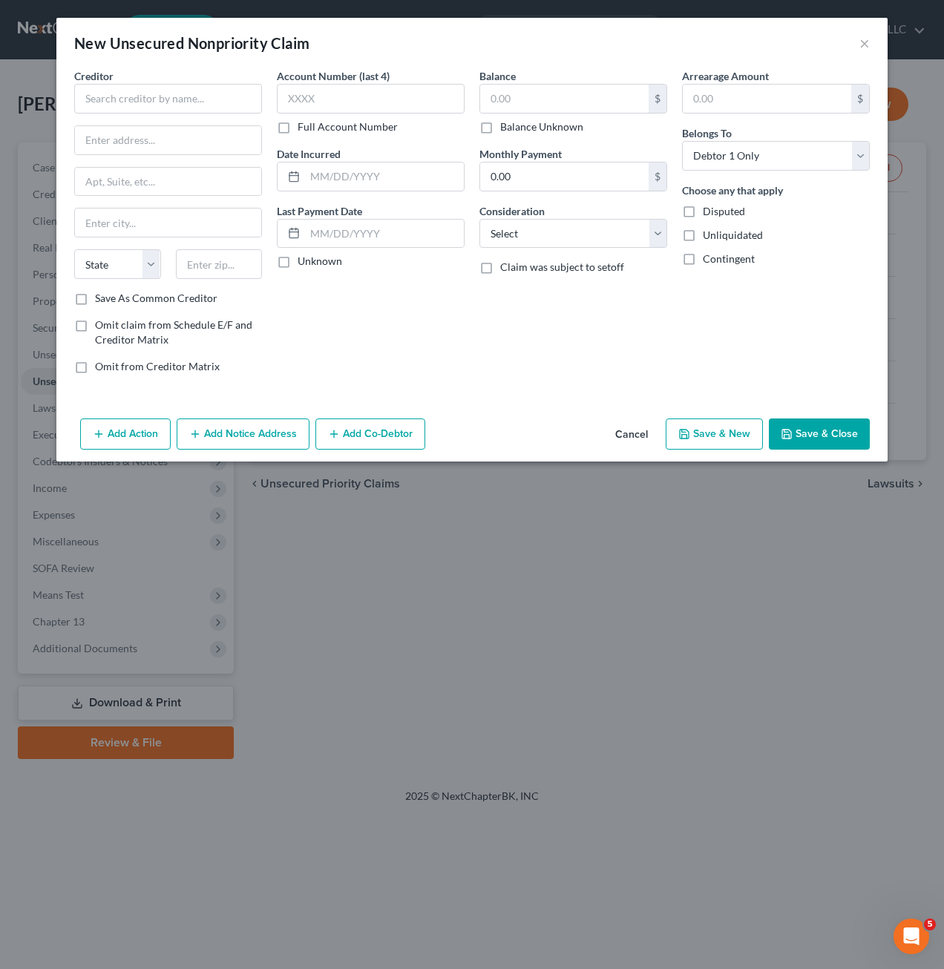
drag, startPoint x: 180, startPoint y: 115, endPoint x: 173, endPoint y: 96, distance: 20.0
click at [180, 113] on div "Creditor * State [US_STATE] AK AR AZ CA CO [GEOGRAPHIC_DATA] DE DC [GEOGRAPHIC_…" at bounding box center [168, 179] width 188 height 223
click at [173, 96] on input "text" at bounding box center [168, 99] width 188 height 30
type input "[PERSON_NAME] Host [PERSON_NAME]"
click at [477, 320] on div "Balance $ Balance Unknown Balance Undetermined $ Balance Unknown Monthly Paymen…" at bounding box center [573, 226] width 203 height 317
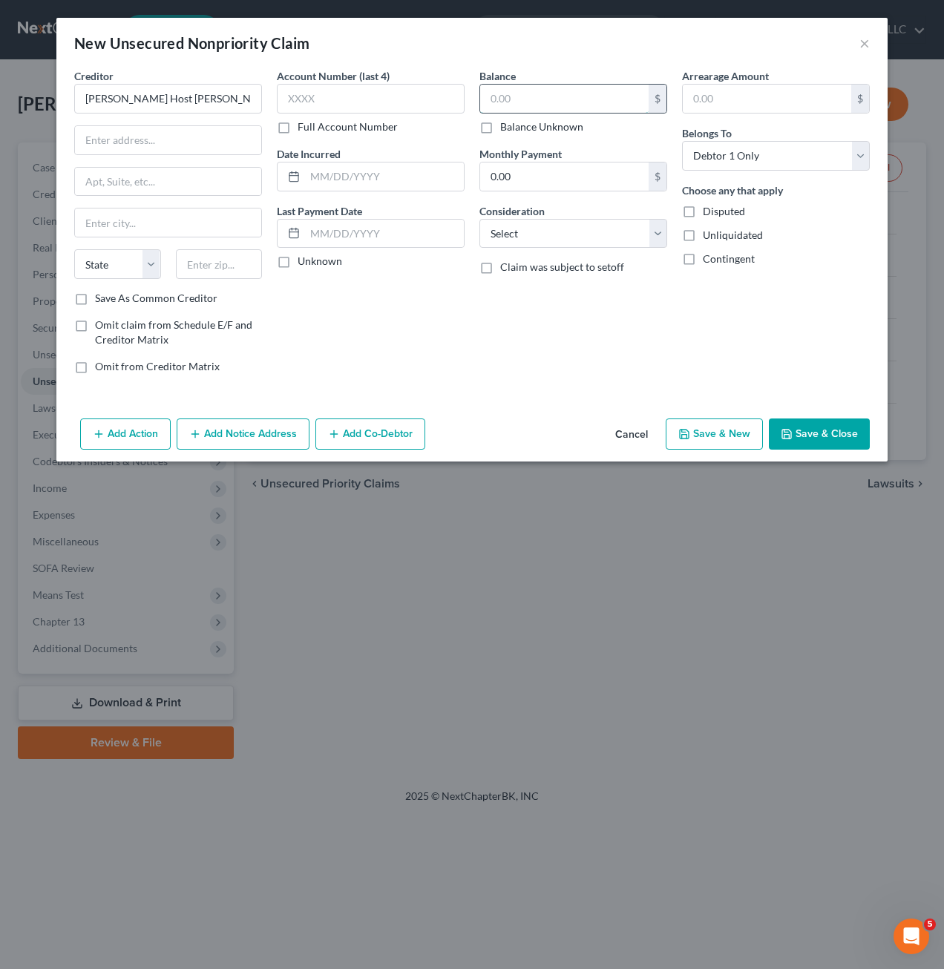
click at [550, 99] on input "text" at bounding box center [564, 99] width 168 height 28
type input "30,000"
drag, startPoint x: 511, startPoint y: 390, endPoint x: 557, endPoint y: 259, distance: 139.1
click at [511, 389] on div "Creditor * [PERSON_NAME] Host [PERSON_NAME][GEOGRAPHIC_DATA] [US_STATE] AK AR A…" at bounding box center [471, 240] width 831 height 344
drag, startPoint x: 561, startPoint y: 238, endPoint x: 567, endPoint y: 250, distance: 13.6
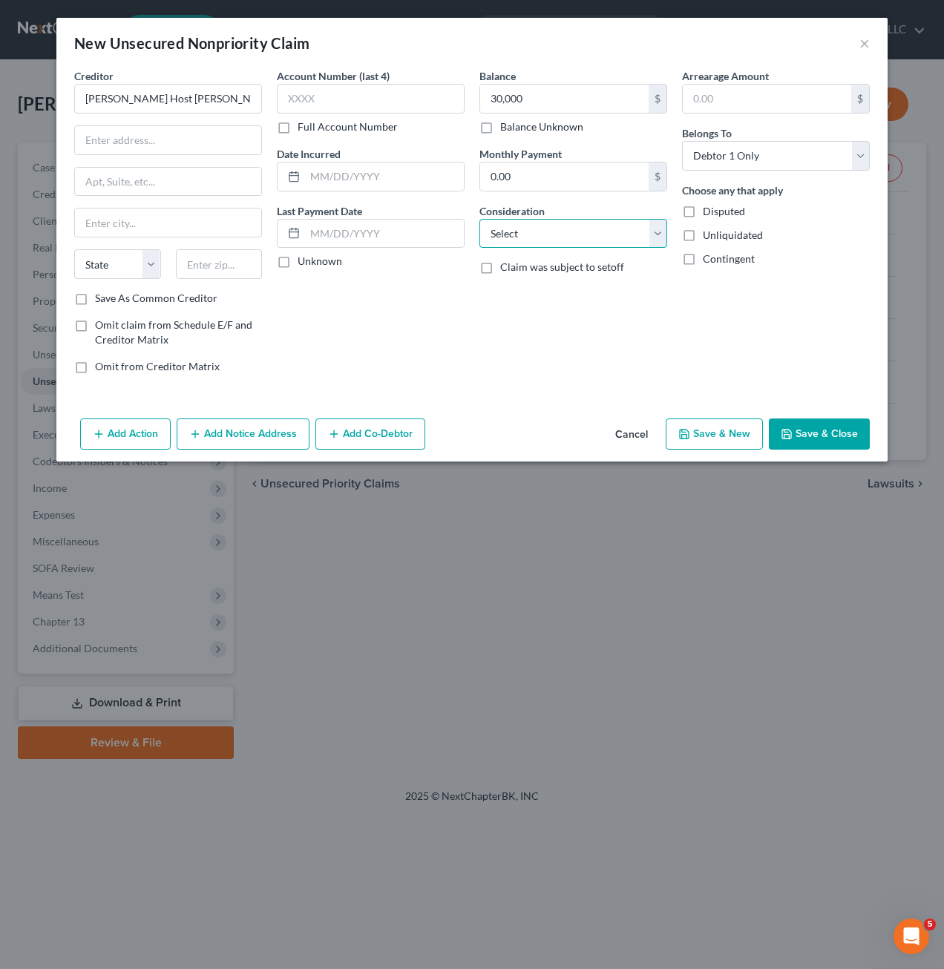
click at [561, 238] on select "Select Cable / Satellite Services Collection Agency Credit Card Debt Debt Couns…" at bounding box center [573, 234] width 188 height 30
select select "14"
click at [479, 219] on select "Select Cable / Satellite Services Collection Agency Credit Card Debt Debt Couns…" at bounding box center [573, 234] width 188 height 30
click at [512, 300] on input "text" at bounding box center [573, 290] width 186 height 28
type input "Personal Loan"
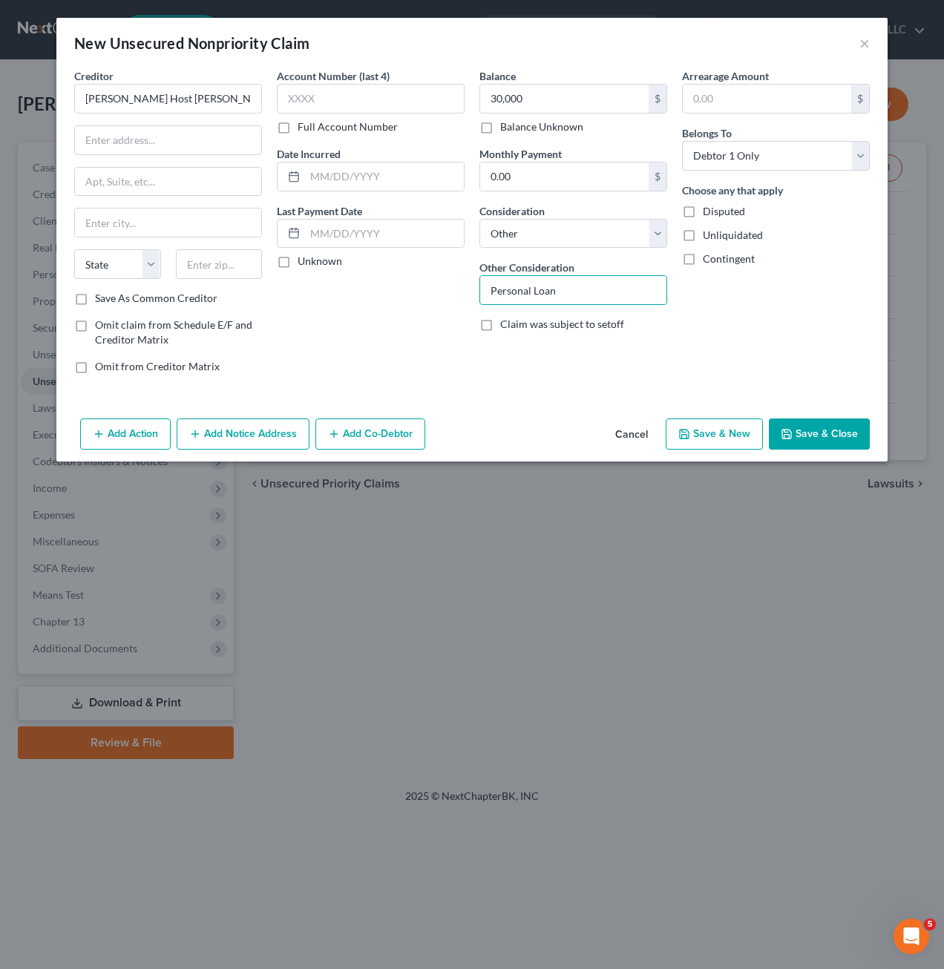
drag, startPoint x: 745, startPoint y: 291, endPoint x: 833, endPoint y: 312, distance: 90.1
click at [745, 291] on div "Arrearage Amount $ Belongs To * Select Debtor 1 Only Debtor 2 Only Debtor 1 And…" at bounding box center [775, 226] width 203 height 317
drag, startPoint x: 807, startPoint y: 435, endPoint x: 714, endPoint y: 383, distance: 106.3
click at [808, 435] on button "Save & Close" at bounding box center [818, 433] width 101 height 31
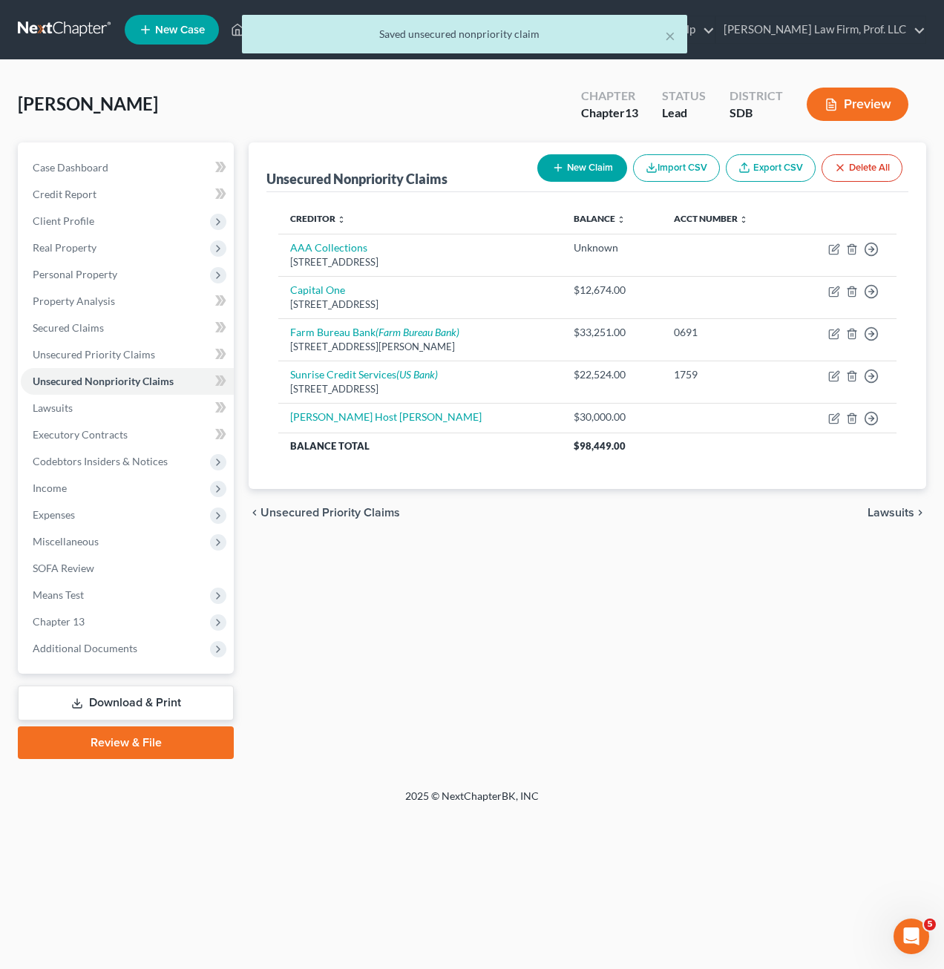
click at [724, 638] on div "Unsecured Nonpriority Claims New Claim Import CSV Export CSV Delete All Credito…" at bounding box center [587, 450] width 692 height 616
click at [832, 415] on icon "button" at bounding box center [833, 418] width 9 height 9
select select "14"
select select "0"
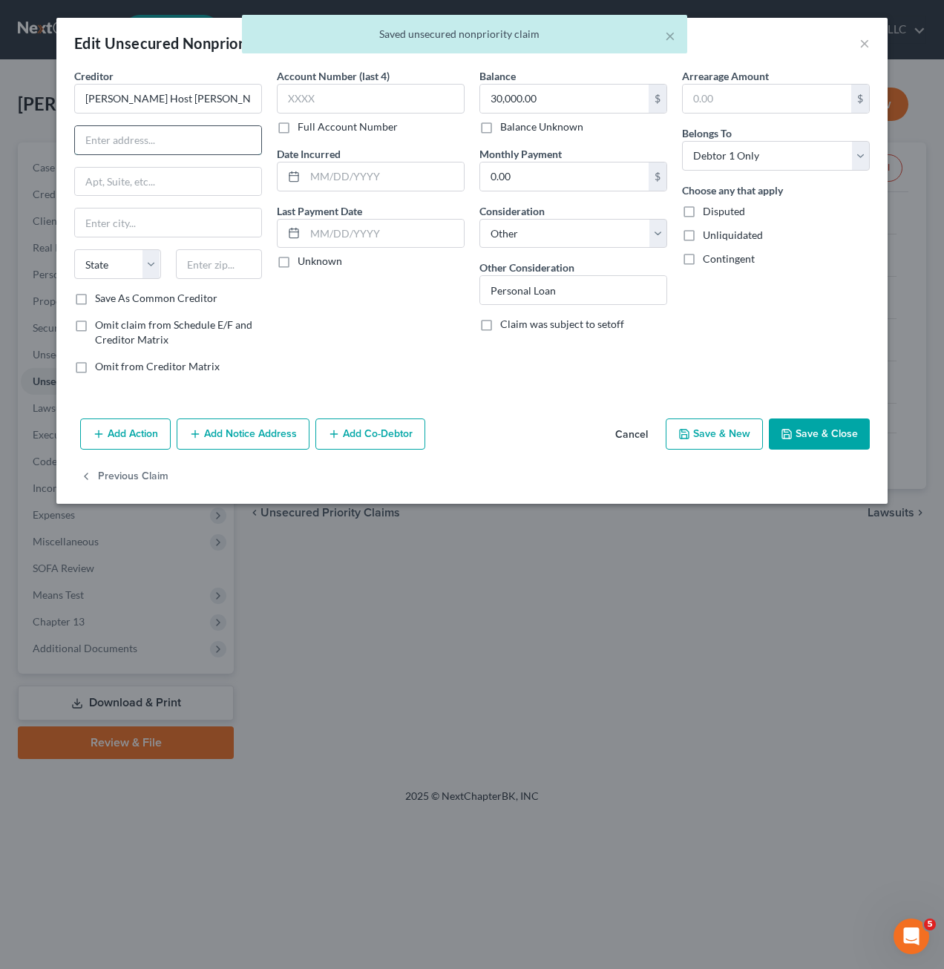
click at [156, 143] on input "text" at bounding box center [168, 140] width 186 height 28
type input "NEED ADDRESS"
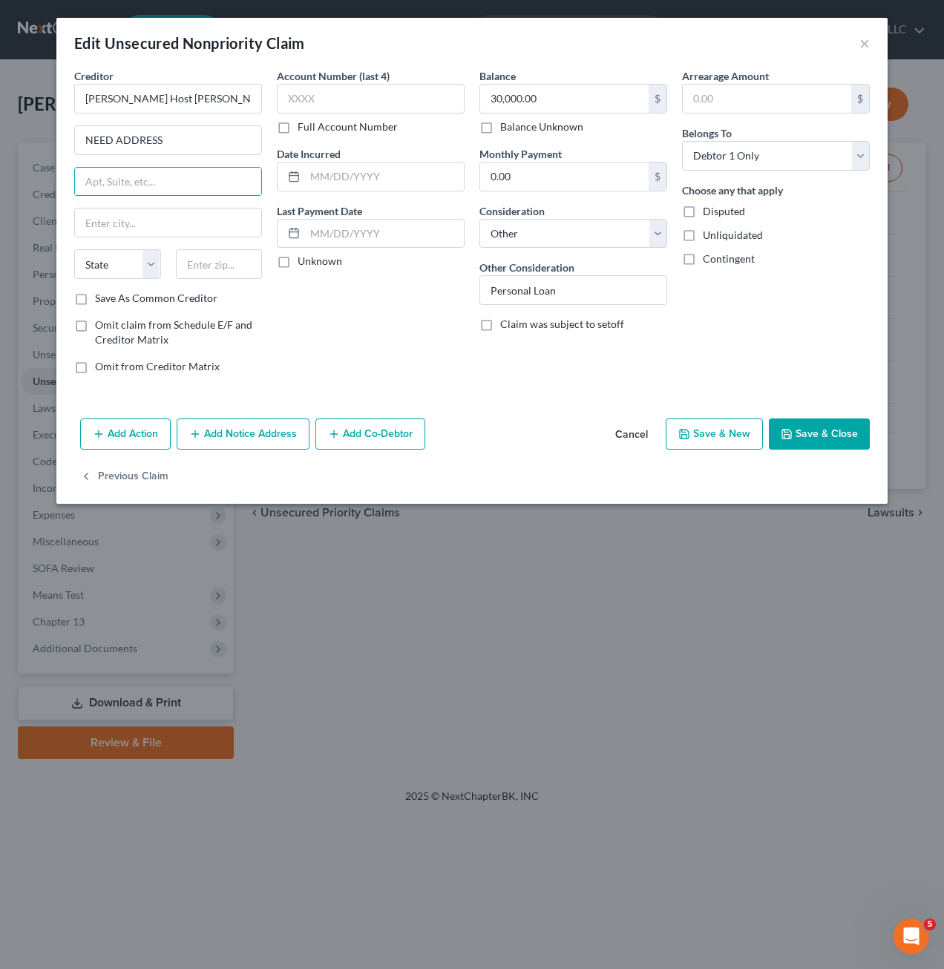
drag, startPoint x: 808, startPoint y: 430, endPoint x: 797, endPoint y: 415, distance: 18.7
click at [809, 429] on button "Save & Close" at bounding box center [818, 433] width 101 height 31
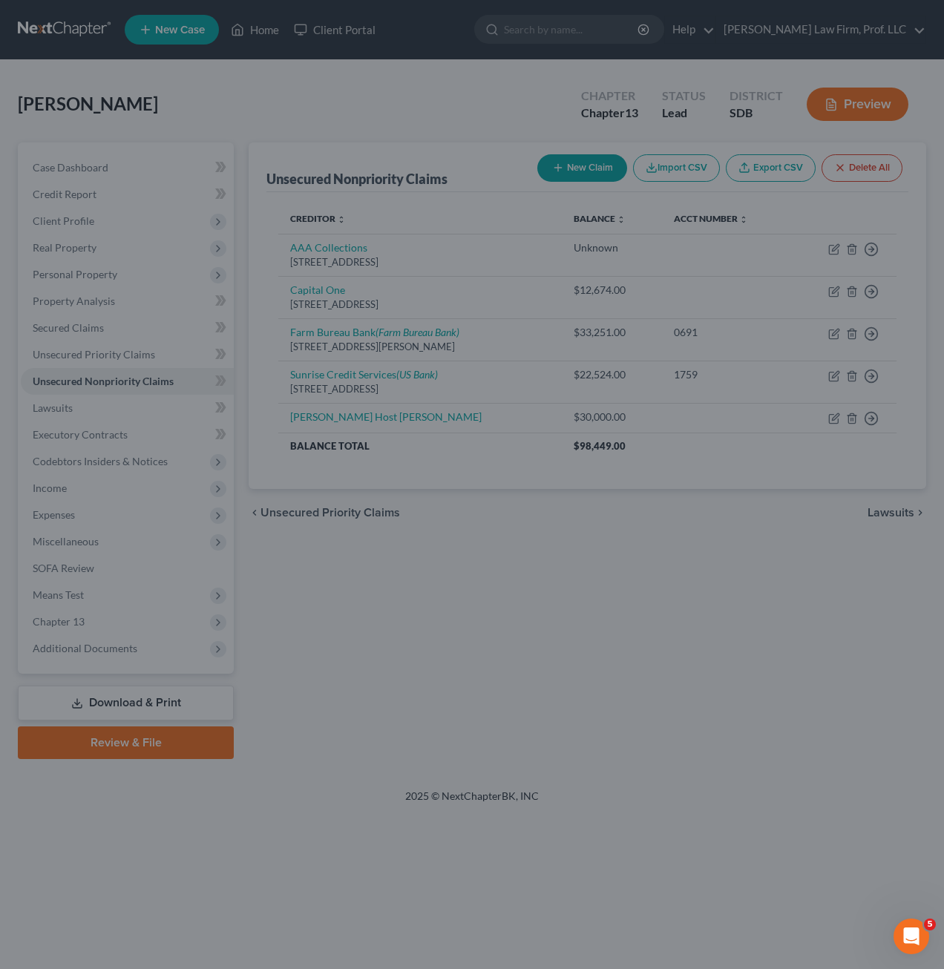
type input "0"
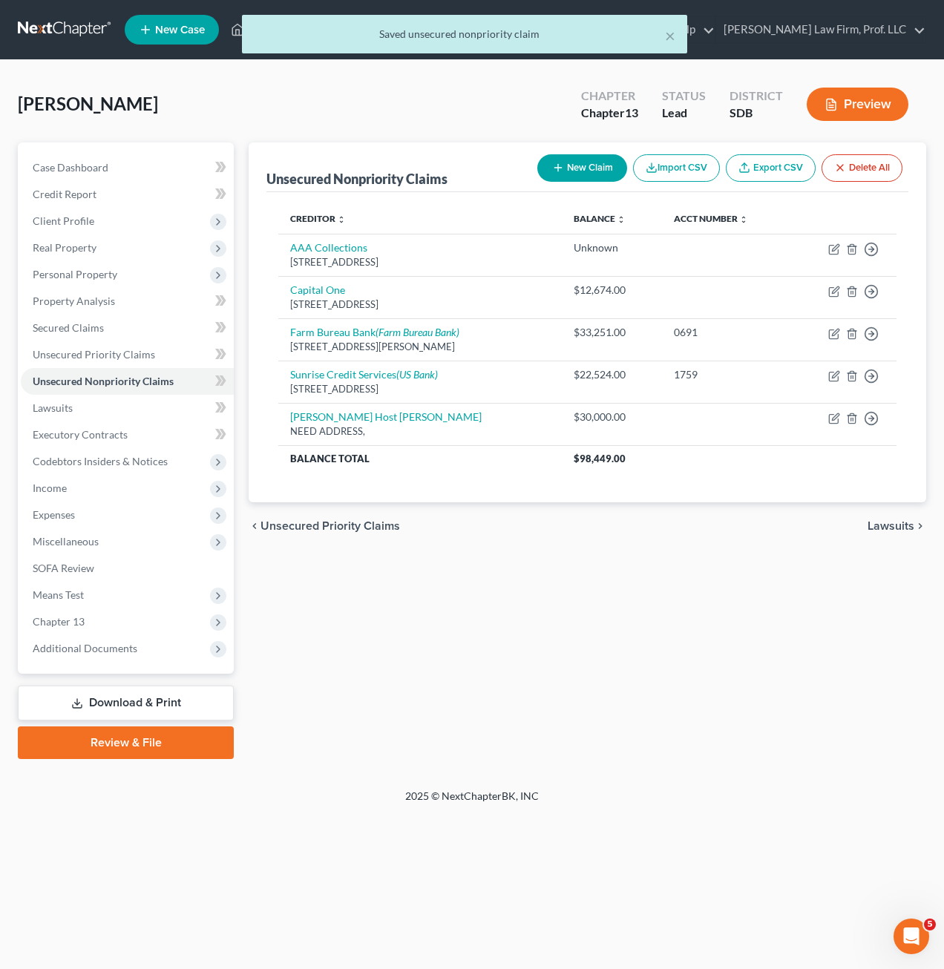
click at [589, 166] on button "New Claim" at bounding box center [582, 167] width 90 height 27
select select "0"
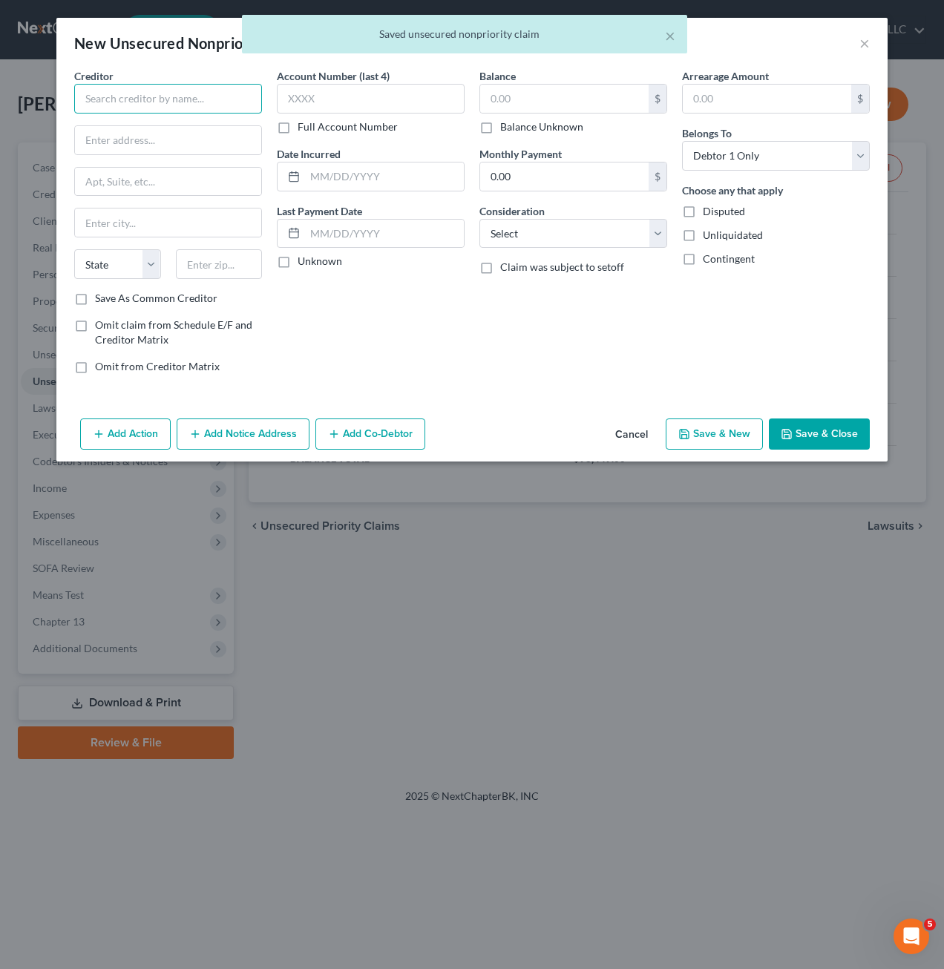
click at [120, 99] on input "text" at bounding box center [168, 99] width 188 height 30
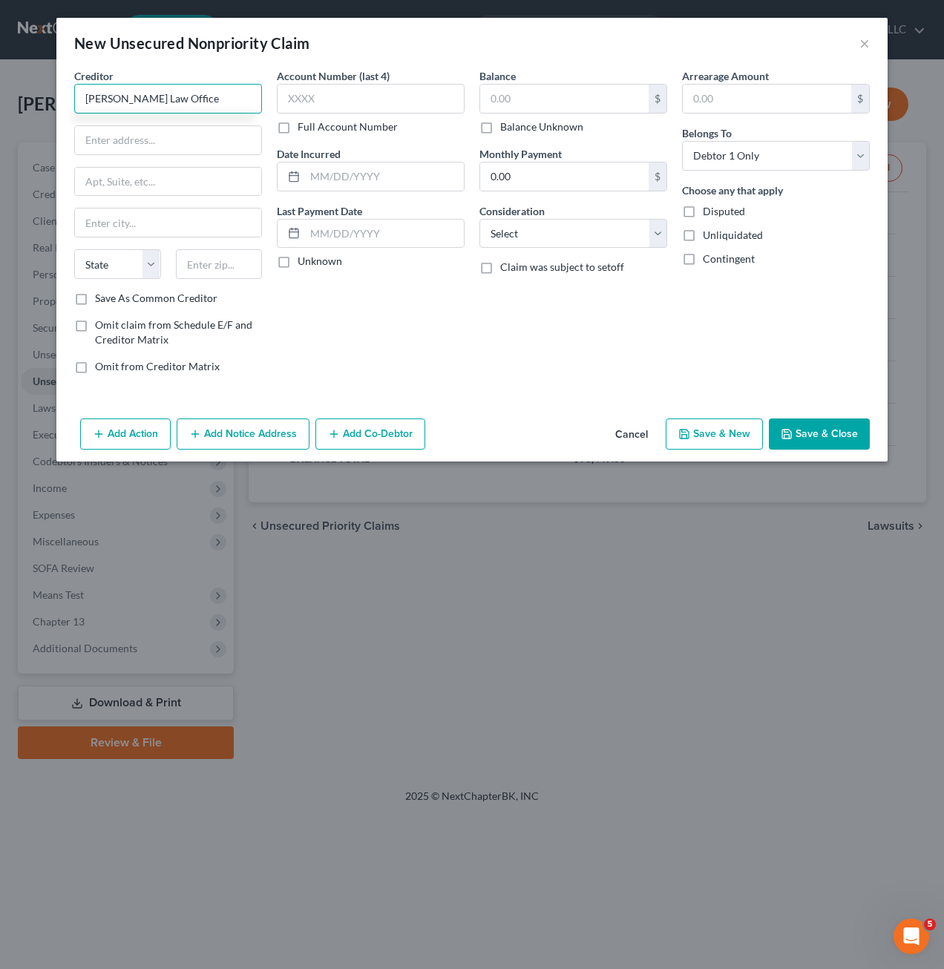
type input "[PERSON_NAME] Law Office"
type input "[GEOGRAPHIC_DATA]"
click at [562, 93] on input "text" at bounding box center [564, 99] width 168 height 28
type input "1,900"
click at [552, 239] on select "Select Cable / Satellite Services Collection Agency Credit Card Debt Debt Couns…" at bounding box center [573, 234] width 188 height 30
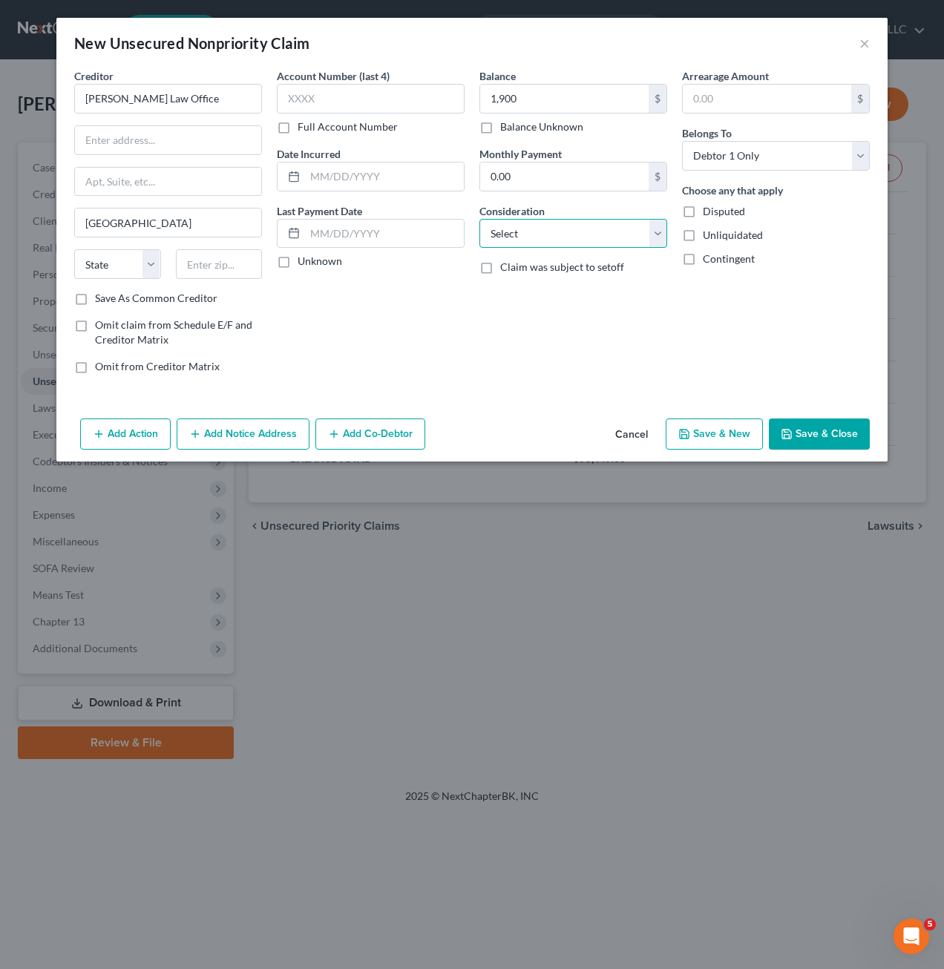
select select "14"
click at [479, 219] on select "Select Cable / Satellite Services Collection Agency Credit Card Debt Debt Couns…" at bounding box center [573, 234] width 188 height 30
click at [582, 290] on input "text" at bounding box center [573, 290] width 186 height 28
type input "legal fees/taxes"
drag, startPoint x: 739, startPoint y: 323, endPoint x: 818, endPoint y: 411, distance: 118.7
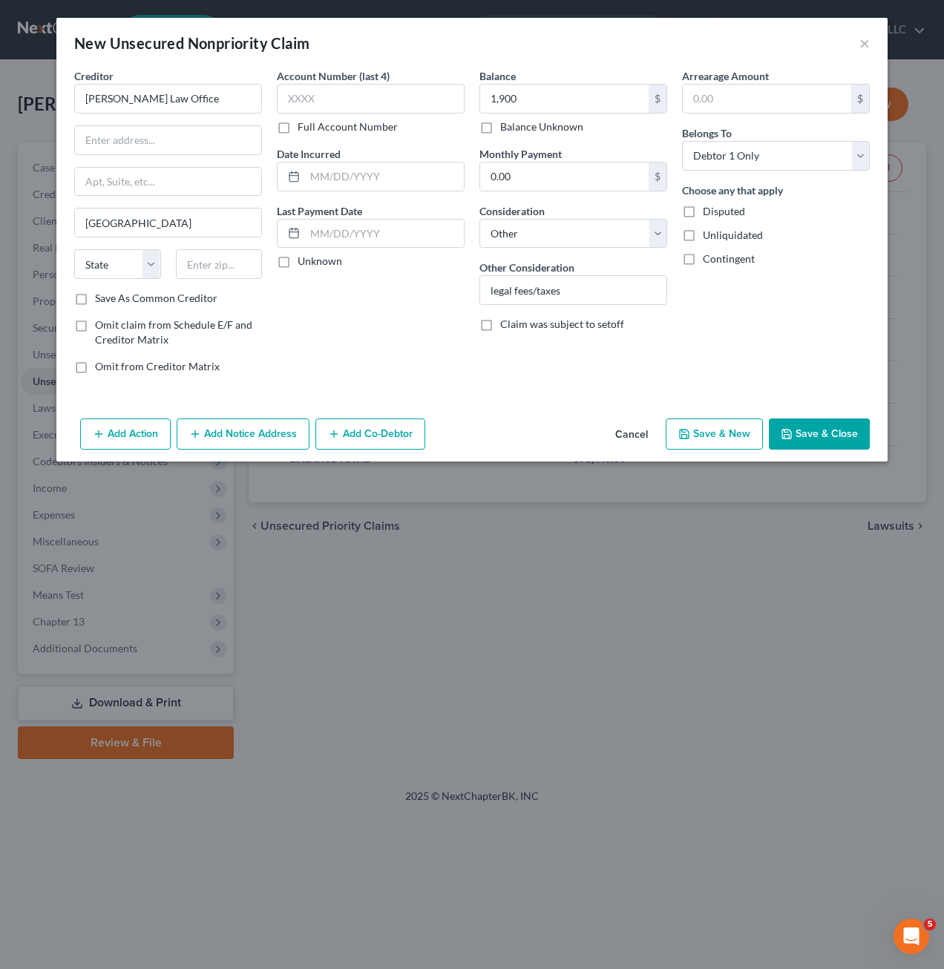
click at [740, 323] on div "Arrearage Amount $ Belongs To * Select Debtor 1 Only Debtor 2 Only Debtor 1 And…" at bounding box center [775, 226] width 203 height 317
click at [840, 435] on button "Save & Close" at bounding box center [818, 433] width 101 height 31
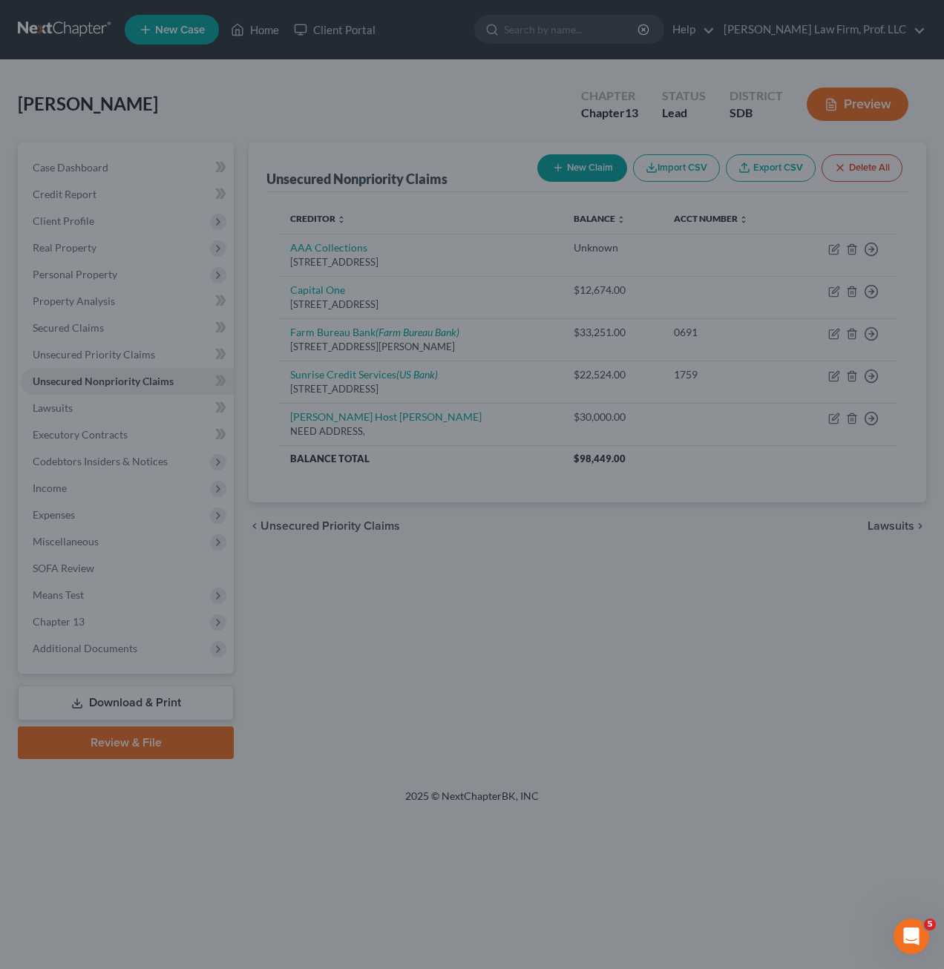
type input "1,900.00"
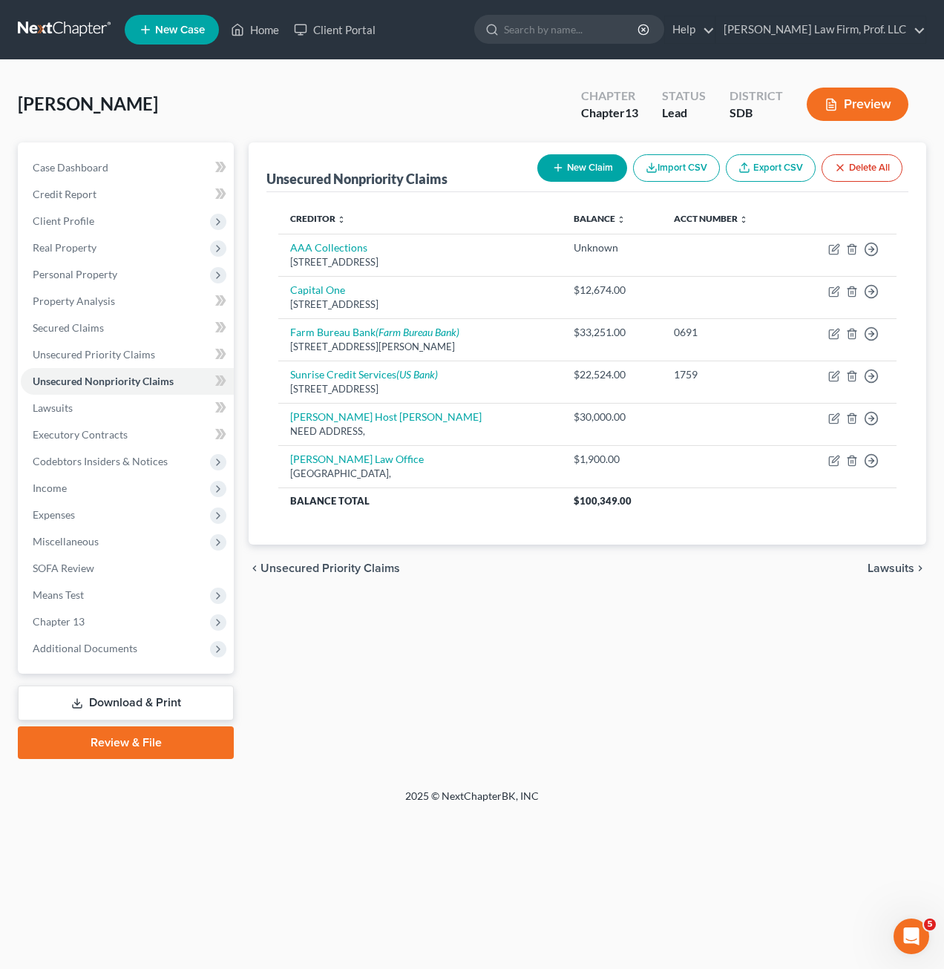
drag, startPoint x: 722, startPoint y: 663, endPoint x: 807, endPoint y: 613, distance: 98.7
click at [722, 663] on div "Unsecured Nonpriority Claims New Claim Import CSV Export CSV Delete All Credito…" at bounding box center [587, 450] width 692 height 616
click at [731, 676] on div "Unsecured Nonpriority Claims New Claim Import CSV Export CSV Delete All Credito…" at bounding box center [587, 450] width 692 height 616
drag, startPoint x: 810, startPoint y: 677, endPoint x: 780, endPoint y: 646, distance: 43.5
click at [810, 677] on div "Unsecured Nonpriority Claims New Claim Import CSV Export CSV Delete All Credito…" at bounding box center [587, 450] width 692 height 616
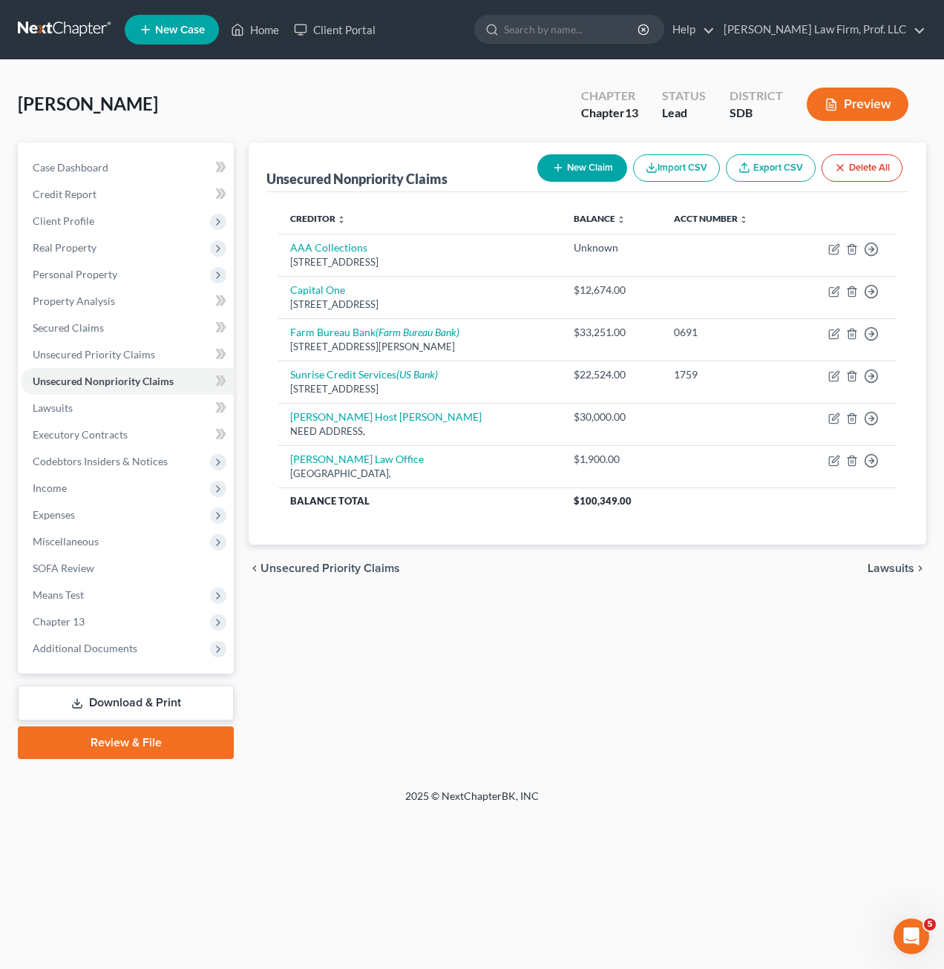
drag, startPoint x: 656, startPoint y: 674, endPoint x: 643, endPoint y: 647, distance: 30.2
click at [658, 674] on div "Unsecured Nonpriority Claims New Claim Import CSV Export CSV Delete All Credito…" at bounding box center [587, 450] width 692 height 616
drag, startPoint x: 605, startPoint y: 665, endPoint x: 548, endPoint y: 622, distance: 71.1
click at [609, 660] on div "Unsecured Nonpriority Claims New Claim Import CSV Export CSV Delete All Credito…" at bounding box center [587, 450] width 692 height 616
click at [506, 617] on div "Unsecured Nonpriority Claims New Claim Import CSV Export CSV Delete All Credito…" at bounding box center [587, 450] width 692 height 616
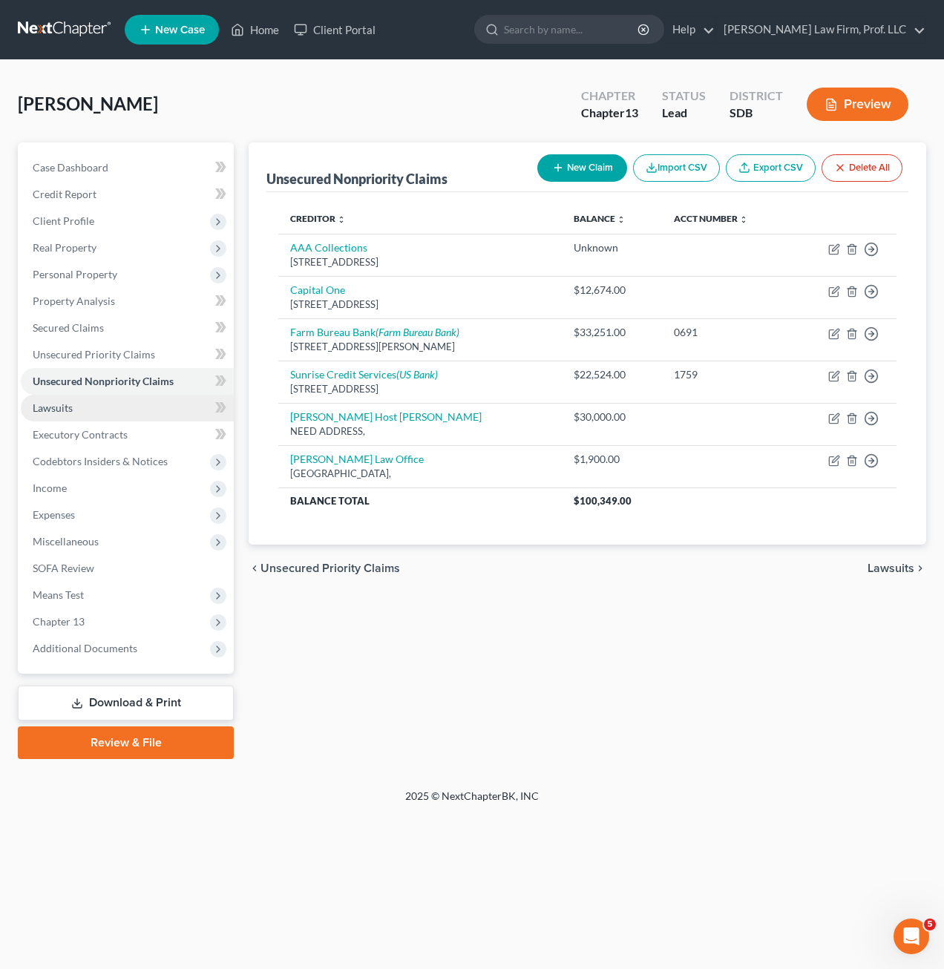
drag, startPoint x: 133, startPoint y: 401, endPoint x: 136, endPoint y: 415, distance: 13.9
click at [133, 401] on link "Lawsuits" at bounding box center [127, 408] width 213 height 27
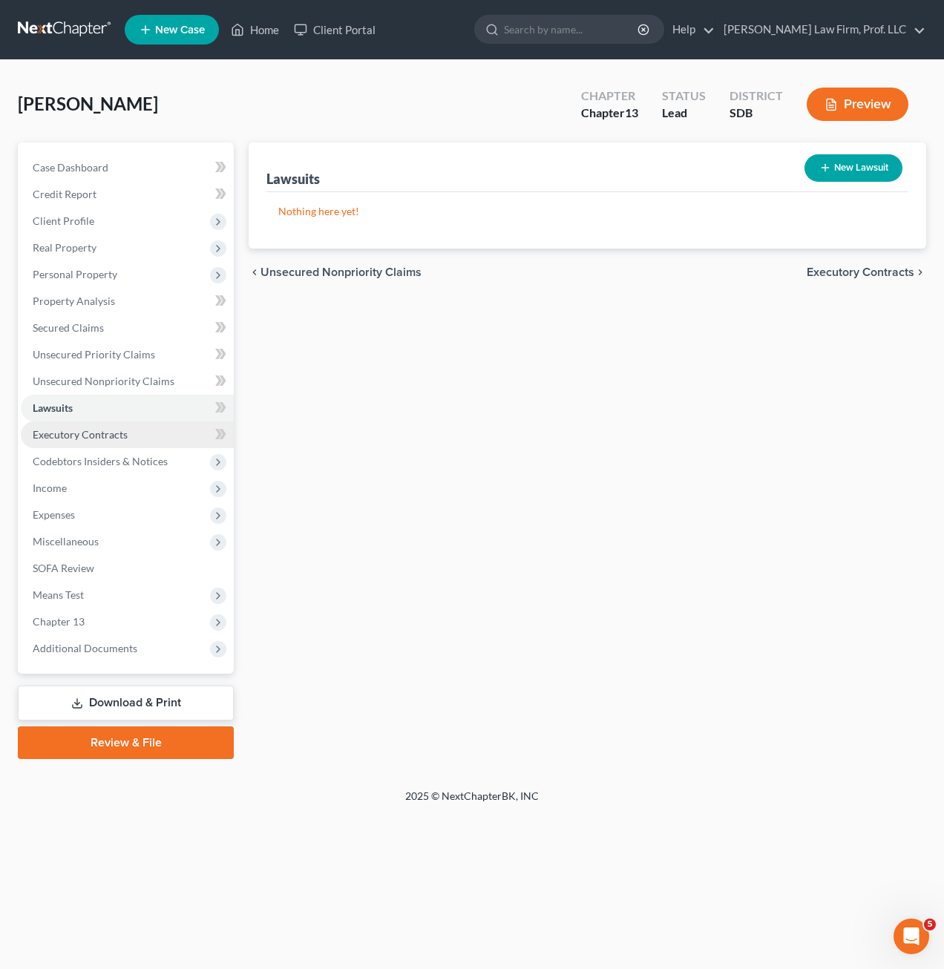
click at [121, 434] on span "Executory Contracts" at bounding box center [80, 434] width 95 height 13
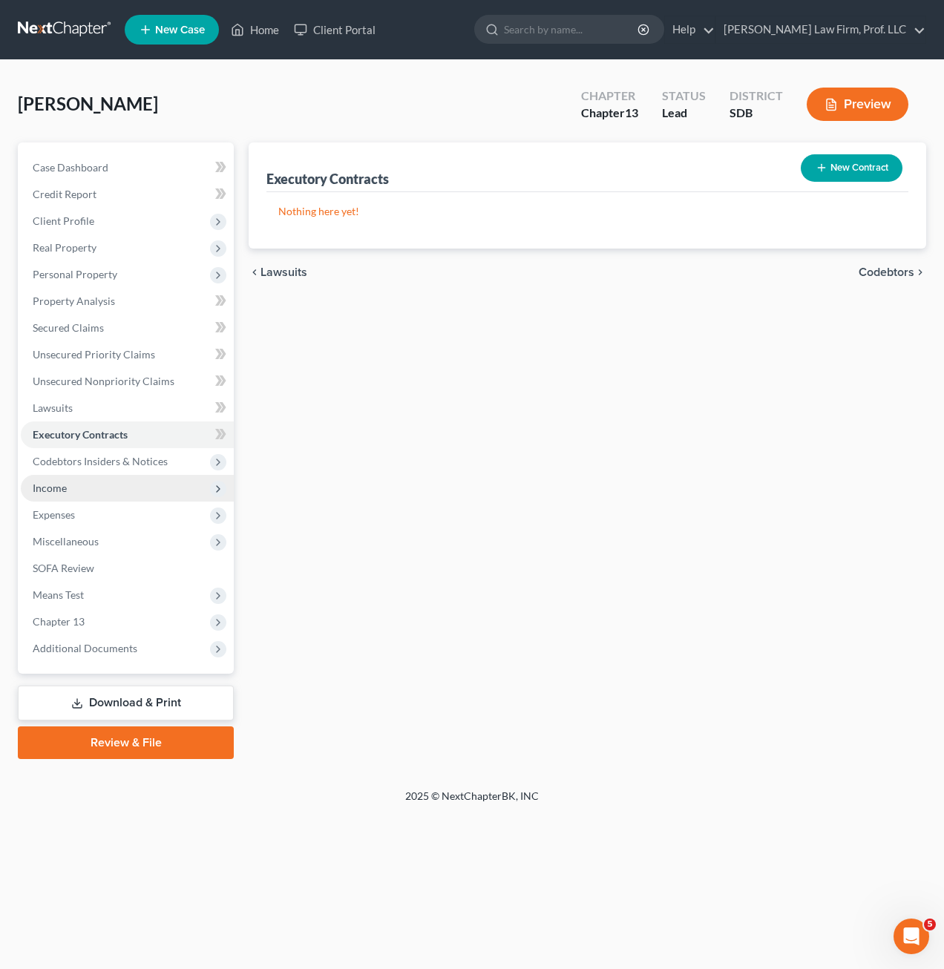
drag, startPoint x: 148, startPoint y: 464, endPoint x: 125, endPoint y: 477, distance: 26.0
click at [148, 464] on span "Codebtors Insiders & Notices" at bounding box center [100, 461] width 135 height 13
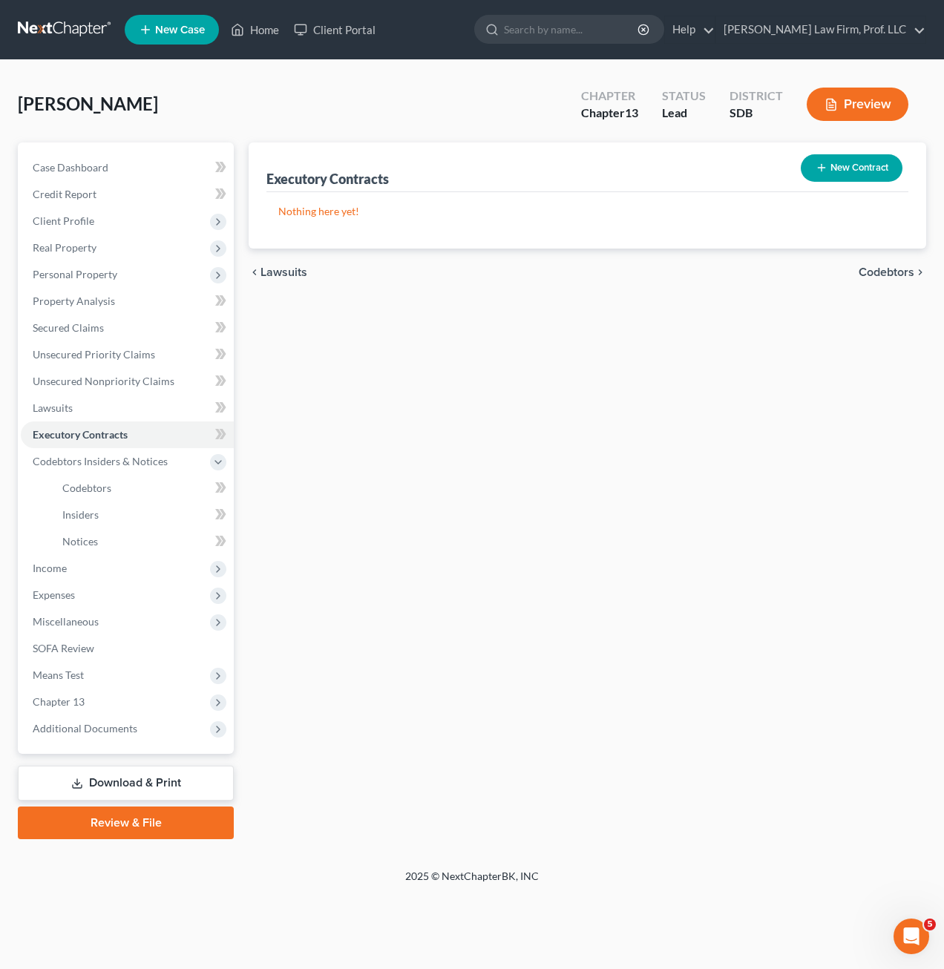
drag, startPoint x: 461, startPoint y: 427, endPoint x: 491, endPoint y: 429, distance: 29.8
click at [463, 427] on div "Executory Contracts New Contract Nothing here yet! chevron_left Lawsuits Codebt…" at bounding box center [587, 490] width 692 height 697
click at [717, 414] on div "Executory Contracts New Contract Nothing here yet! chevron_left Lawsuits Codebt…" at bounding box center [587, 490] width 692 height 697
click at [596, 504] on div "Executory Contracts New Contract Nothing here yet! chevron_left Lawsuits Codebt…" at bounding box center [587, 490] width 692 height 697
drag, startPoint x: 594, startPoint y: 455, endPoint x: 602, endPoint y: 440, distance: 16.9
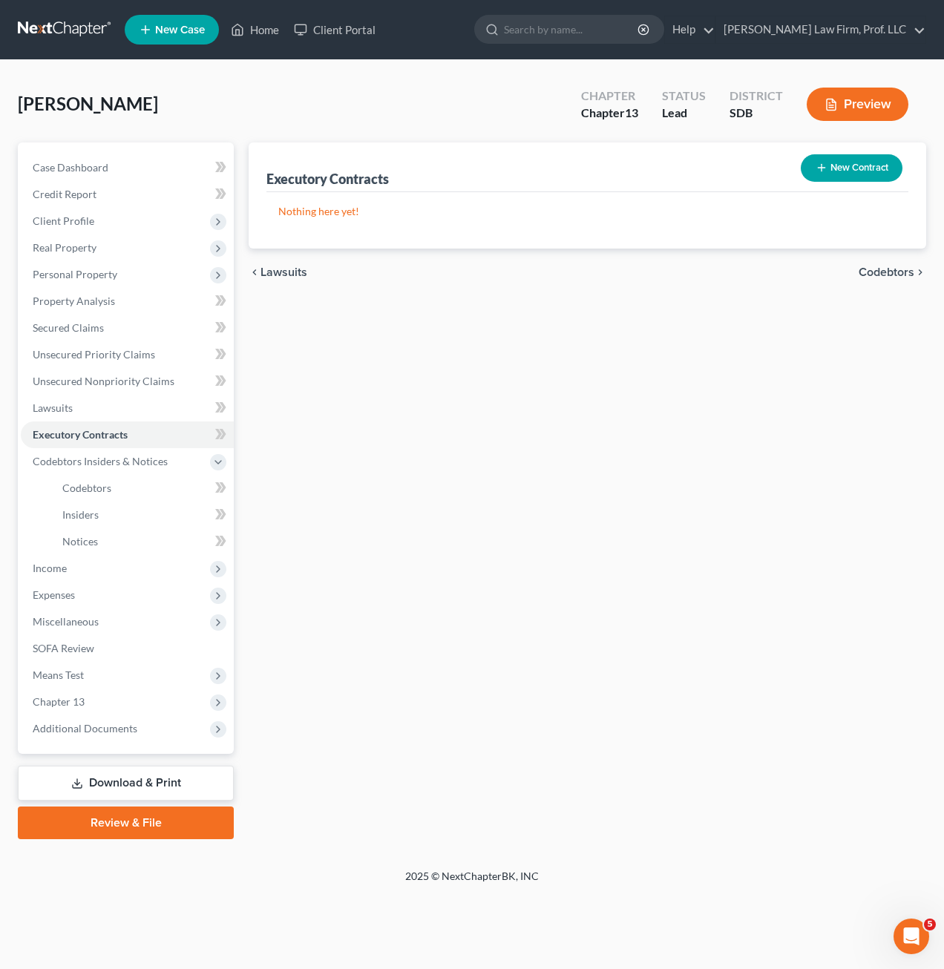
click at [596, 452] on div "Executory Contracts New Contract Nothing here yet! chevron_left Lawsuits Codebt…" at bounding box center [587, 490] width 692 height 697
click at [649, 349] on div "Executory Contracts New Contract Nothing here yet! chevron_left Lawsuits Codebt…" at bounding box center [587, 490] width 692 height 697
drag, startPoint x: 619, startPoint y: 228, endPoint x: 679, endPoint y: 225, distance: 59.4
click at [622, 228] on div "Nothing here yet!" at bounding box center [587, 220] width 642 height 56
click at [821, 177] on button "New Contract" at bounding box center [851, 167] width 102 height 27
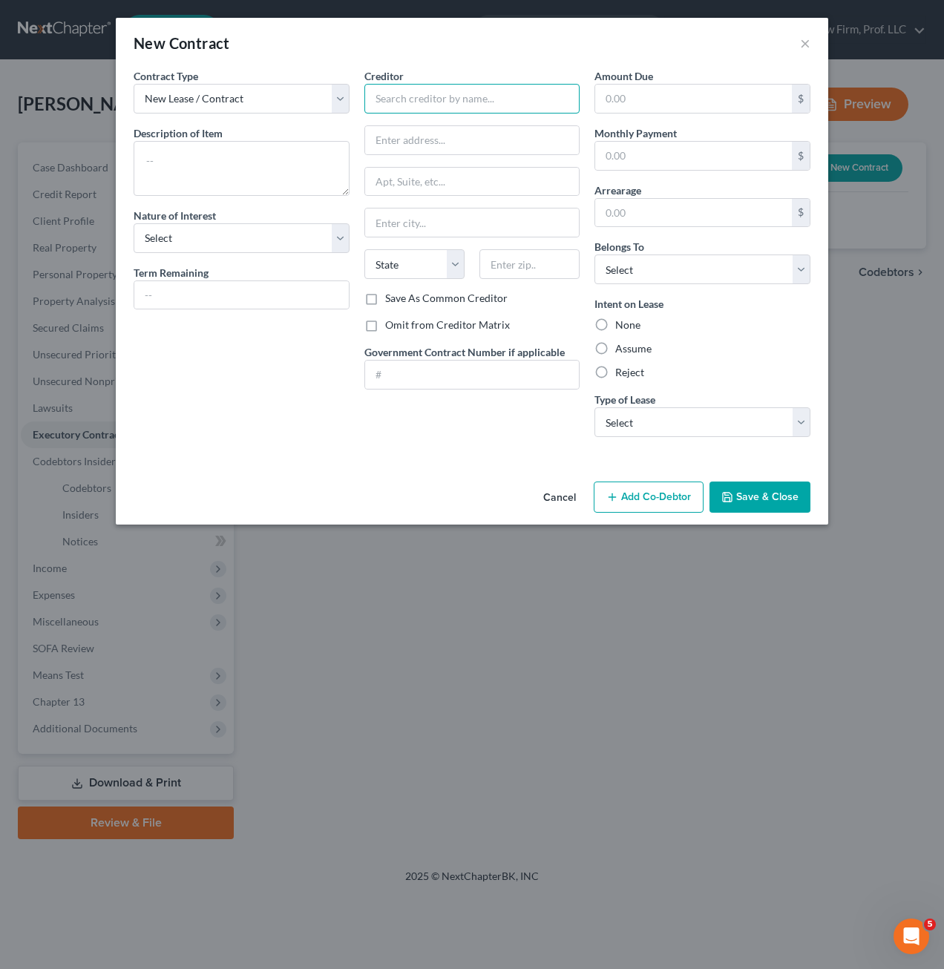
click at [450, 99] on input "text" at bounding box center [472, 99] width 216 height 30
click at [809, 49] on button "×" at bounding box center [805, 43] width 10 height 18
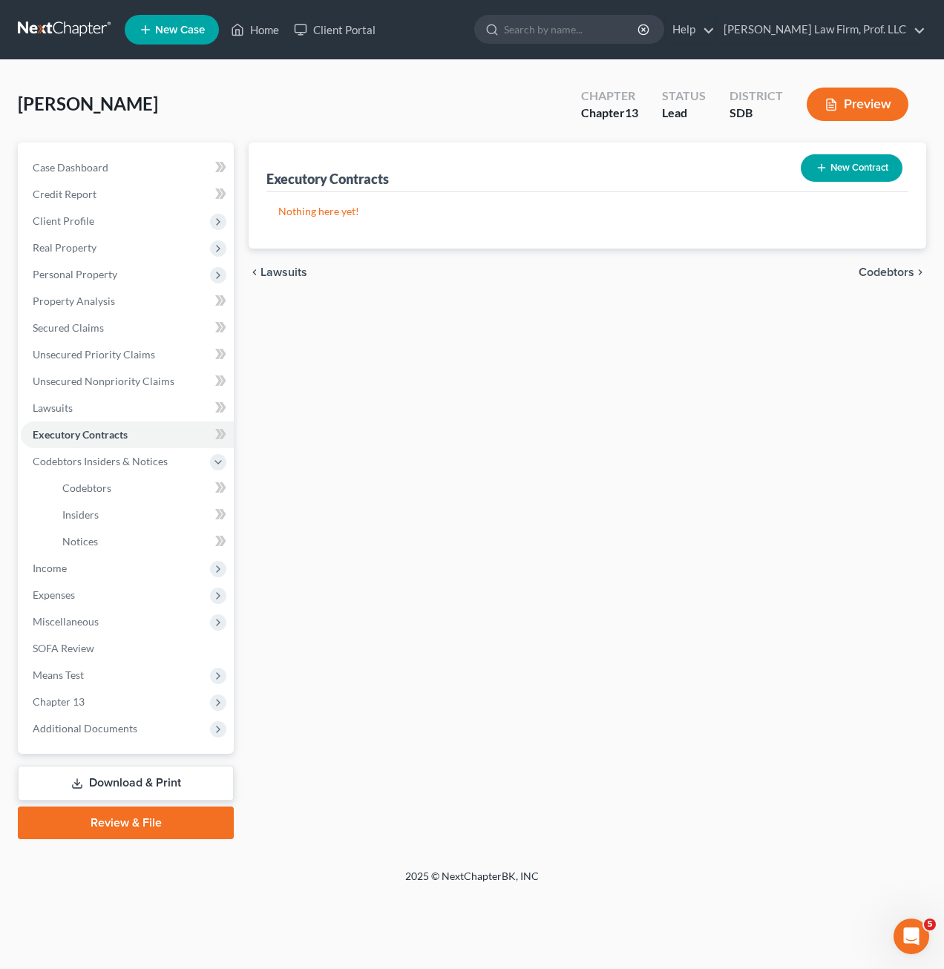
click at [714, 417] on div "Executory Contracts New Contract Nothing here yet! chevron_left Lawsuits Codebt…" at bounding box center [587, 490] width 692 height 697
click at [775, 416] on div "Executory Contracts New Contract Nothing here yet! chevron_left Lawsuits Codebt…" at bounding box center [587, 490] width 692 height 697
drag, startPoint x: 590, startPoint y: 590, endPoint x: 550, endPoint y: 557, distance: 52.7
click at [593, 590] on div "Executory Contracts New Contract Nothing here yet! chevron_left Lawsuits Codebt…" at bounding box center [587, 490] width 692 height 697
click at [127, 601] on span "Expenses" at bounding box center [127, 595] width 213 height 27
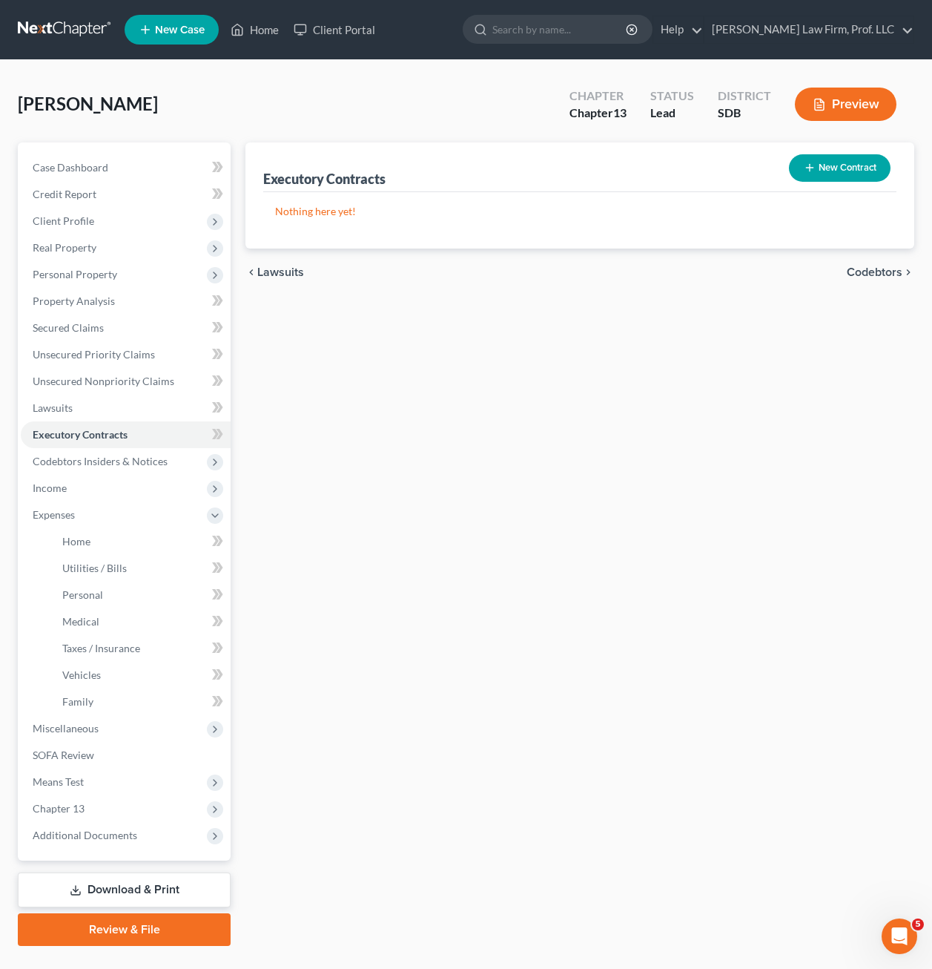
click at [507, 549] on div "Executory Contracts New Contract Nothing here yet! chevron_left Lawsuits Codebt…" at bounding box center [580, 543] width 684 height 803
click at [622, 544] on div "Executory Contracts New Contract Nothing here yet! chevron_left Lawsuits Codebt…" at bounding box center [580, 543] width 684 height 803
click at [788, 601] on div "Executory Contracts New Contract Nothing here yet! chevron_left Lawsuits Codebt…" at bounding box center [580, 543] width 684 height 803
